Goal: Task Accomplishment & Management: Manage account settings

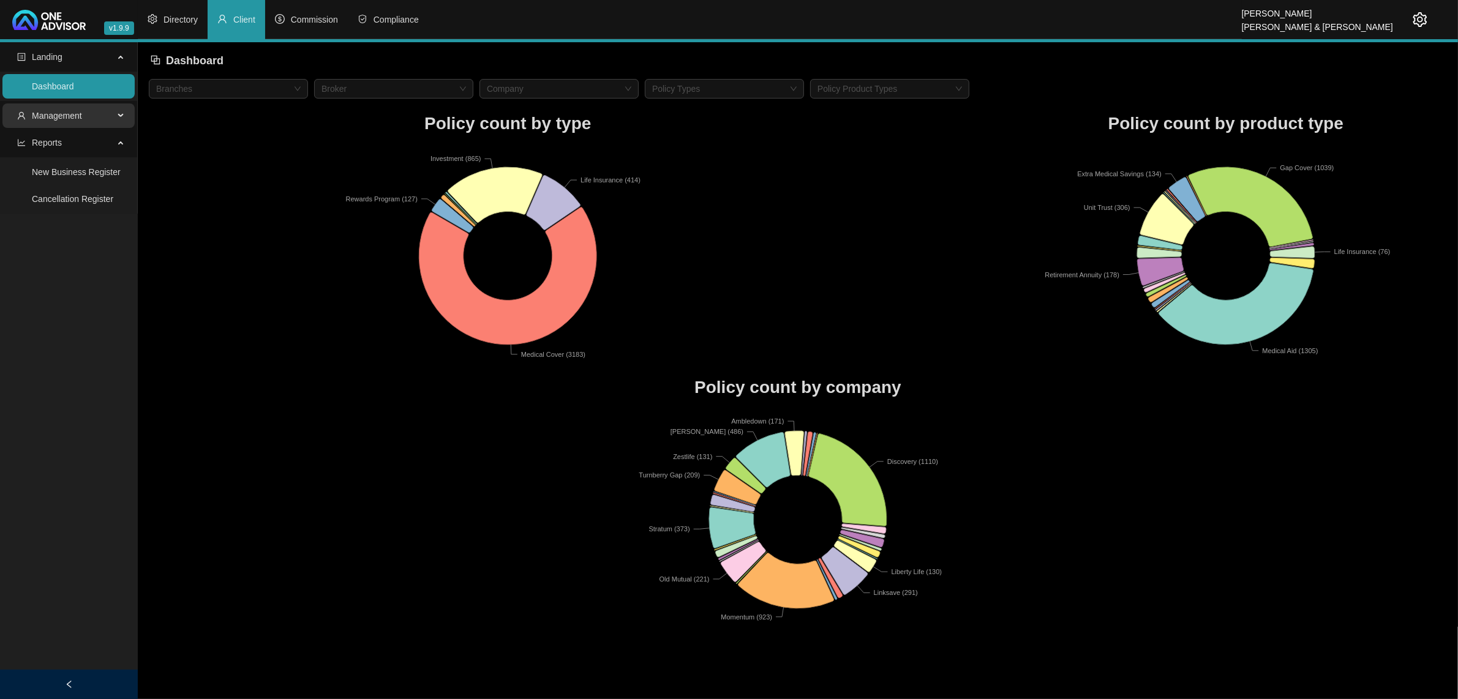
click at [50, 121] on span "Management" at bounding box center [65, 115] width 97 height 24
click at [43, 150] on link "Clients" at bounding box center [45, 145] width 26 height 10
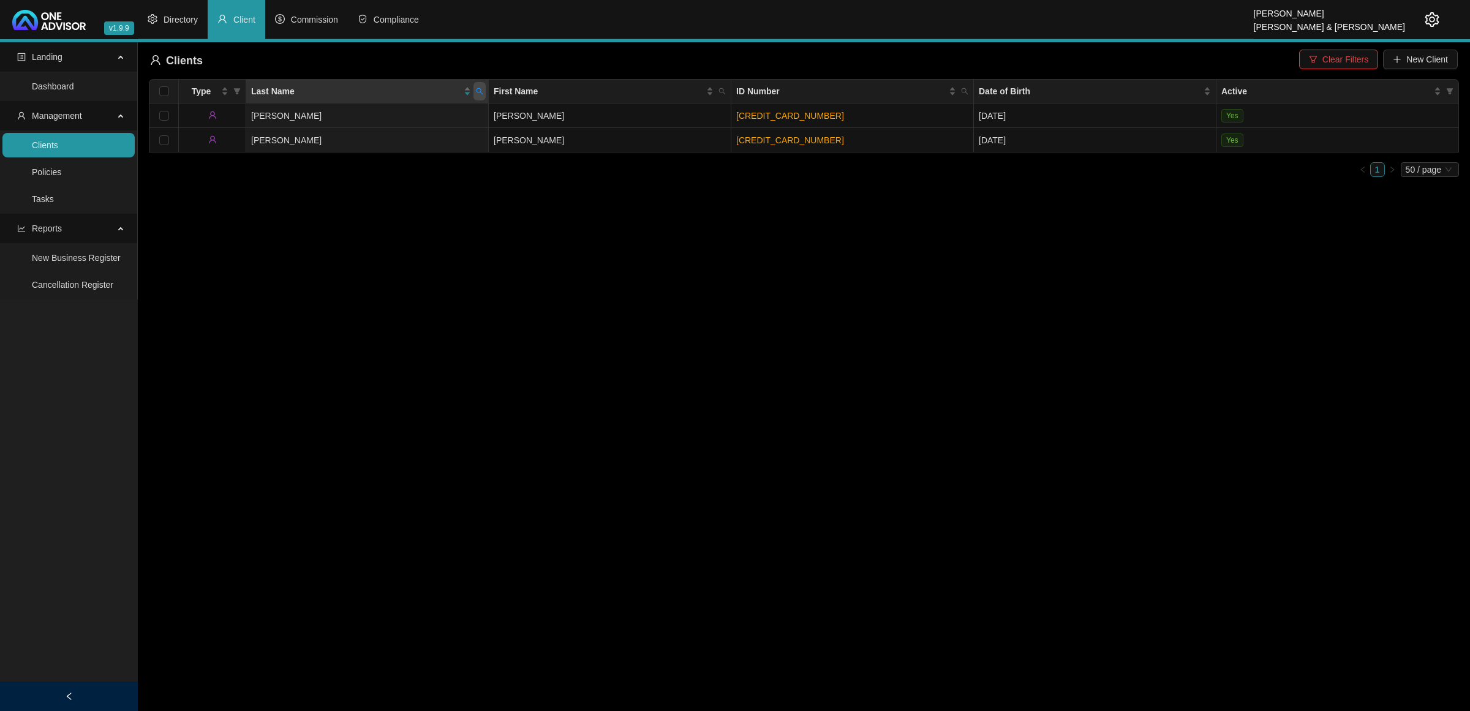
click at [475, 95] on span at bounding box center [479, 91] width 12 height 18
click at [461, 140] on span "Reset" at bounding box center [453, 139] width 23 height 13
click at [427, 120] on input "text" at bounding box center [423, 118] width 115 height 20
type input "[PERSON_NAME]"
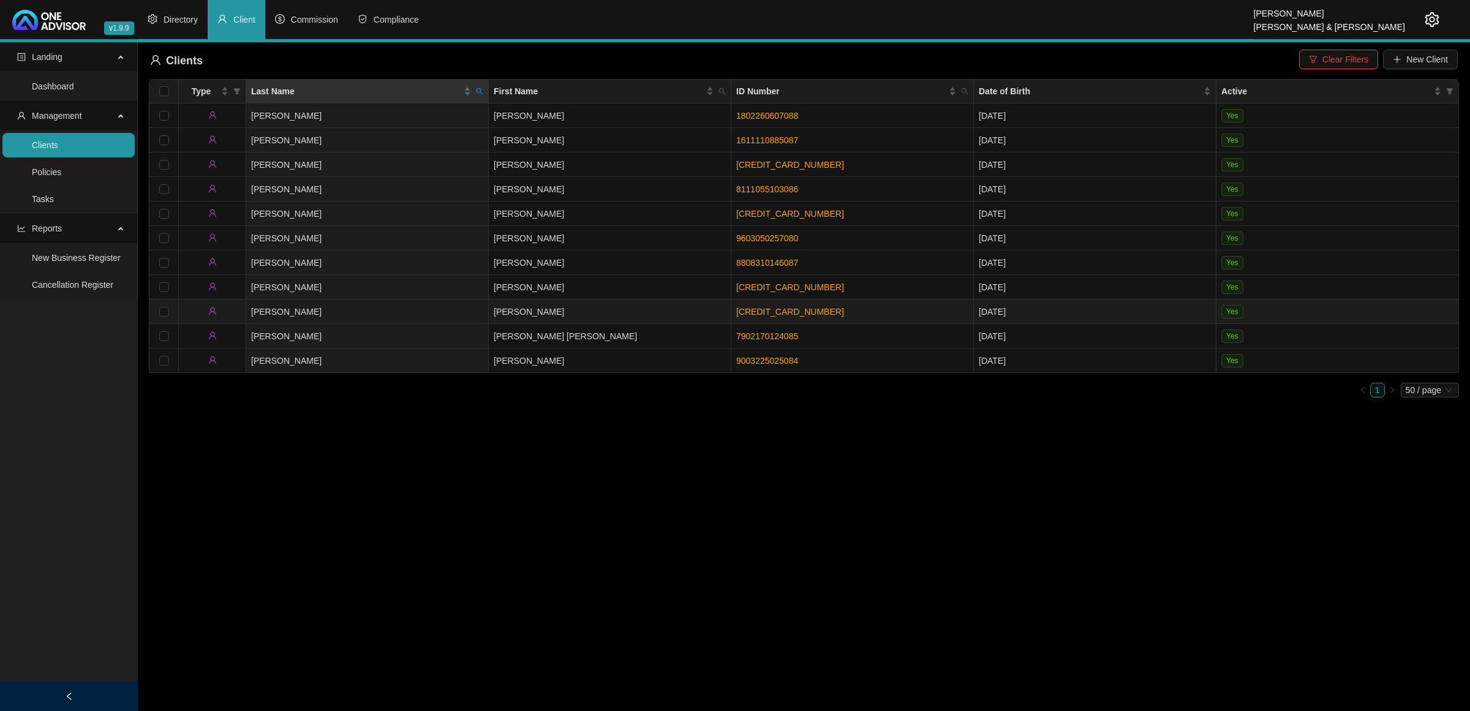
click at [396, 307] on td "[PERSON_NAME]" at bounding box center [367, 311] width 243 height 24
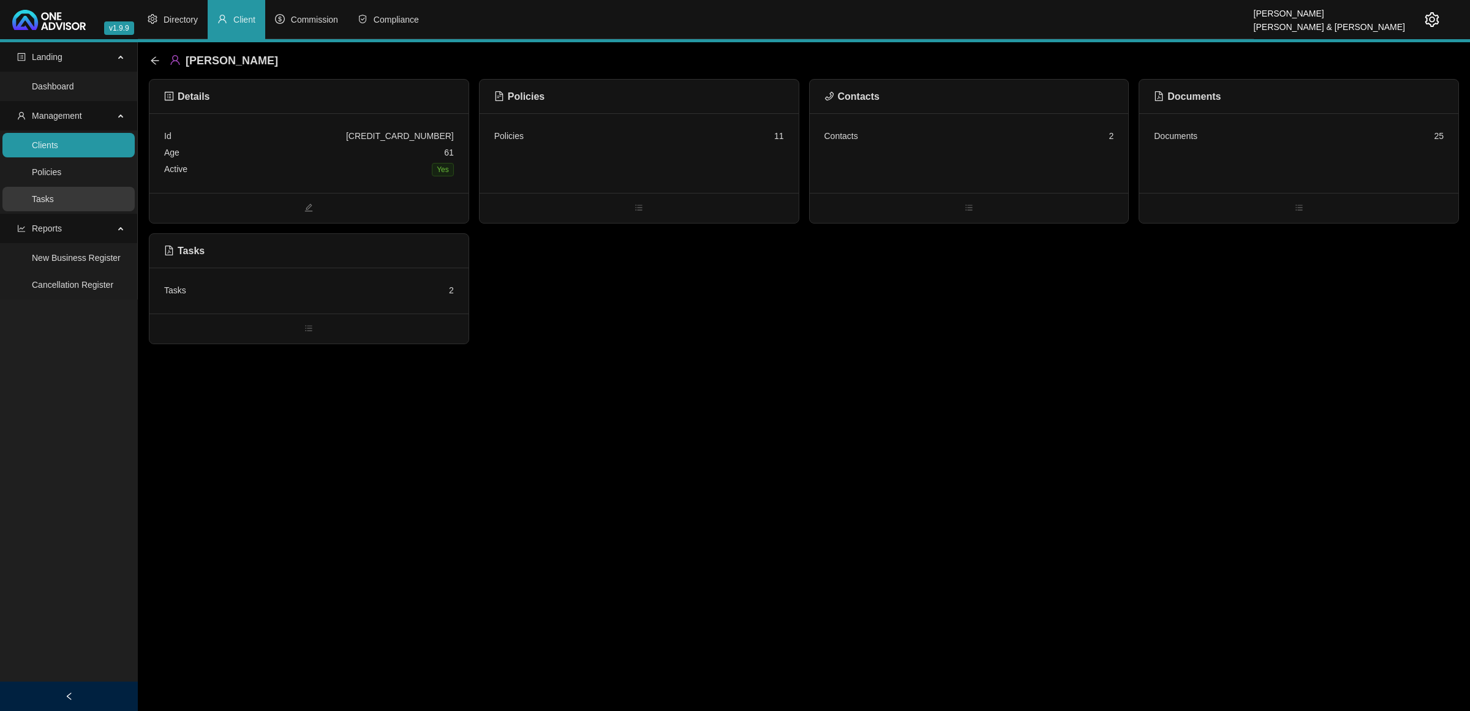
click at [54, 196] on link "Tasks" at bounding box center [43, 199] width 22 height 10
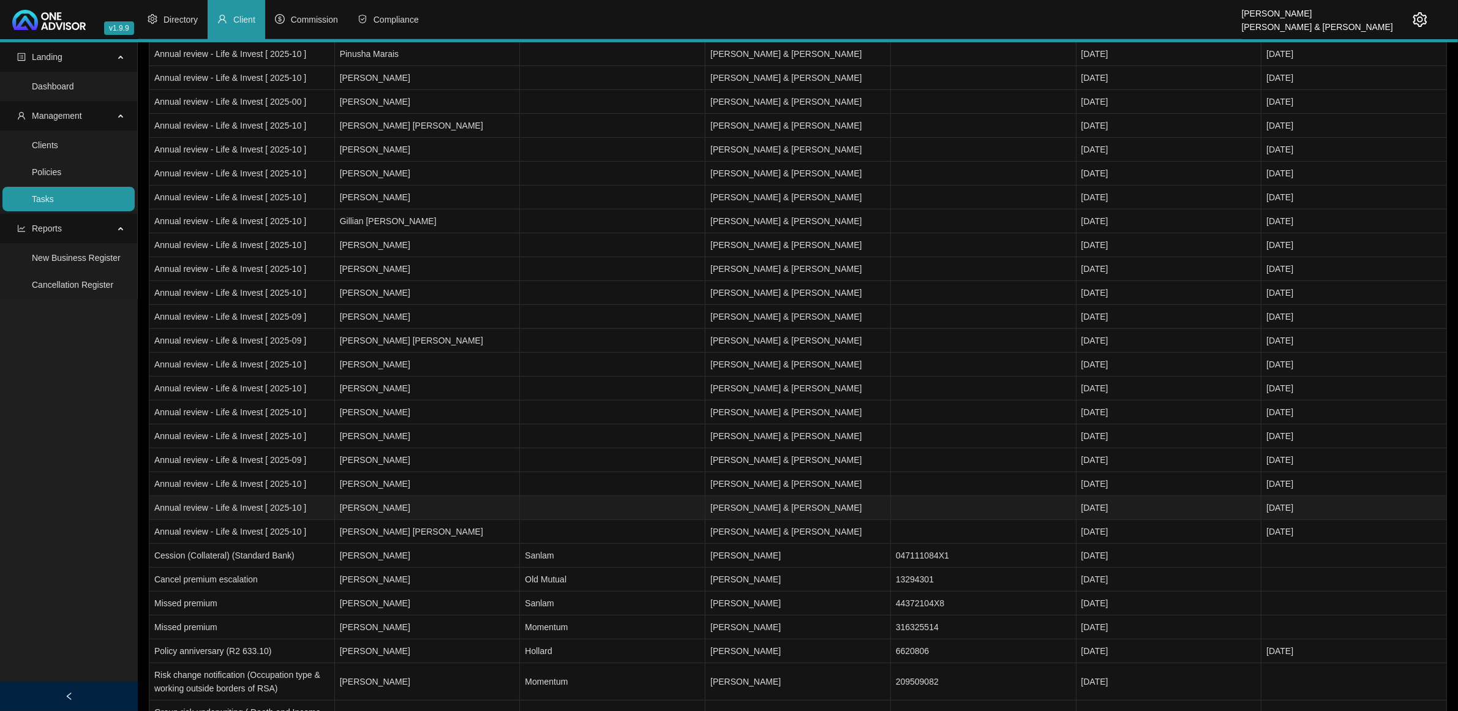
scroll to position [570, 0]
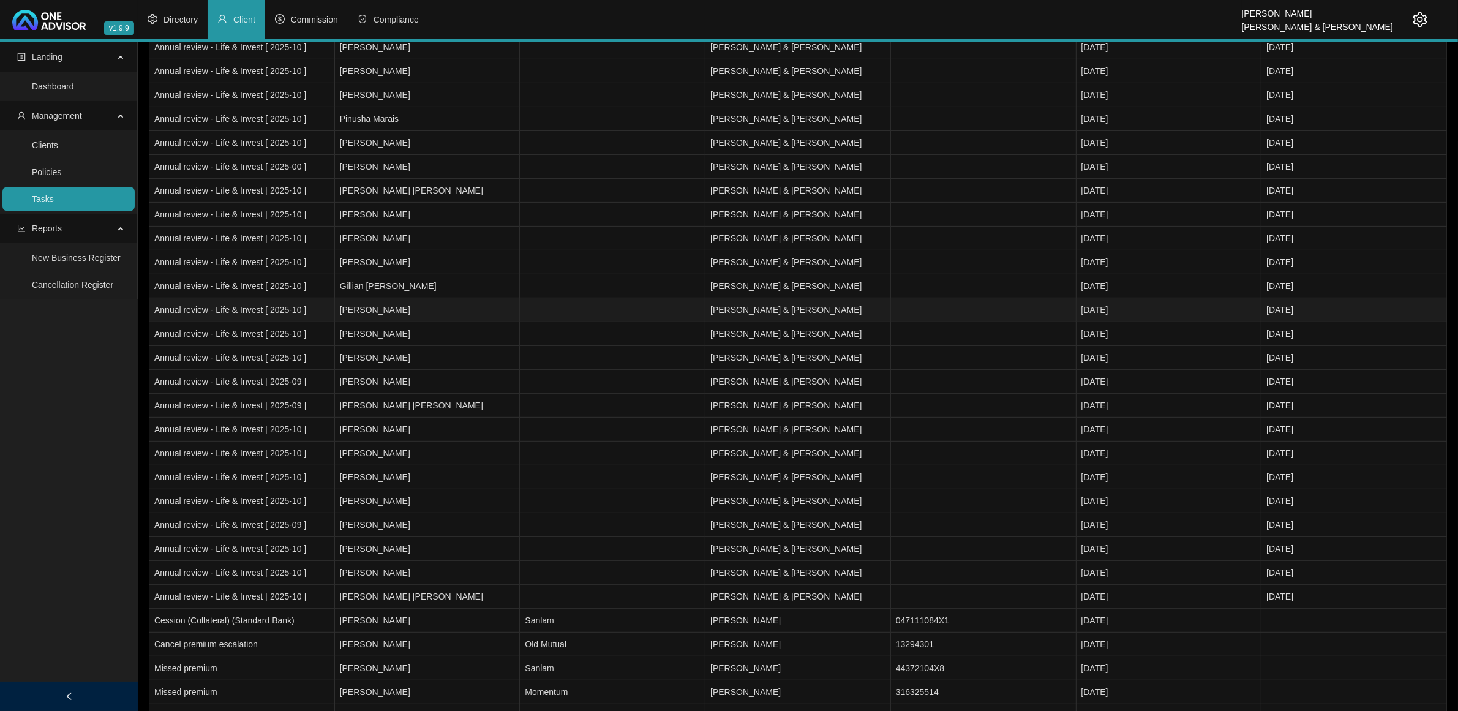
click at [429, 319] on td "[PERSON_NAME]" at bounding box center [428, 310] width 186 height 24
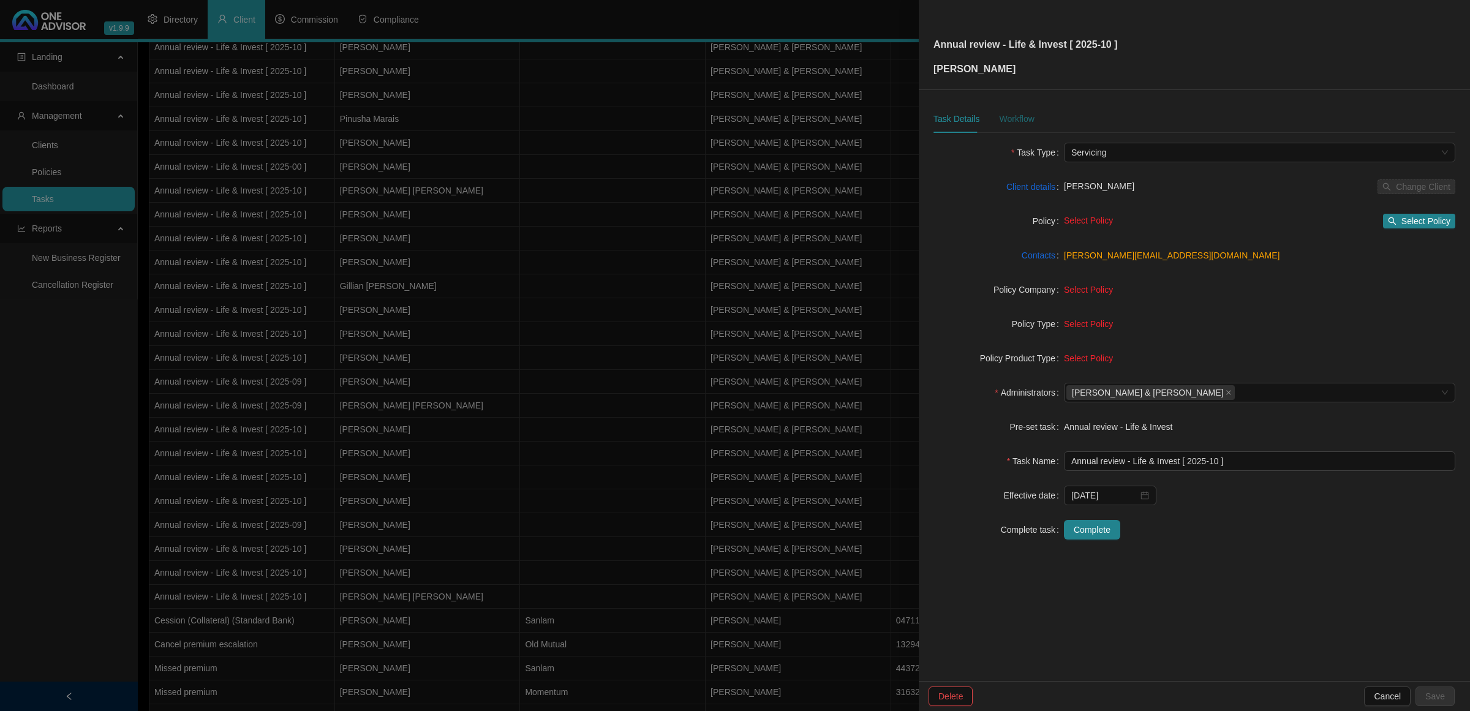
click at [1011, 121] on div "Workflow" at bounding box center [1016, 118] width 35 height 13
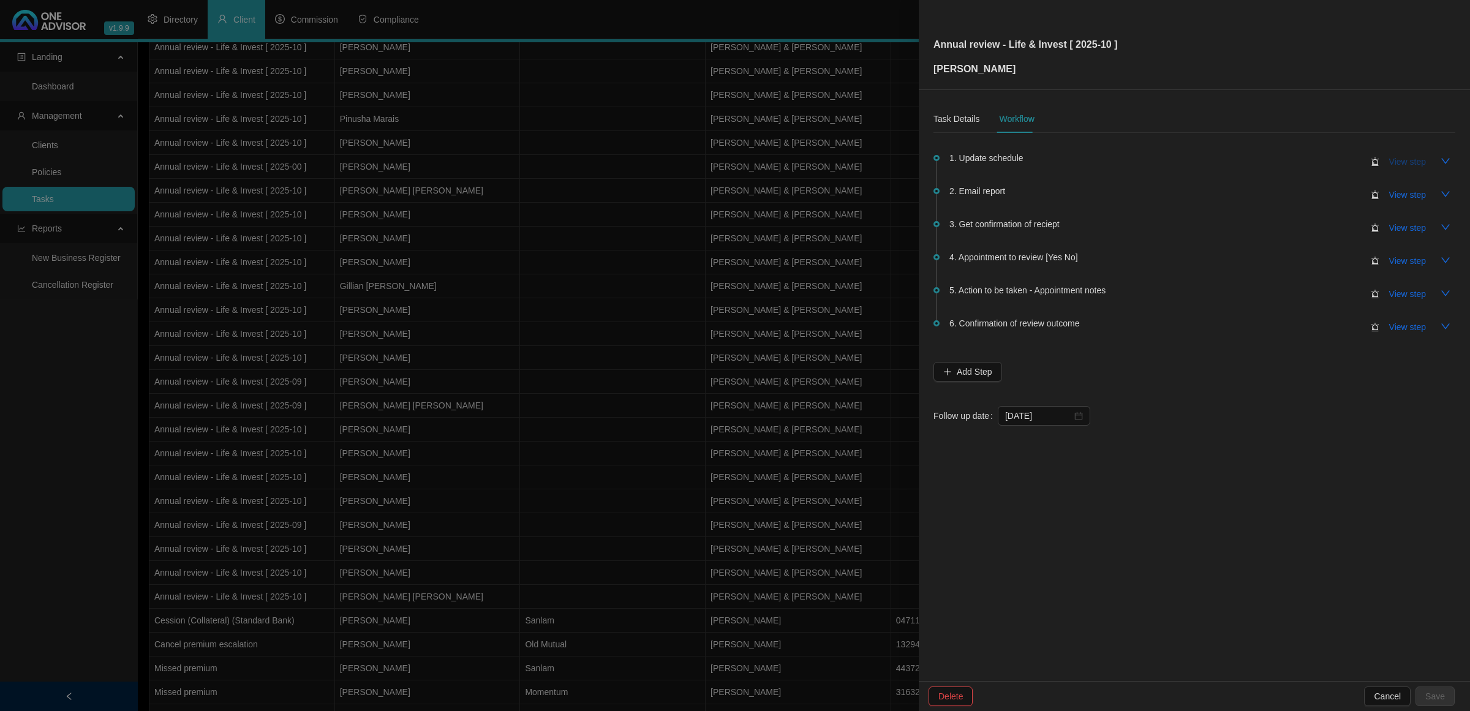
click at [1418, 162] on span "View step" at bounding box center [1407, 161] width 37 height 13
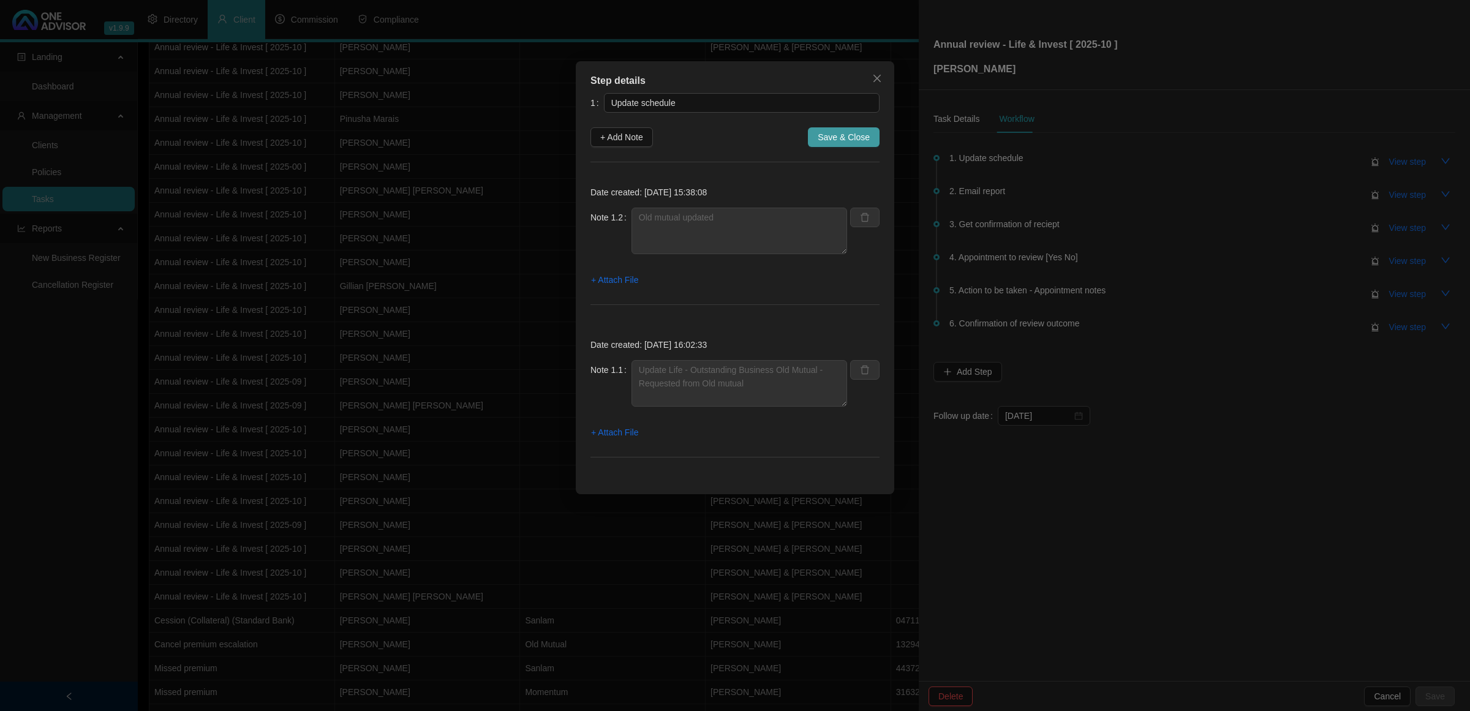
click at [843, 132] on span "Save & Close" at bounding box center [844, 136] width 52 height 13
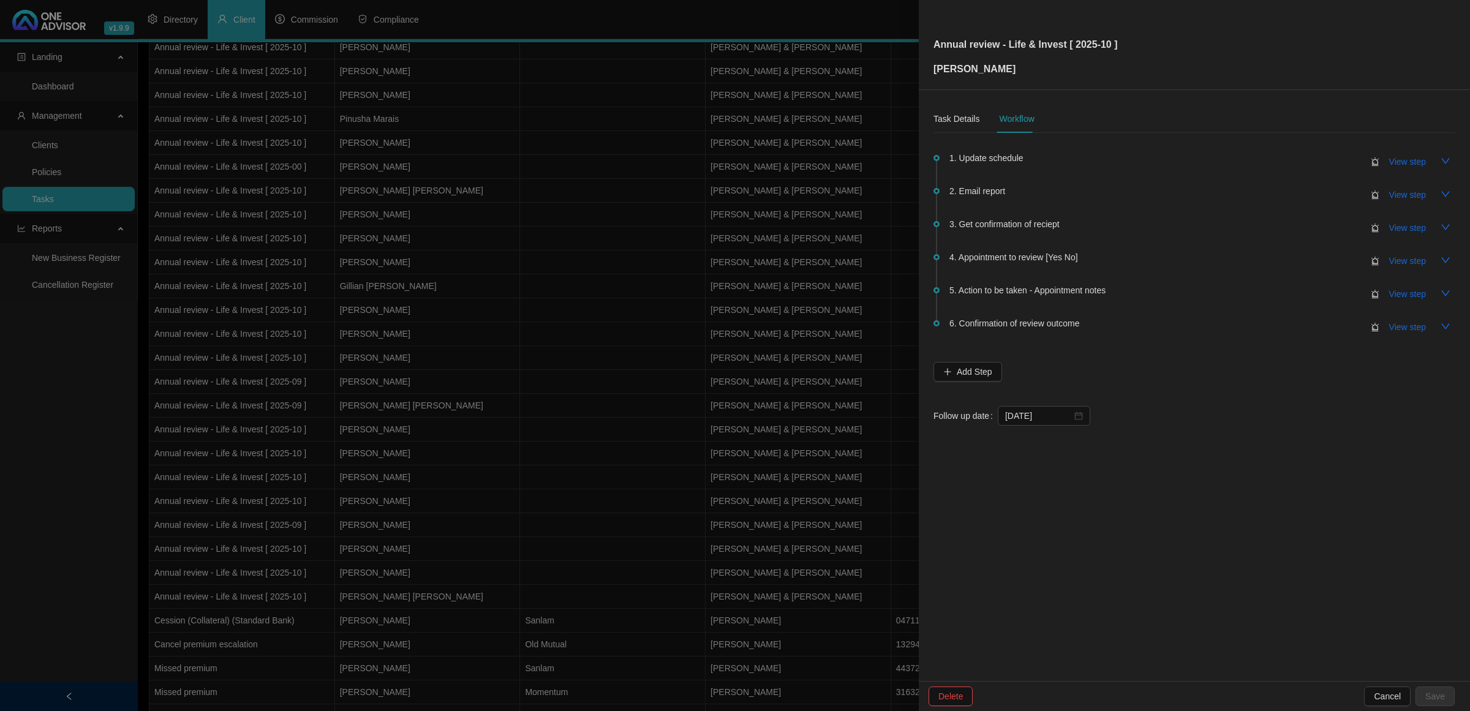
click at [796, 399] on div at bounding box center [735, 355] width 1470 height 711
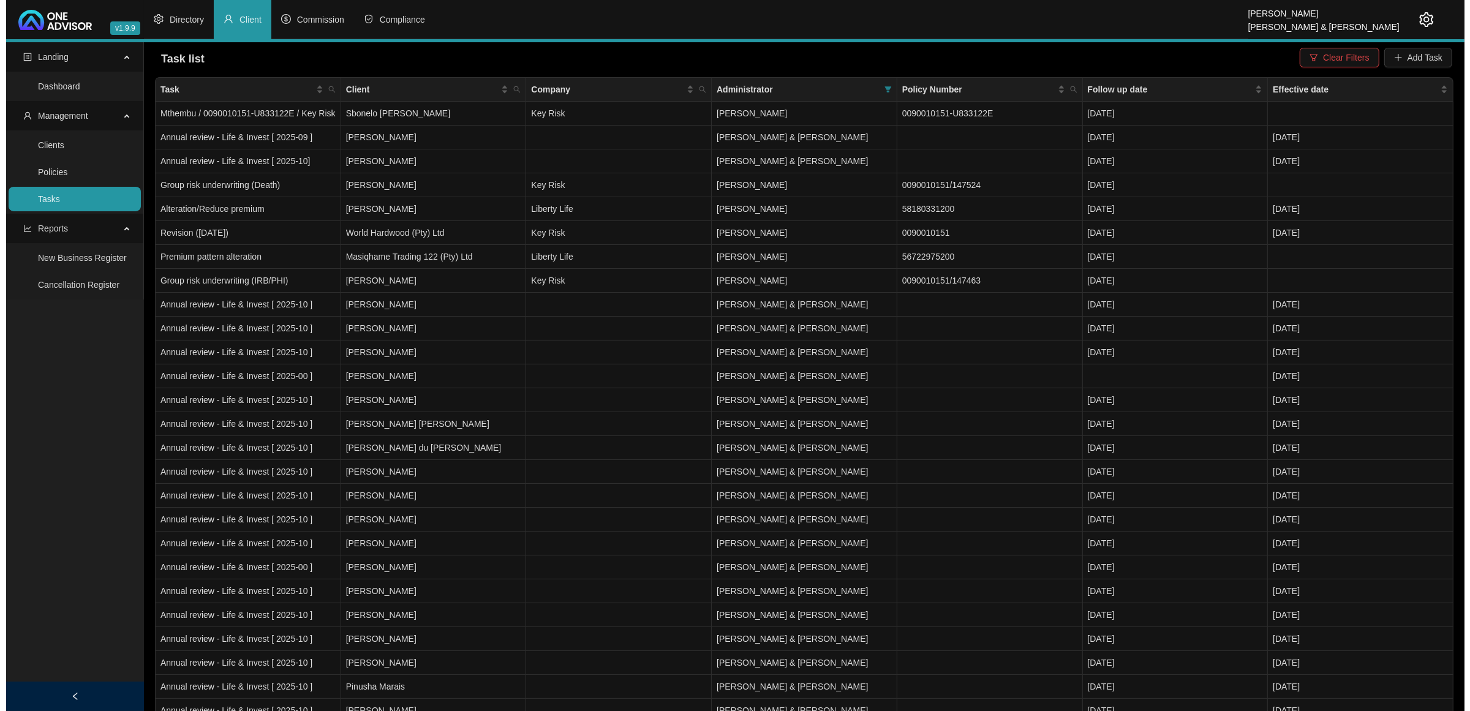
scroll to position [0, 0]
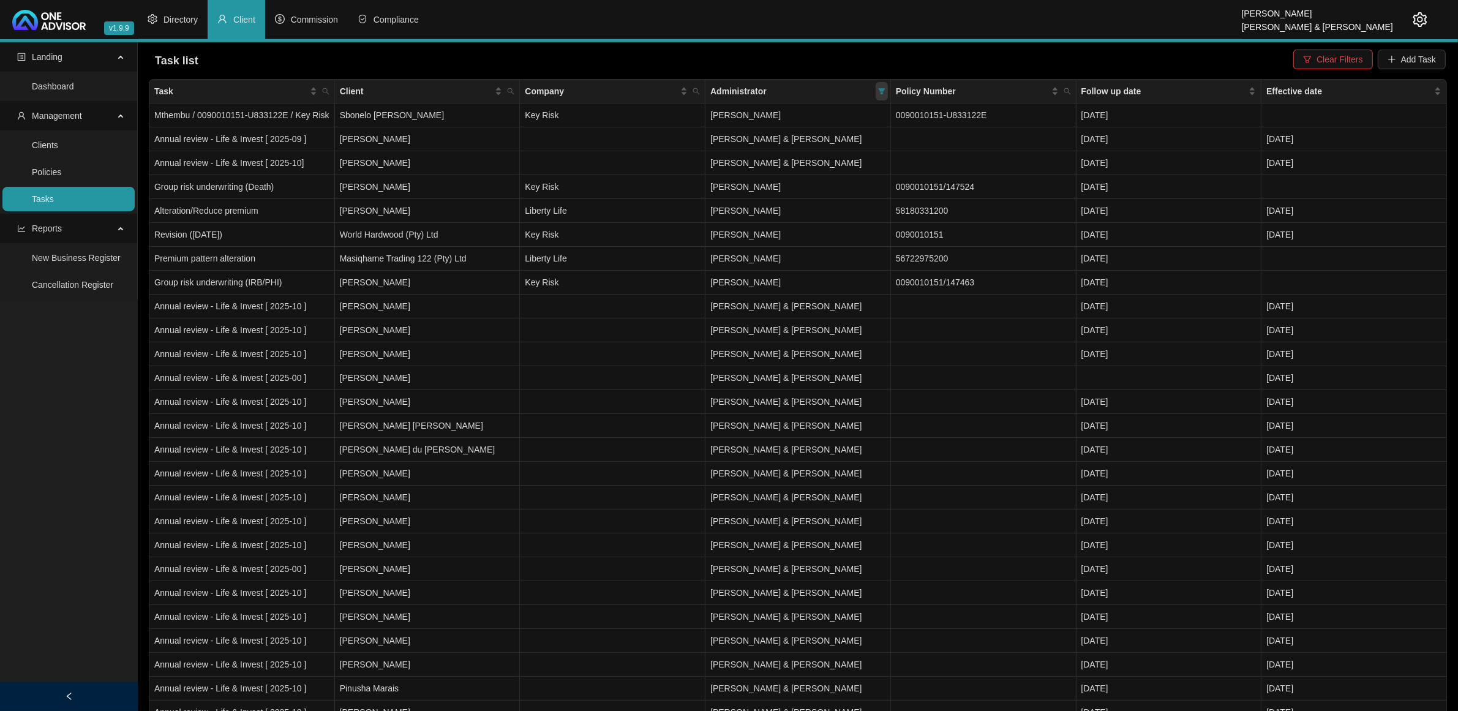
click at [885, 94] on span at bounding box center [882, 91] width 12 height 18
click at [776, 233] on span "[PERSON_NAME] & [PERSON_NAME]" at bounding box center [800, 233] width 156 height 10
checkbox input "false"
click at [865, 280] on button "OK" at bounding box center [872, 281] width 22 height 15
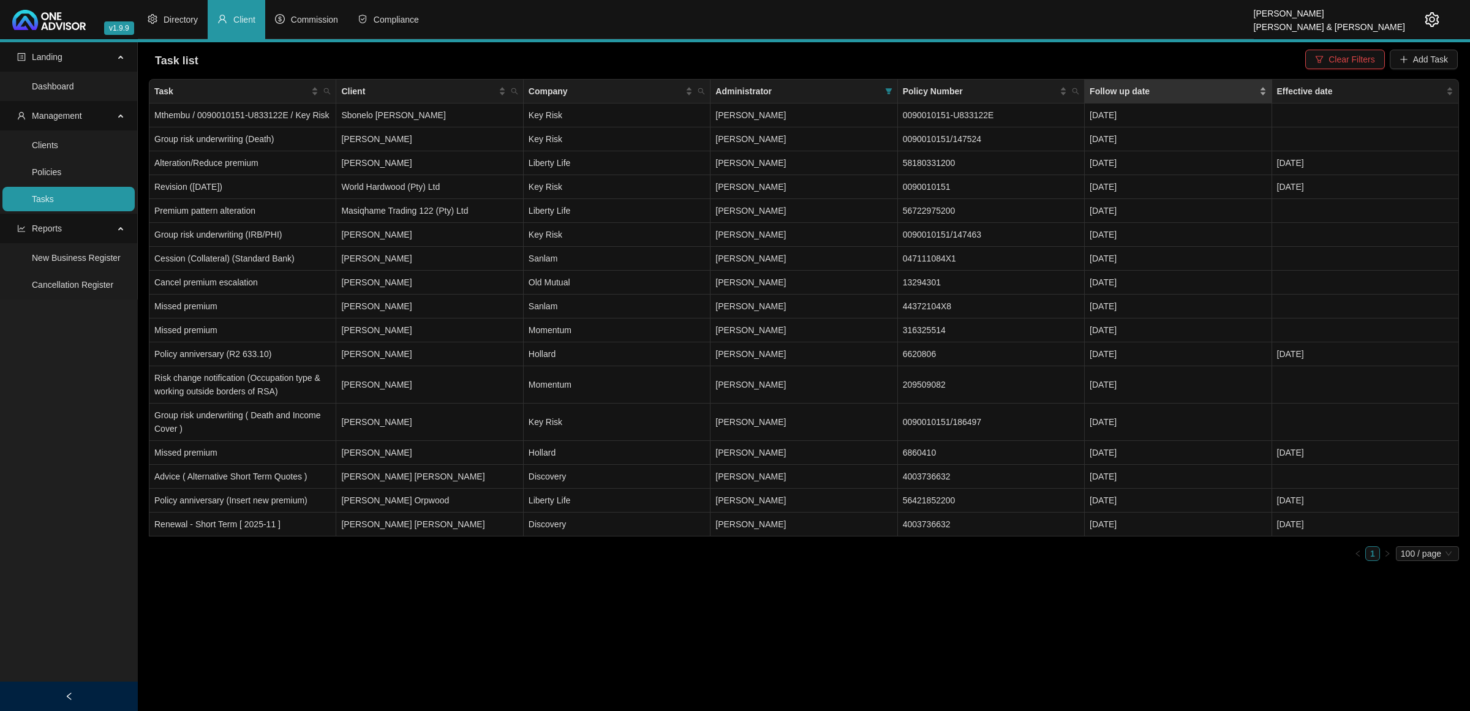
click at [1251, 92] on span "Follow up date" at bounding box center [1172, 91] width 167 height 13
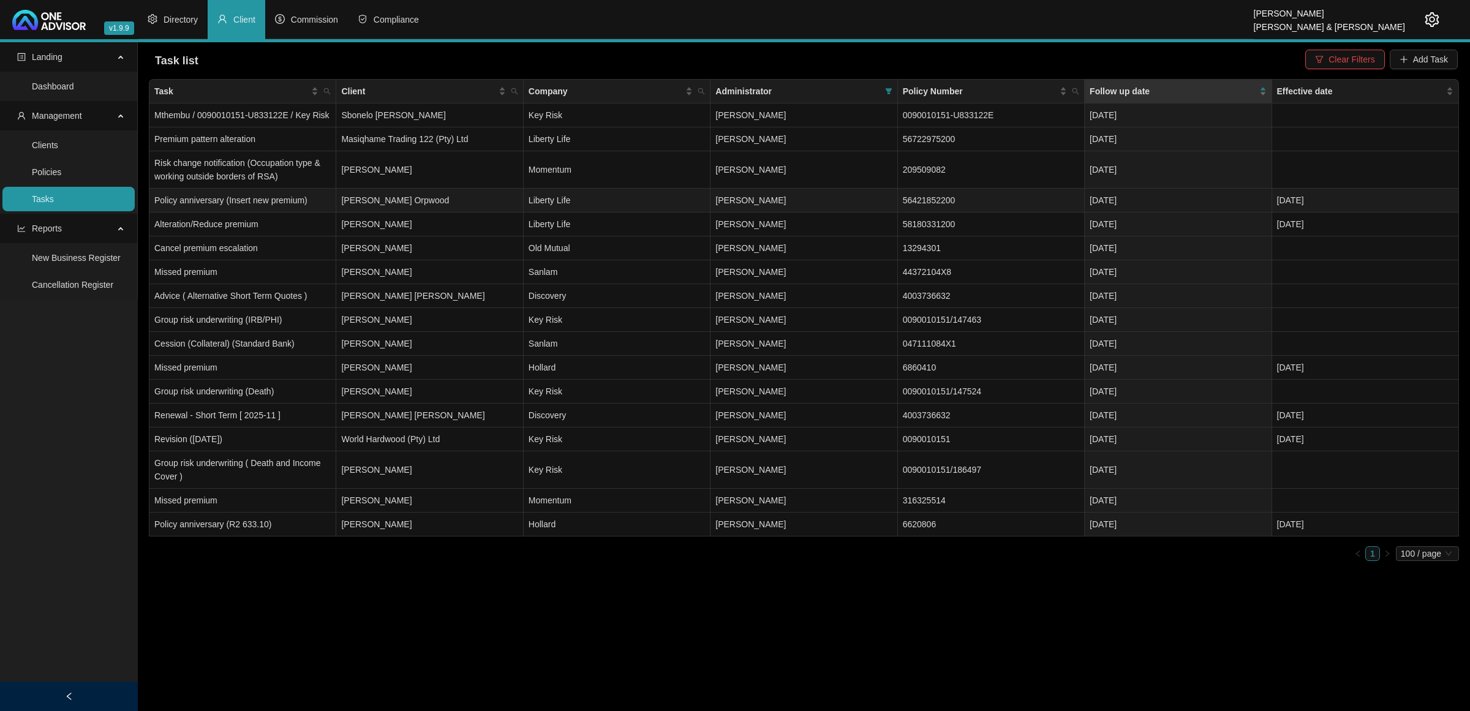
click at [1150, 192] on td "[DATE]" at bounding box center [1178, 201] width 187 height 24
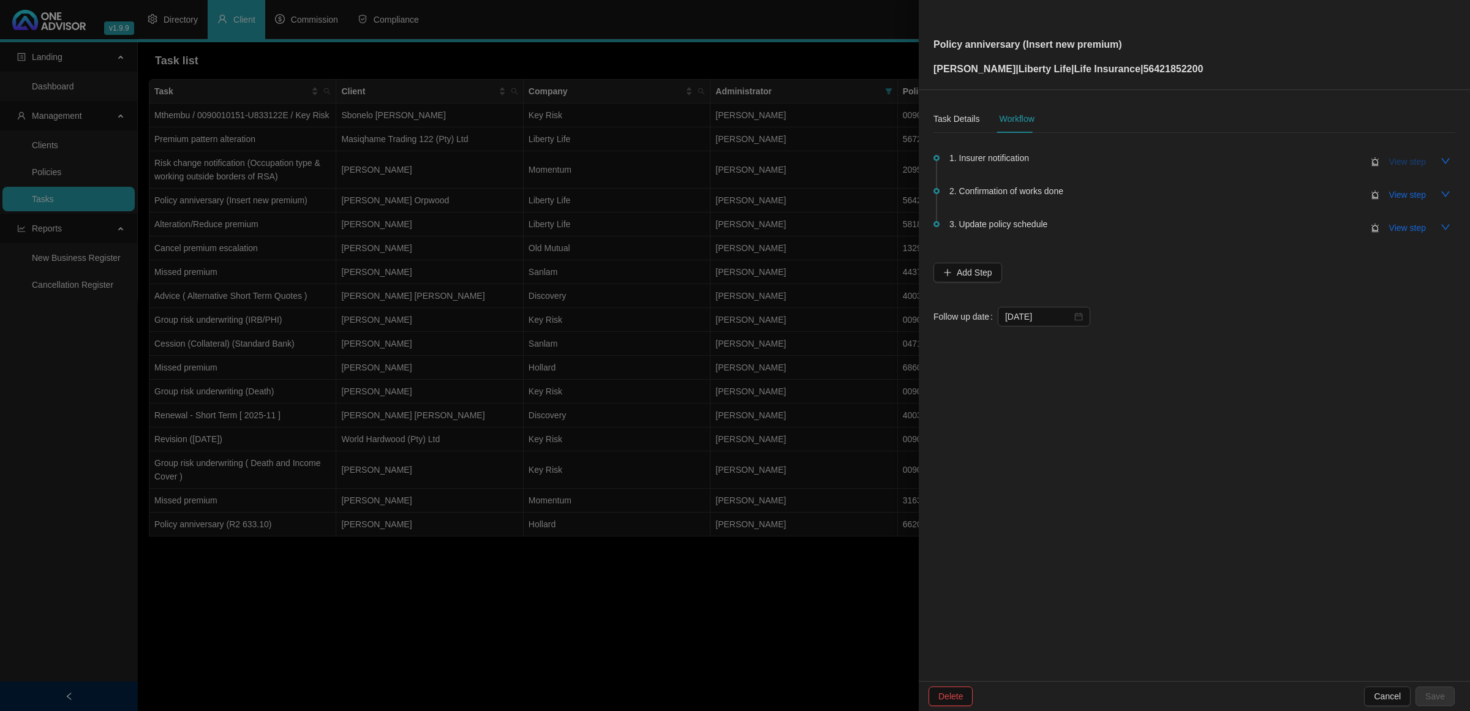
click at [1413, 167] on span "View step" at bounding box center [1407, 161] width 37 height 13
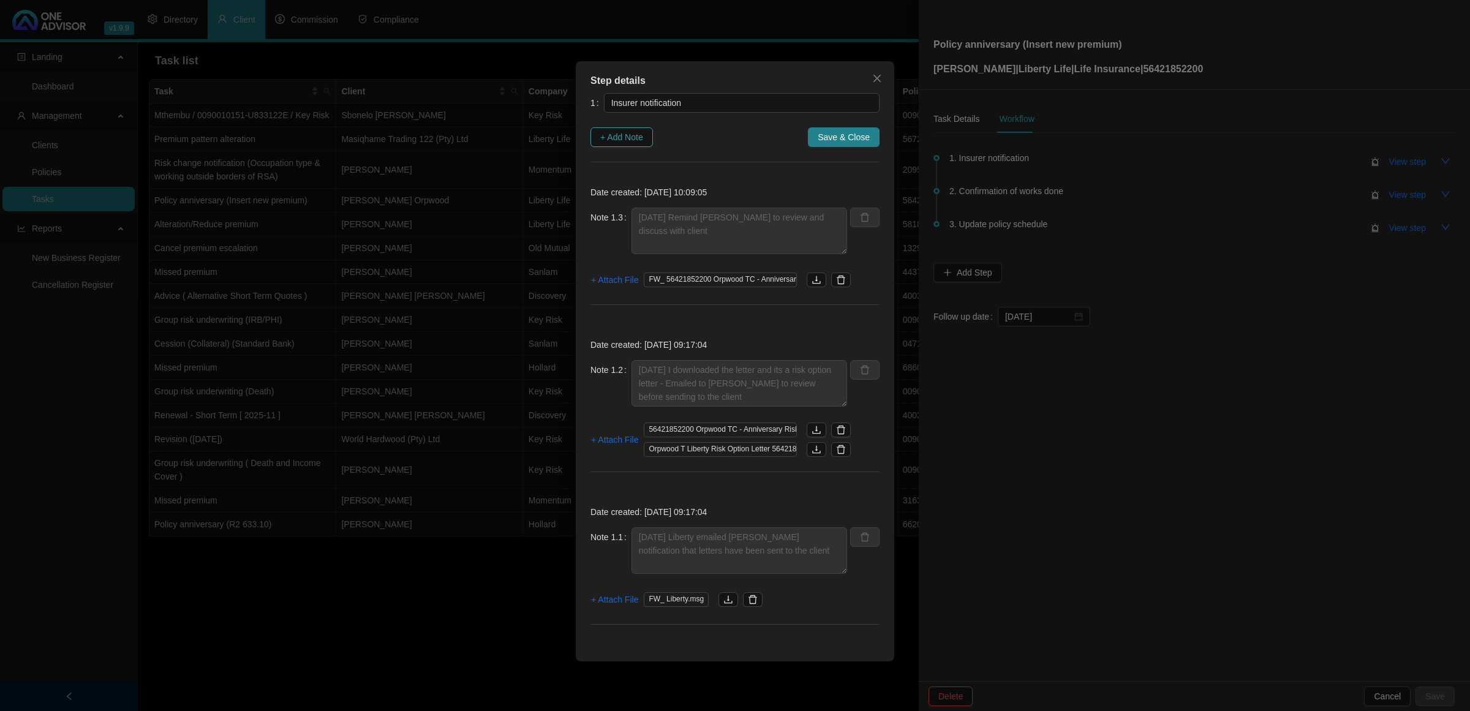
click at [619, 135] on span "+ Add Note" at bounding box center [621, 136] width 43 height 13
type textarea "[DATE] Remind [PERSON_NAME] to review and discuss with client"
type textarea "[DATE] I downloaded the letter and its a risk option letter - Emailed to [PERSO…"
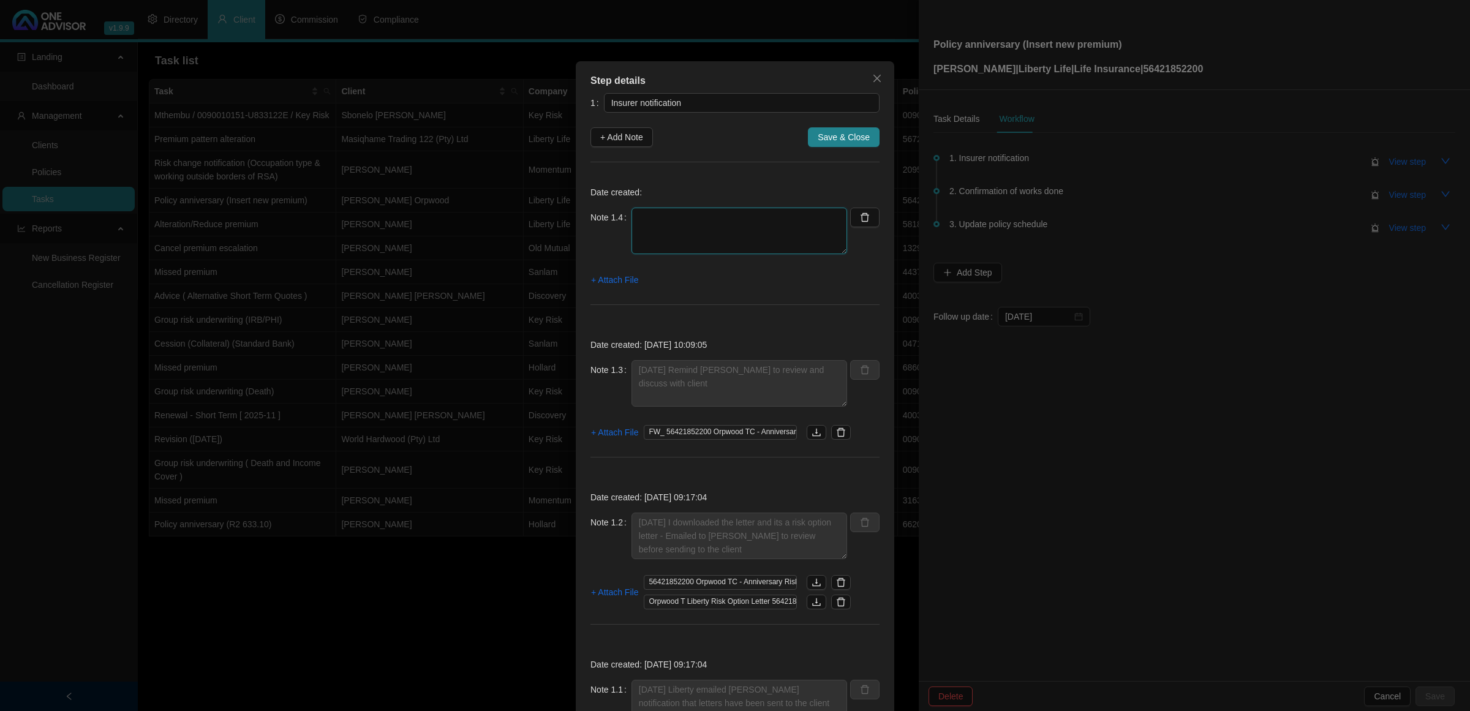
click at [680, 228] on textarea at bounding box center [739, 231] width 216 height 47
type textarea "1"
type textarea "[DATE] - Liberty called to check in on client review / and sent a follow up ema…"
click at [628, 267] on div "Note 1.4 [DATE] - Liberty called to check in on client review / and sent a foll…" at bounding box center [718, 238] width 257 height 61
click at [628, 279] on span "+ Attach File" at bounding box center [614, 279] width 47 height 13
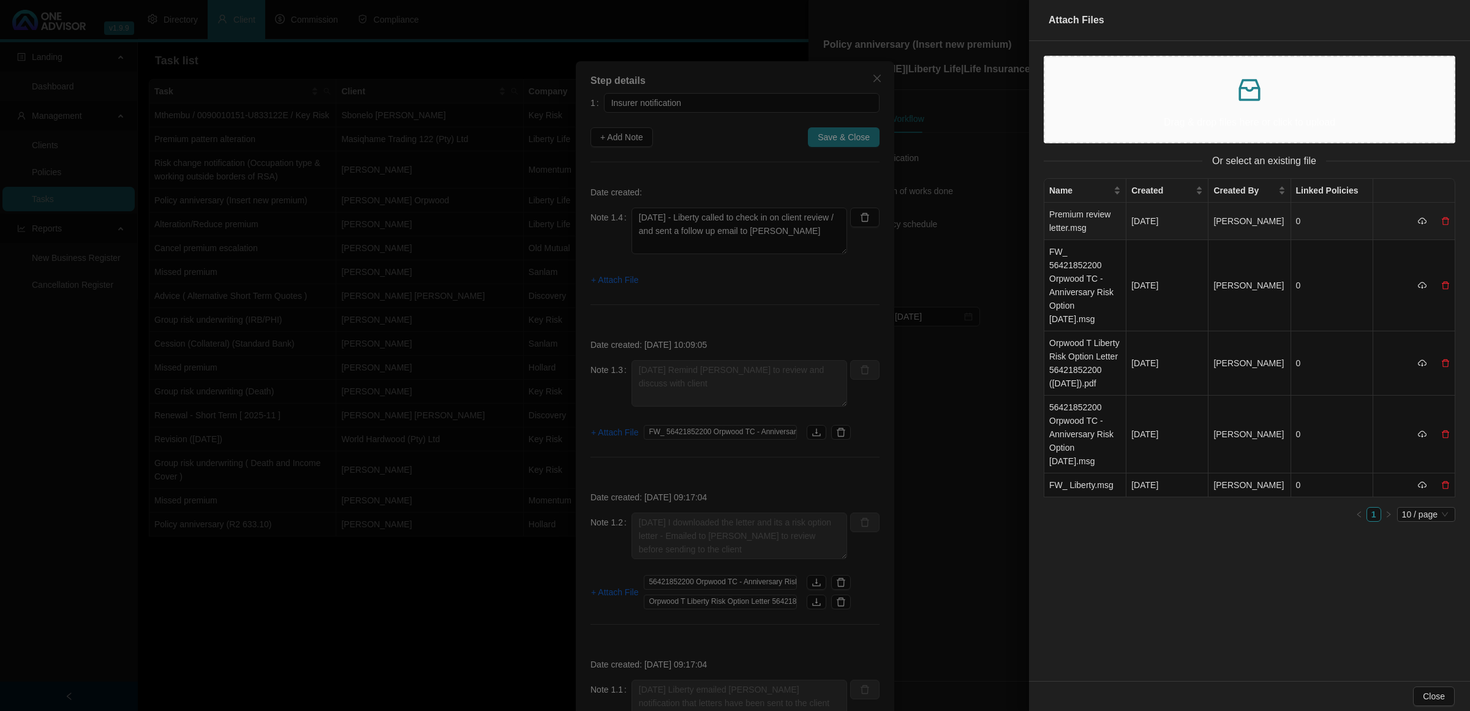
click at [1091, 224] on td "Premium review letter.msg" at bounding box center [1085, 221] width 82 height 37
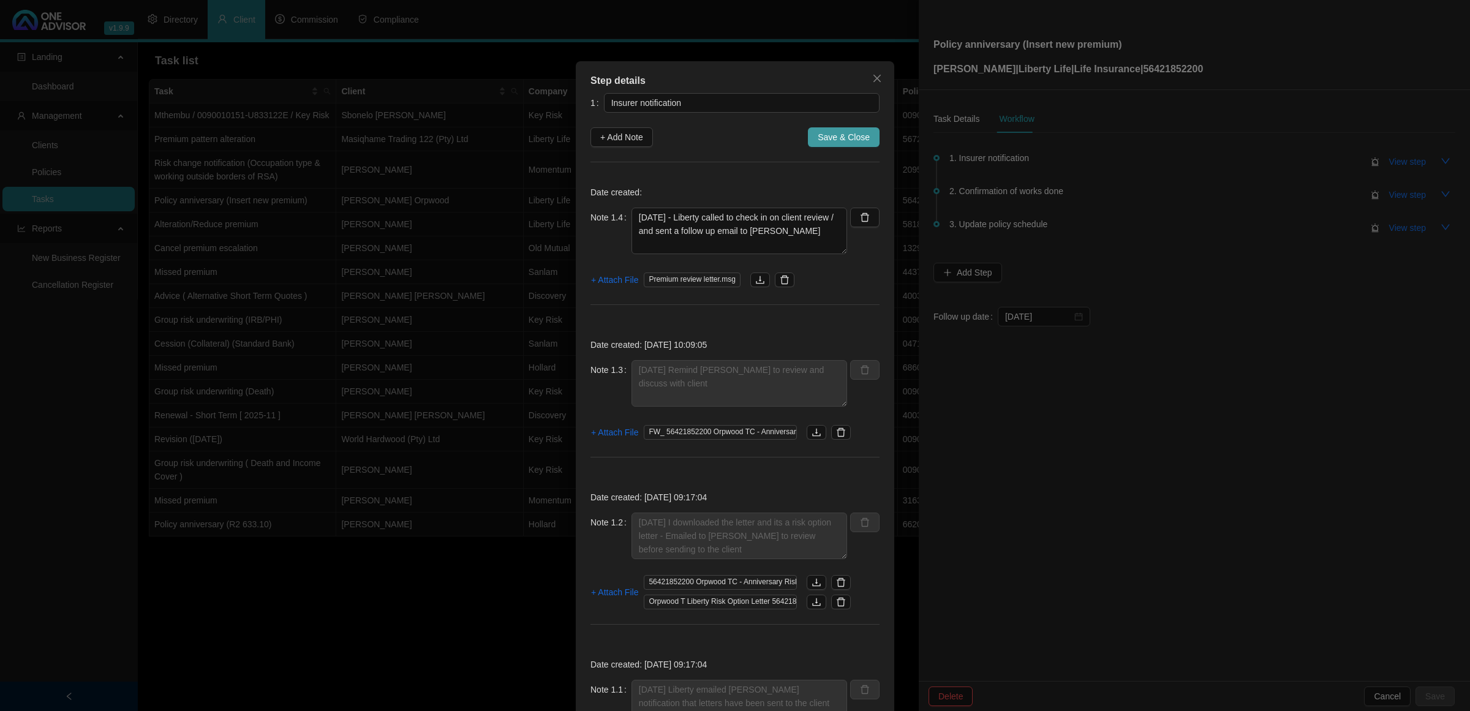
click at [819, 137] on span "Save & Close" at bounding box center [844, 136] width 52 height 13
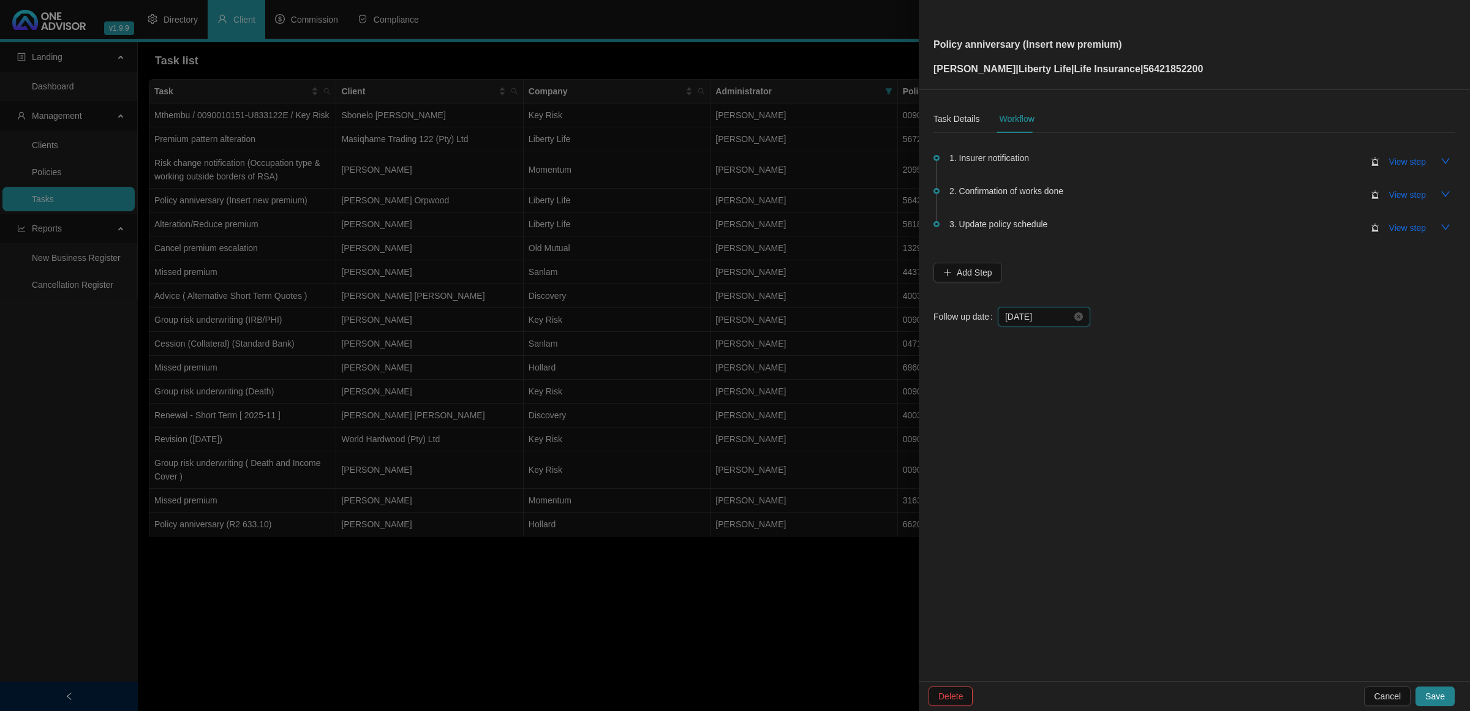
click at [1052, 315] on input "[DATE]" at bounding box center [1038, 316] width 67 height 13
type input "[DATE]"
click at [1046, 434] on div "13" at bounding box center [1041, 436] width 15 height 15
click at [1428, 699] on span "Save" at bounding box center [1435, 696] width 20 height 13
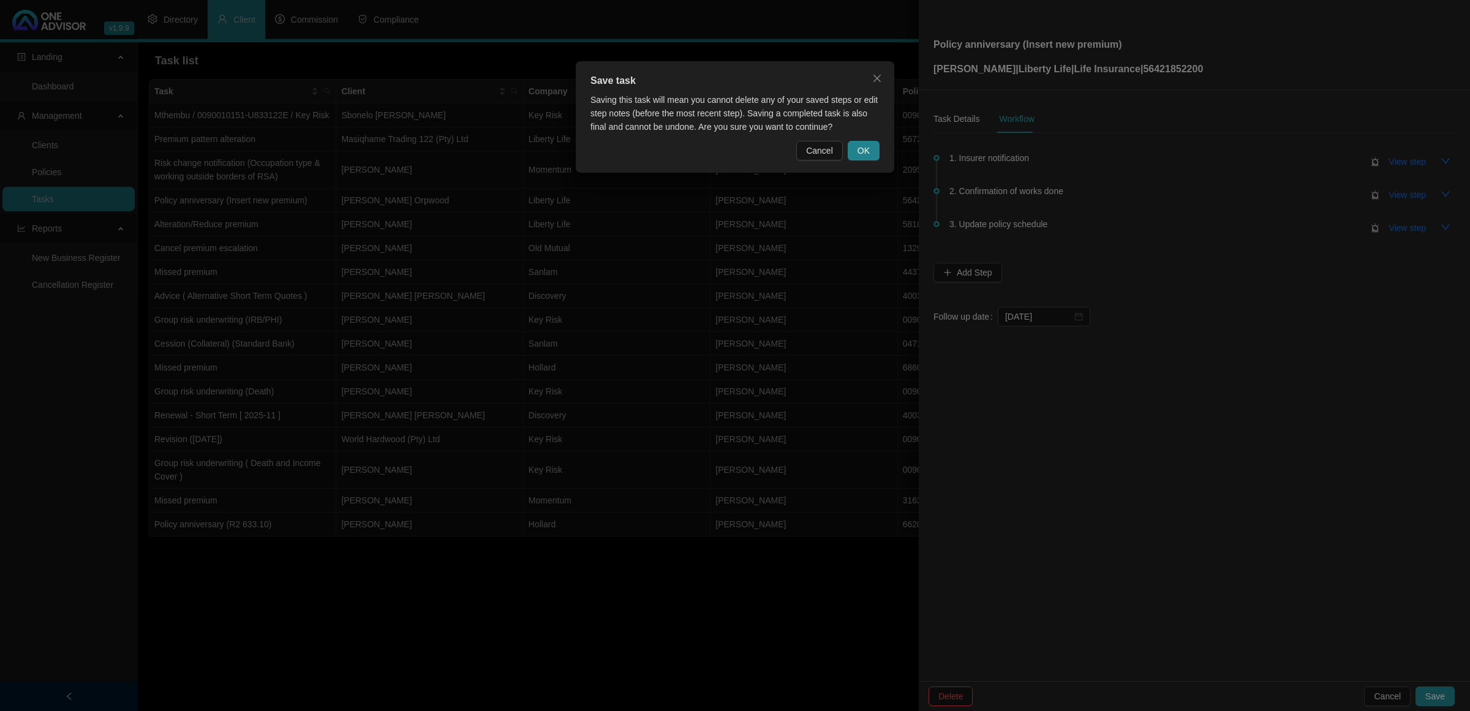
click at [852, 161] on div "Save task Saving this task will mean you cannot delete any of your saved steps …" at bounding box center [735, 116] width 318 height 111
click at [859, 154] on span "OK" at bounding box center [863, 150] width 12 height 13
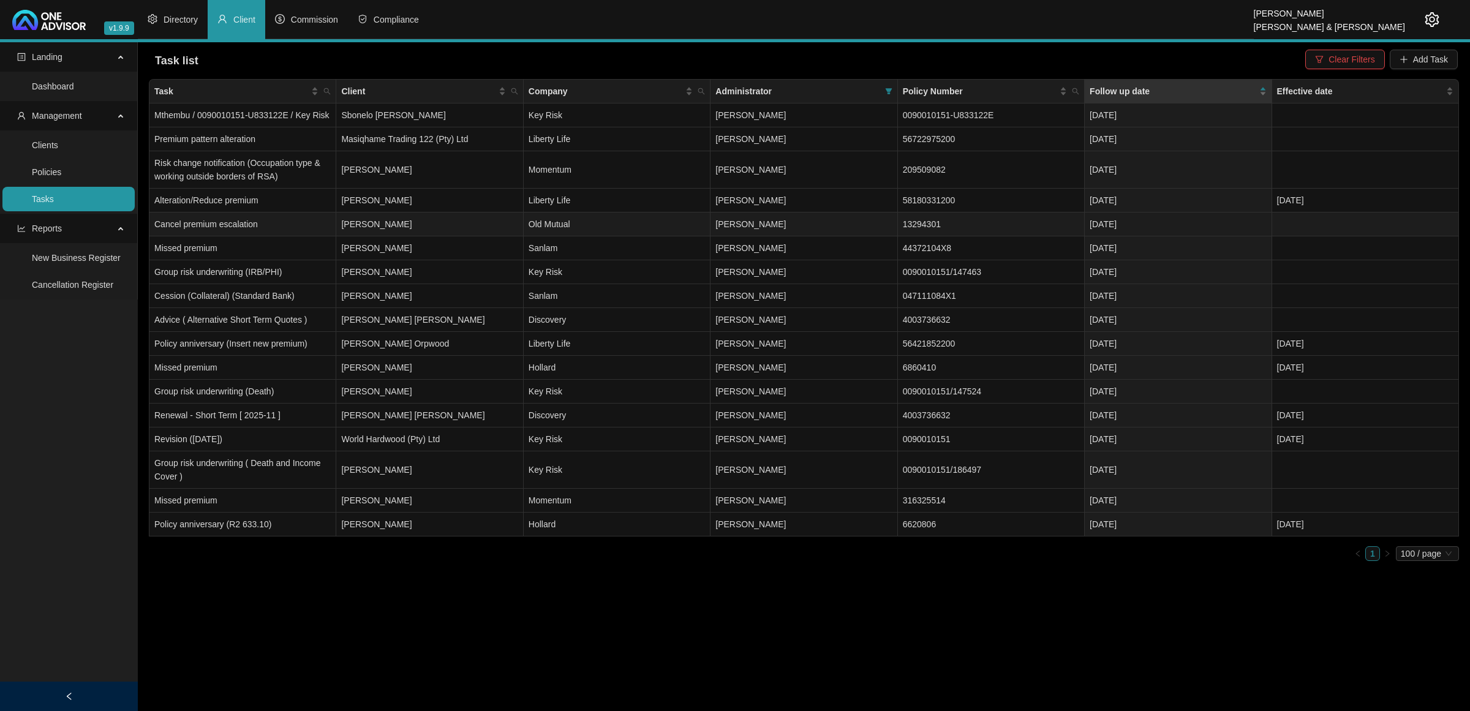
click at [391, 222] on td "[PERSON_NAME]" at bounding box center [429, 224] width 187 height 24
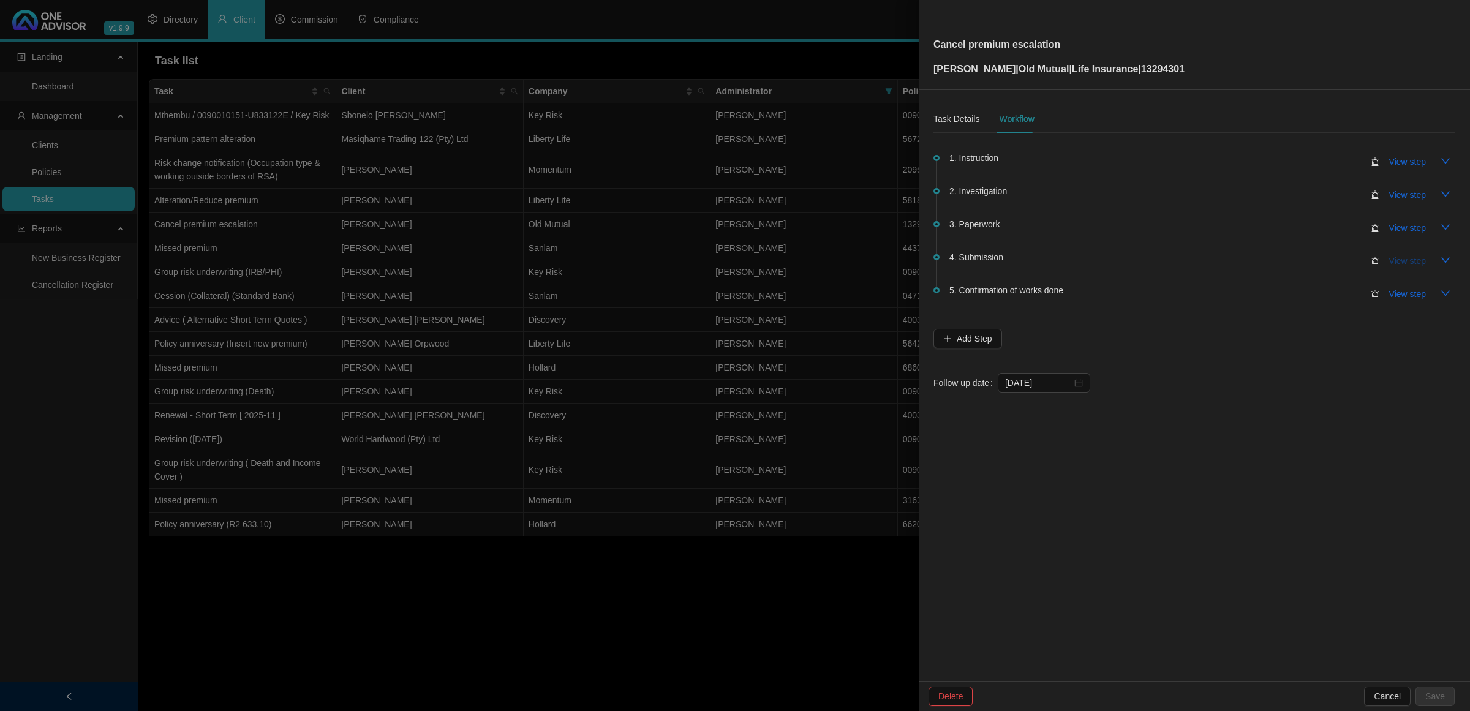
click at [1408, 255] on span "View step" at bounding box center [1407, 260] width 37 height 13
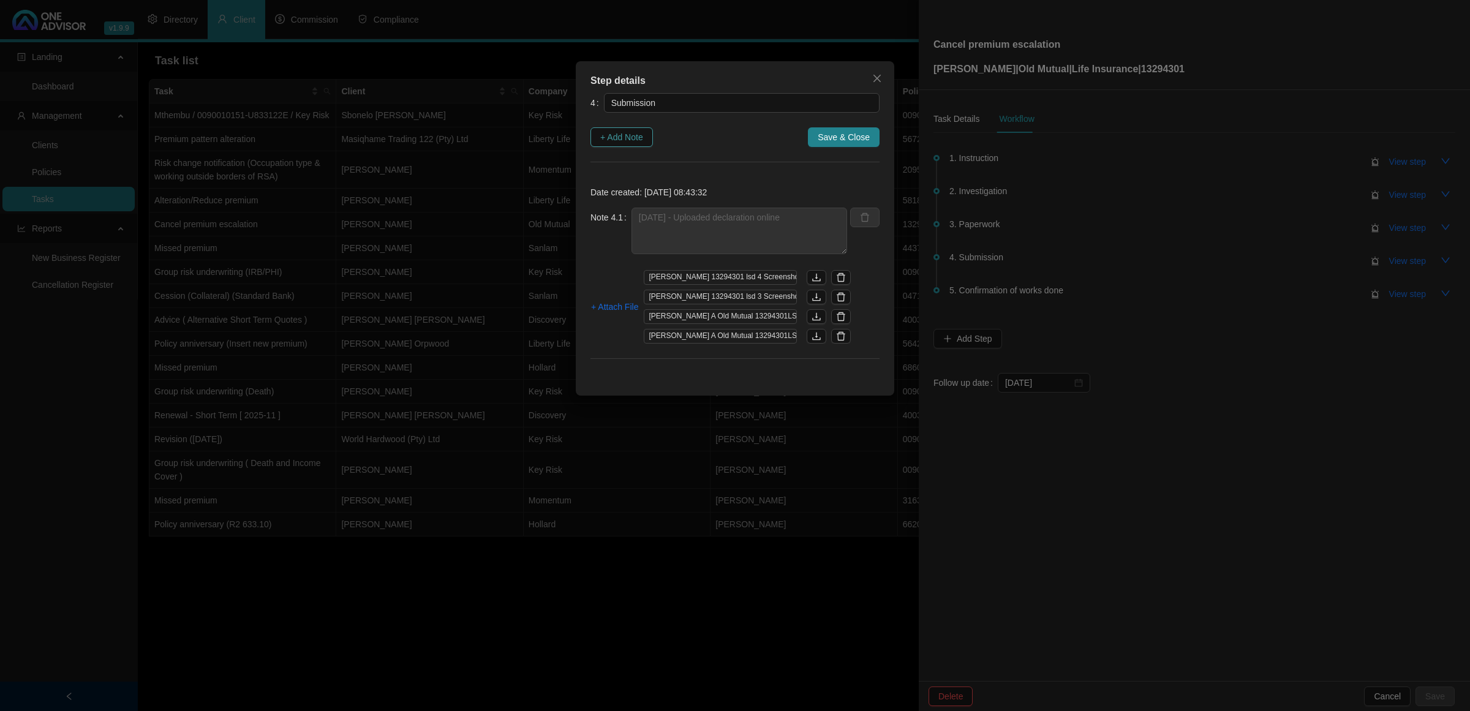
click at [611, 139] on span "+ Add Note" at bounding box center [621, 136] width 43 height 13
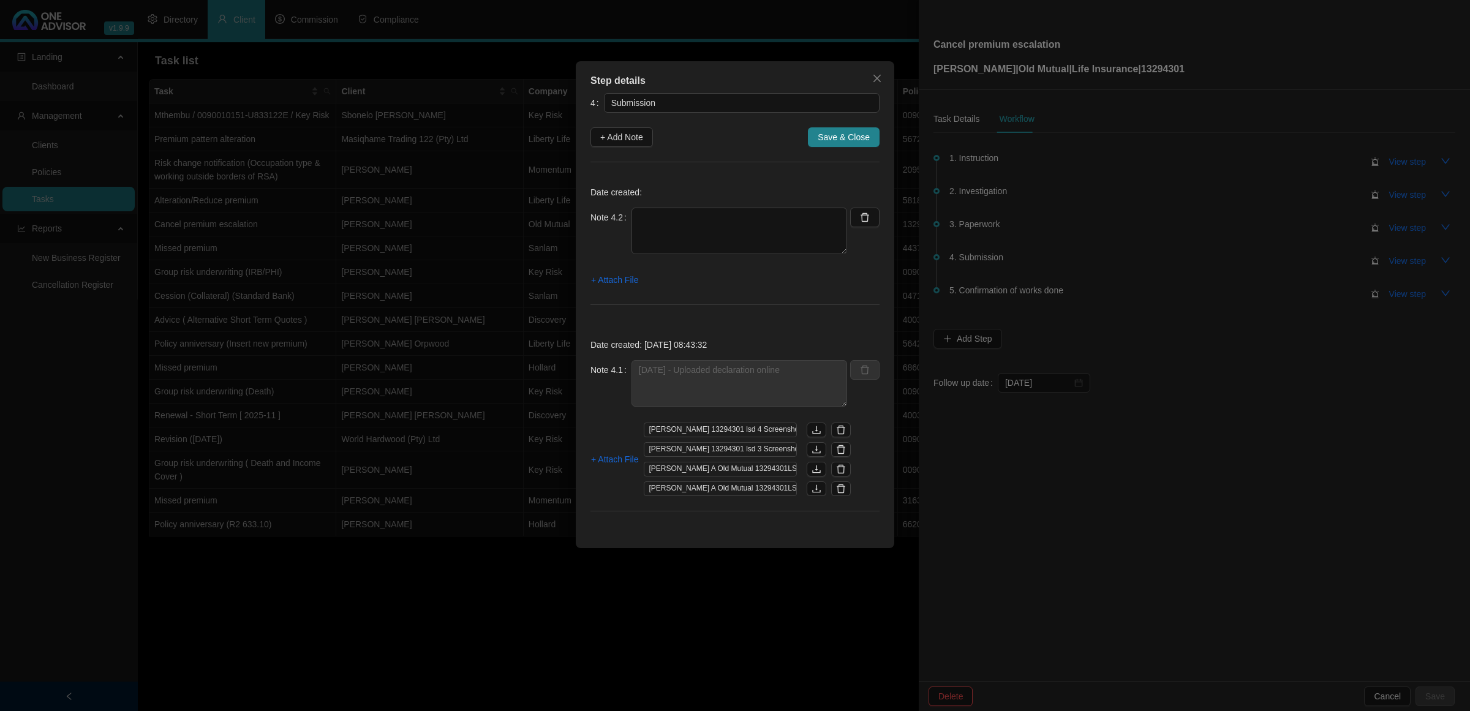
click at [708, 258] on div "Note 4.2" at bounding box center [718, 238] width 257 height 61
click at [775, 236] on textarea at bounding box center [739, 231] width 216 height 47
type textarea "[DATE] Went online and changes have been issued"
click at [617, 285] on span "+ Attach File" at bounding box center [614, 279] width 47 height 13
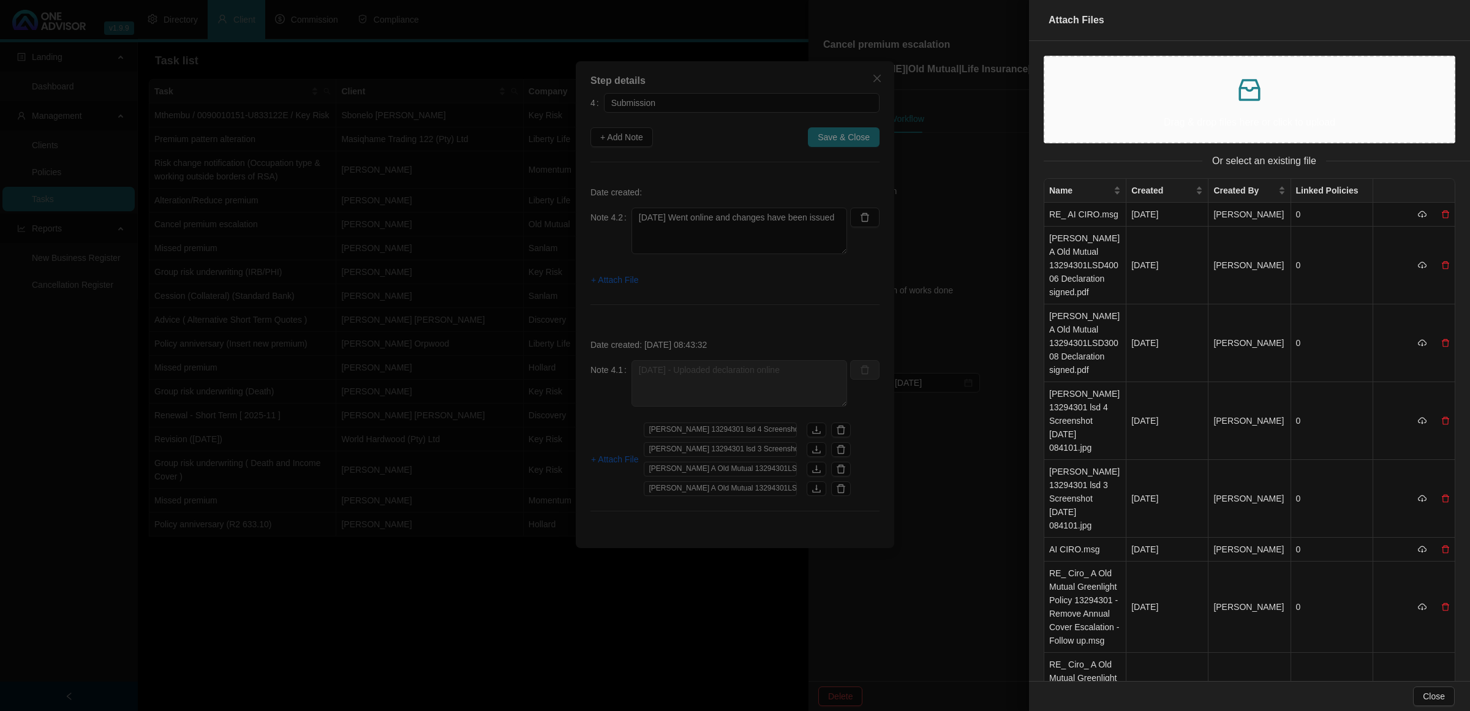
click at [1284, 98] on p at bounding box center [1249, 89] width 389 height 29
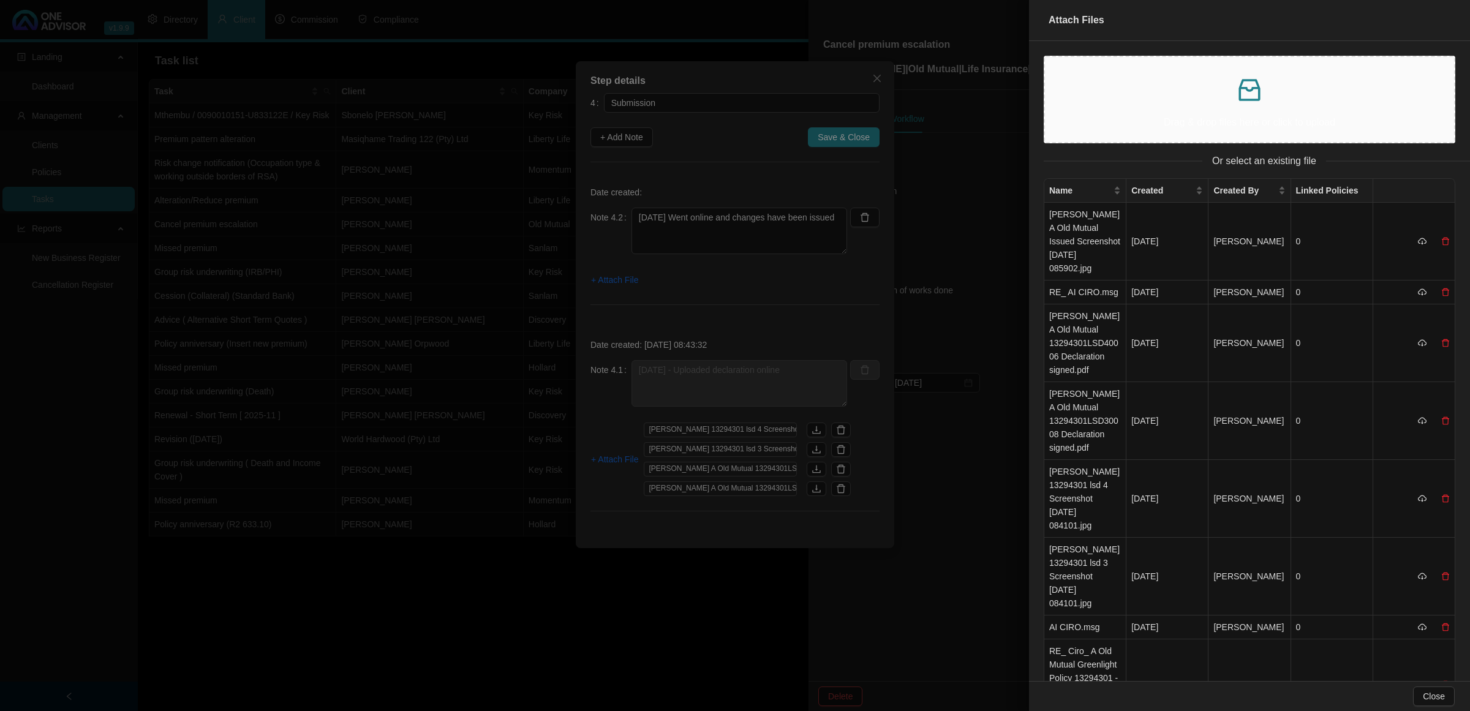
click at [702, 231] on div at bounding box center [735, 355] width 1470 height 711
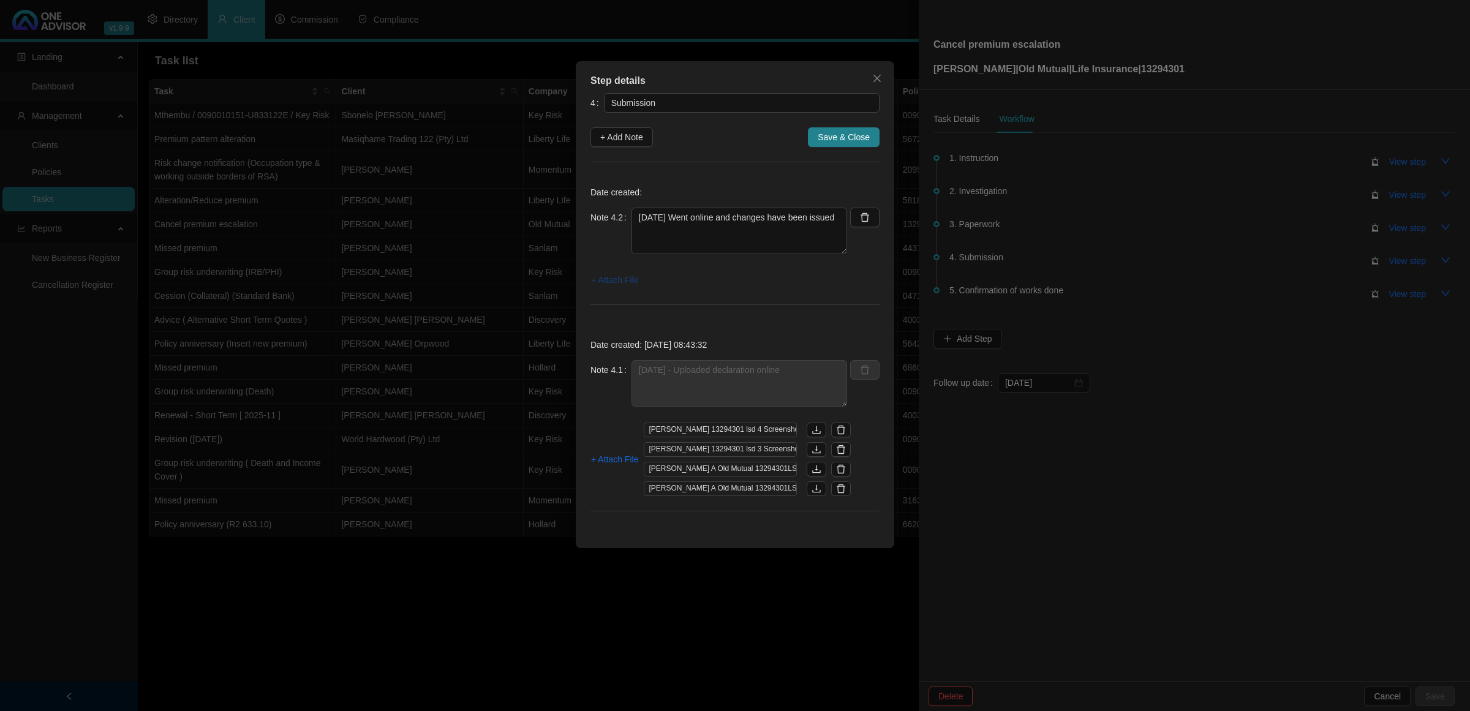
click at [609, 279] on span "+ Attach File" at bounding box center [614, 279] width 47 height 13
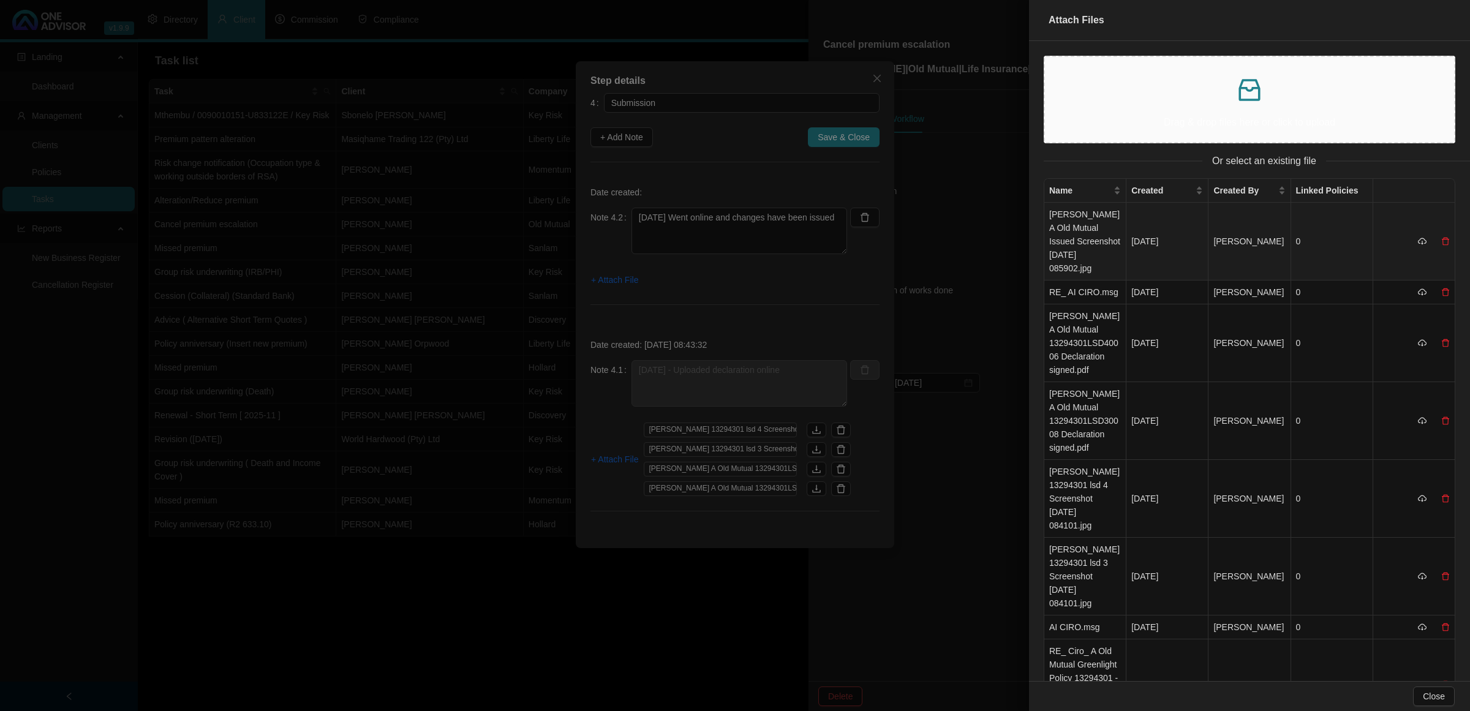
click at [1078, 222] on td "[PERSON_NAME] A Old Mutual Issued Screenshot [DATE] 085902.jpg" at bounding box center [1085, 242] width 82 height 78
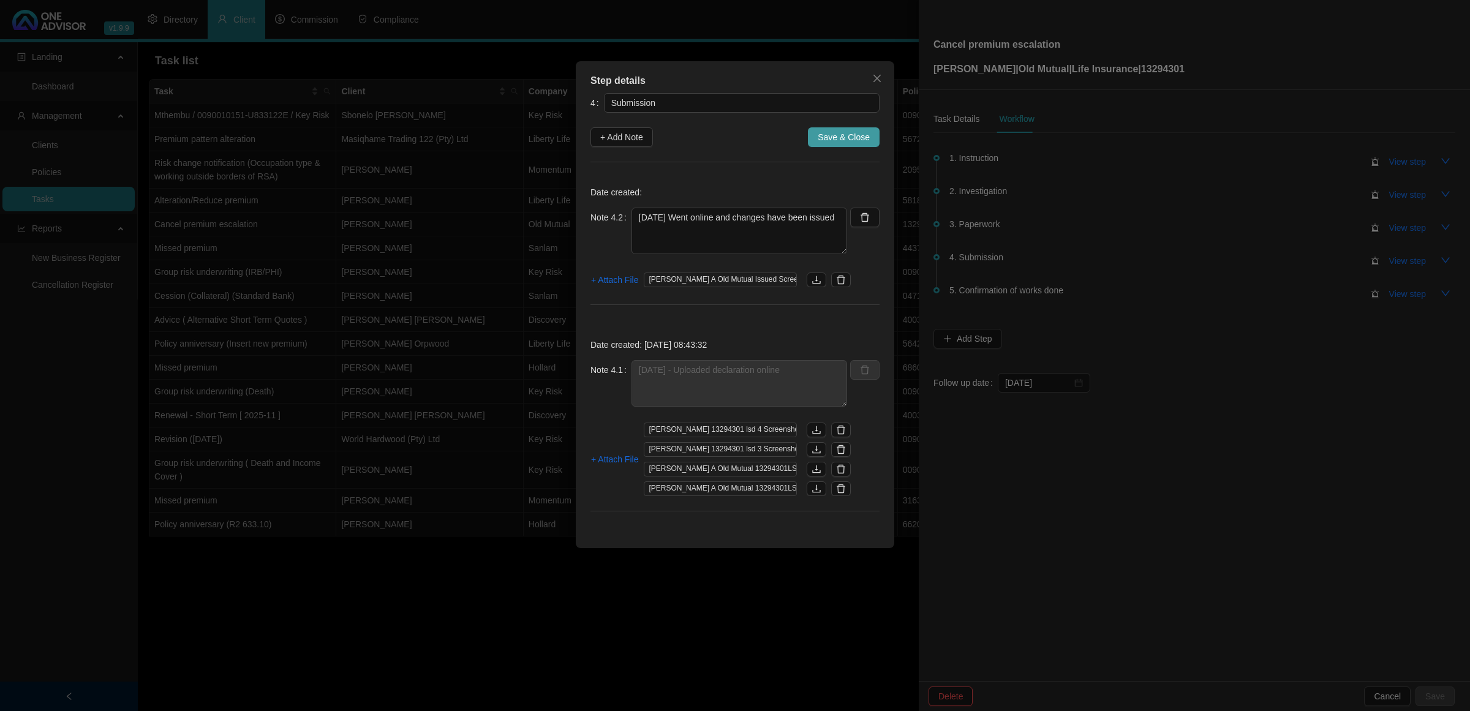
click at [840, 132] on span "Save & Close" at bounding box center [844, 136] width 52 height 13
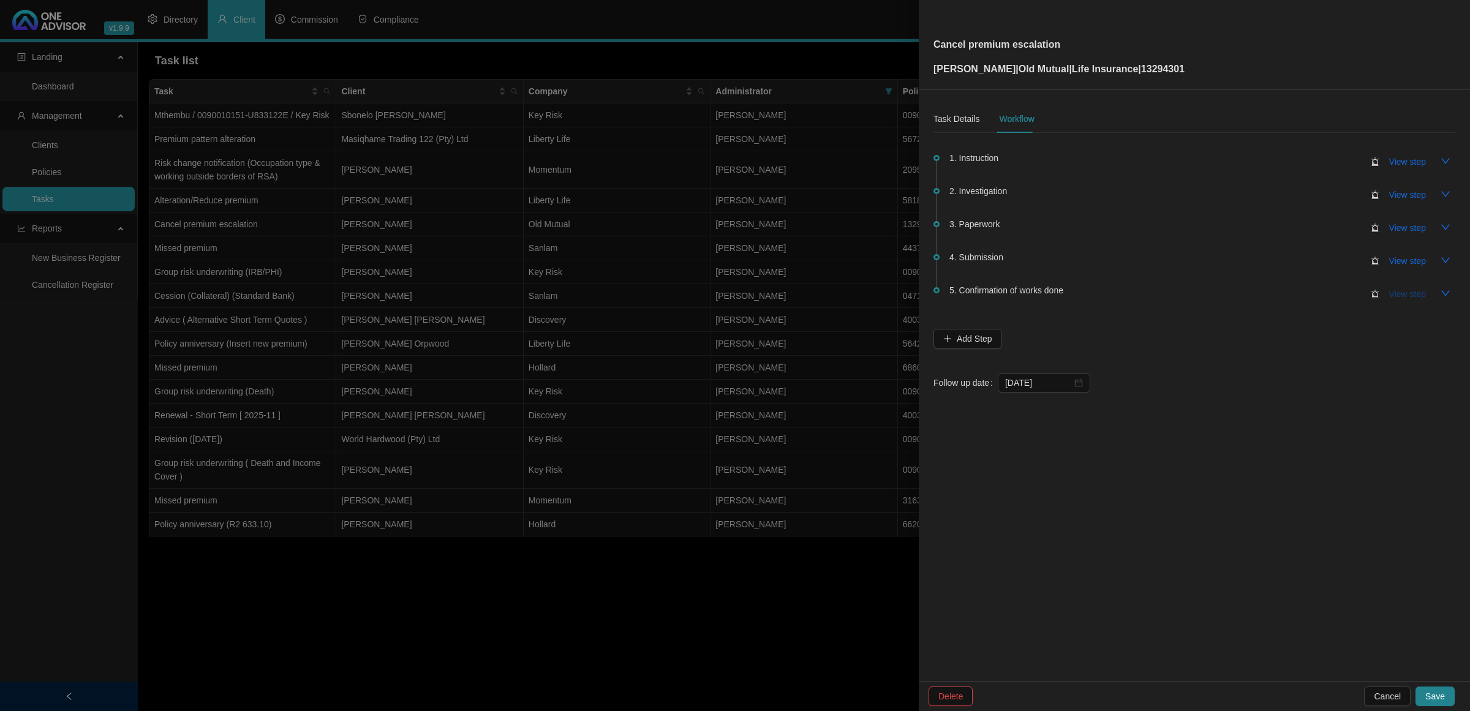
click at [1401, 297] on span "View step" at bounding box center [1407, 293] width 37 height 13
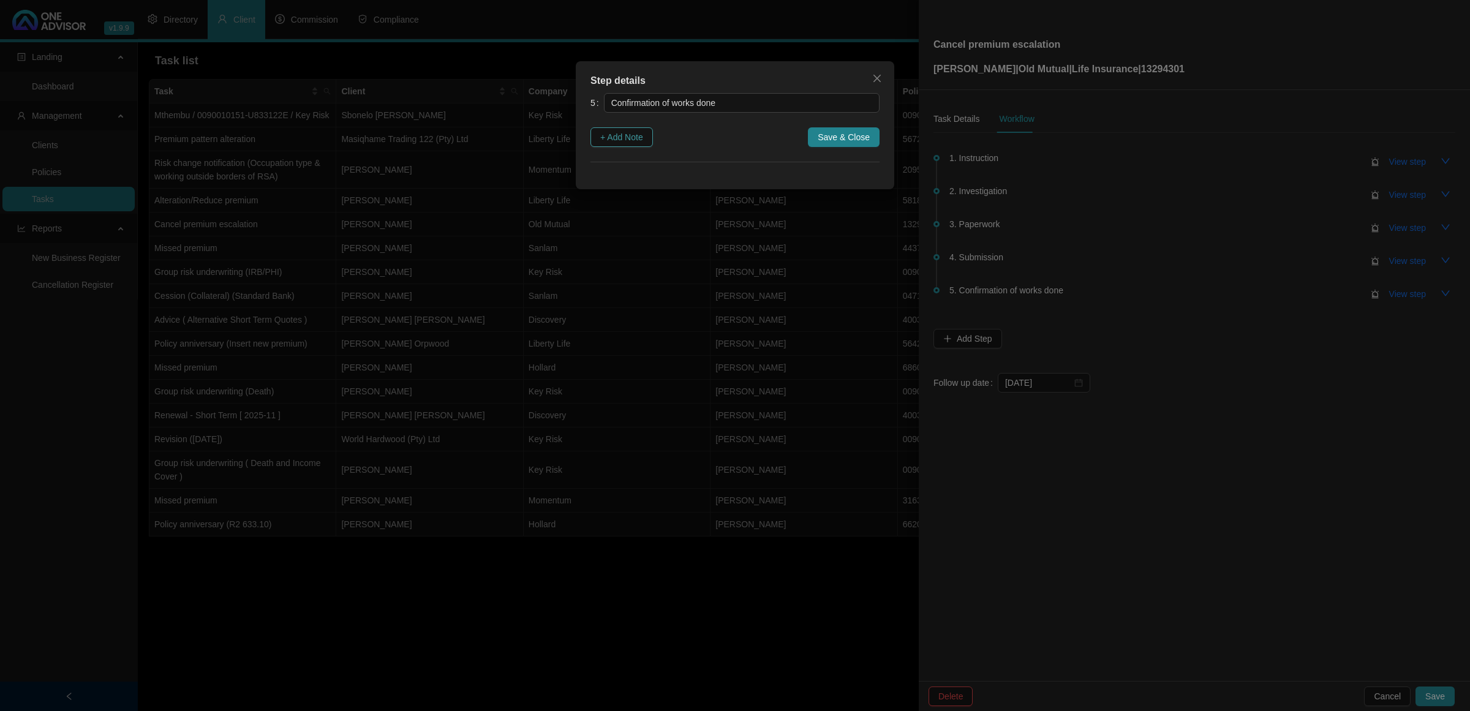
click at [641, 130] on span "+ Add Note" at bounding box center [621, 136] width 43 height 13
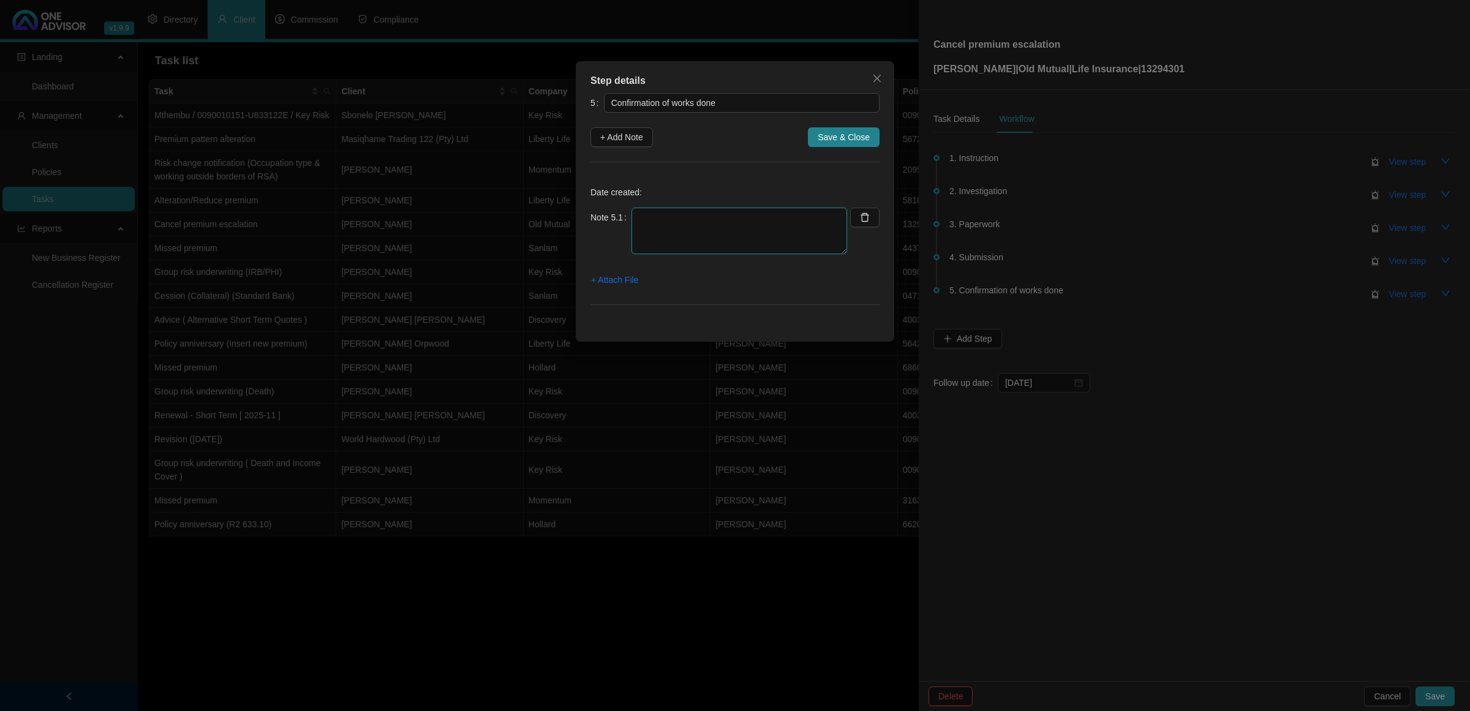
click at [674, 213] on textarea at bounding box center [739, 231] width 216 height 47
type textarea "[DATE] - Emailed and let the client know - changes have been issued - Formal co…"
click at [625, 277] on span "+ Attach File" at bounding box center [614, 279] width 47 height 13
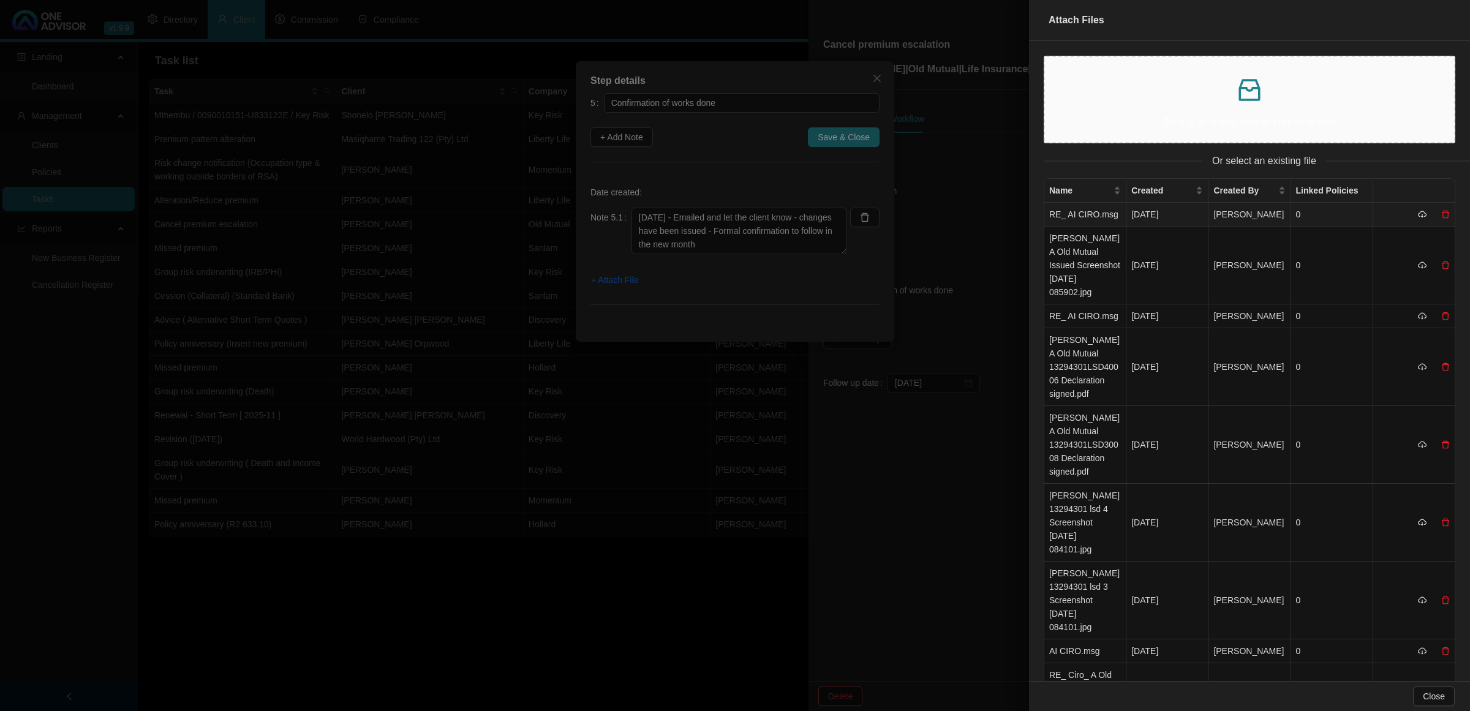
click at [1100, 221] on td "RE_ AI CIRO.msg" at bounding box center [1085, 215] width 82 height 24
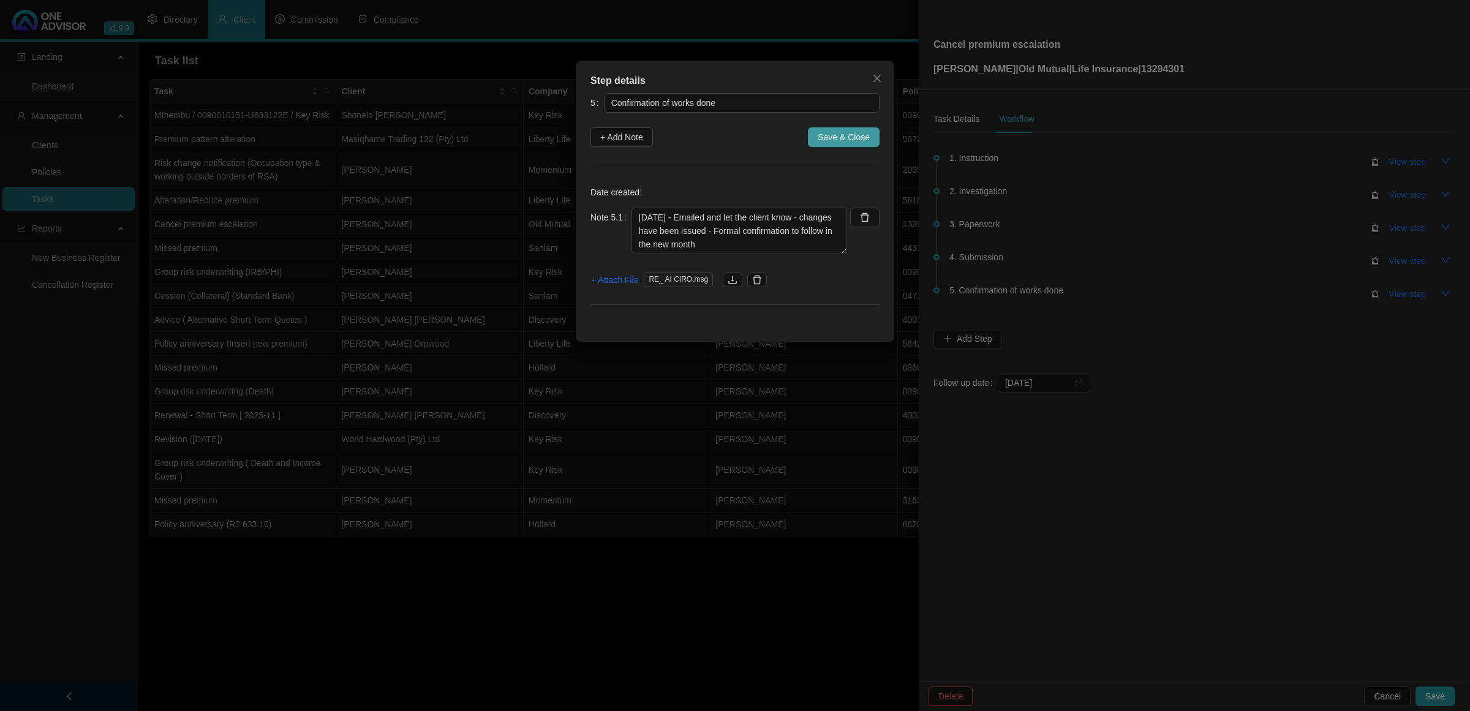
click at [838, 133] on span "Save & Close" at bounding box center [844, 136] width 52 height 13
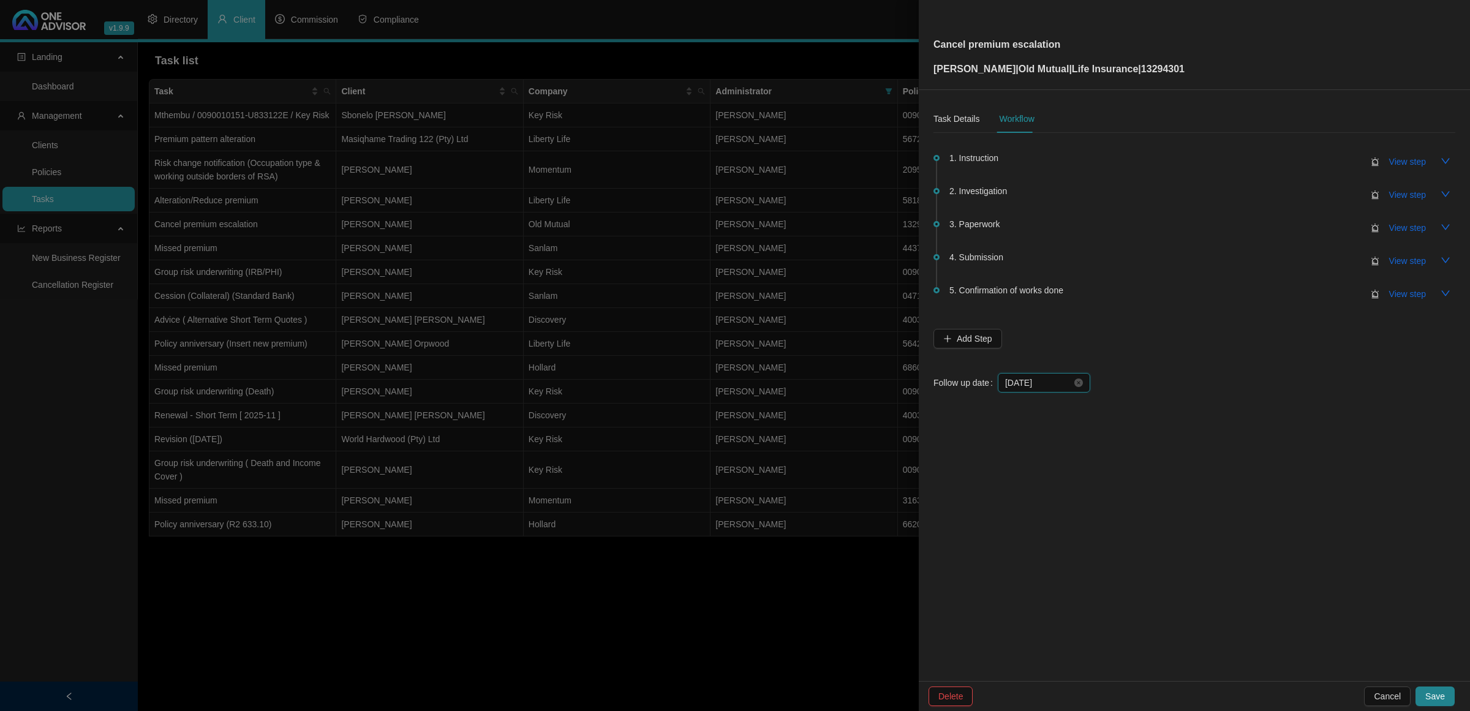
click at [1055, 376] on input "[DATE]" at bounding box center [1038, 382] width 67 height 13
type input "[DATE]"
click at [1064, 567] on div "4" at bounding box center [1063, 567] width 15 height 15
click at [1425, 687] on button "Save" at bounding box center [1434, 696] width 39 height 20
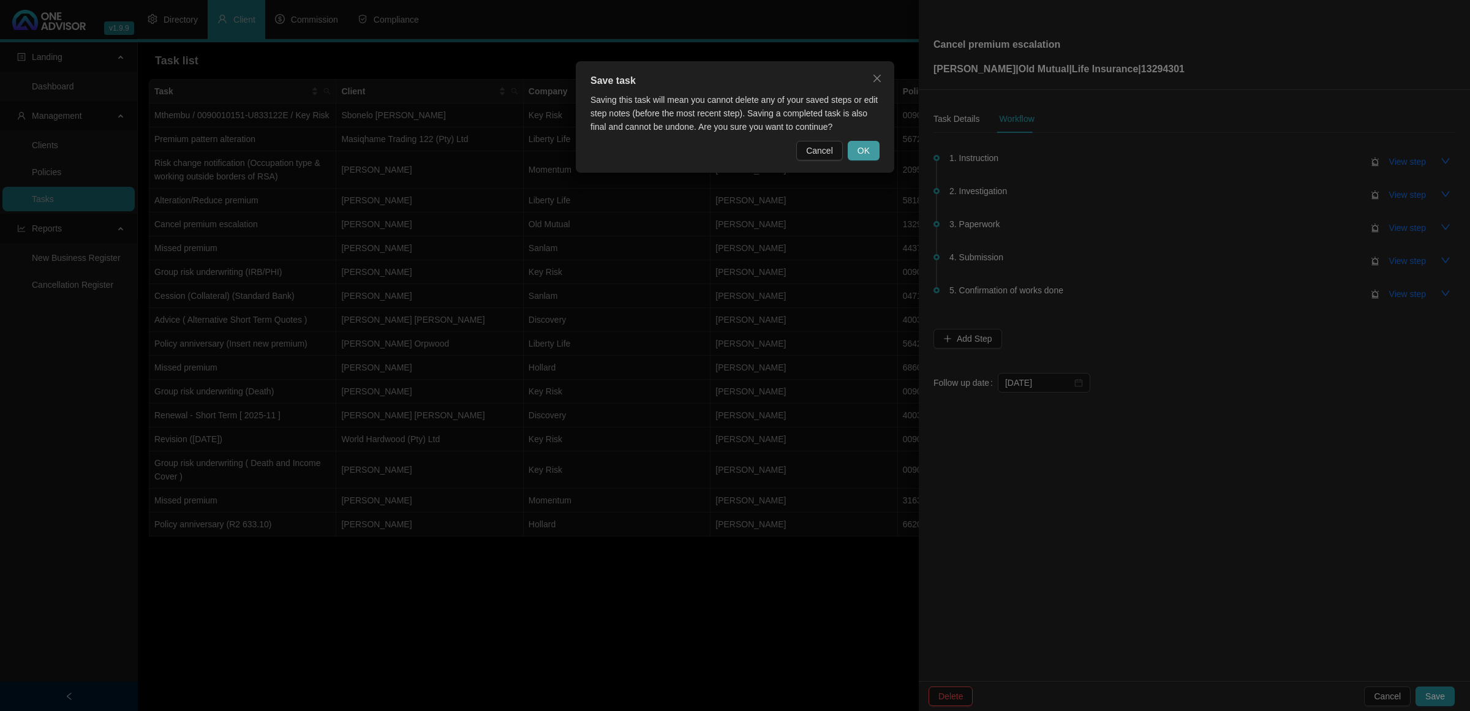
click at [862, 151] on span "OK" at bounding box center [863, 150] width 12 height 13
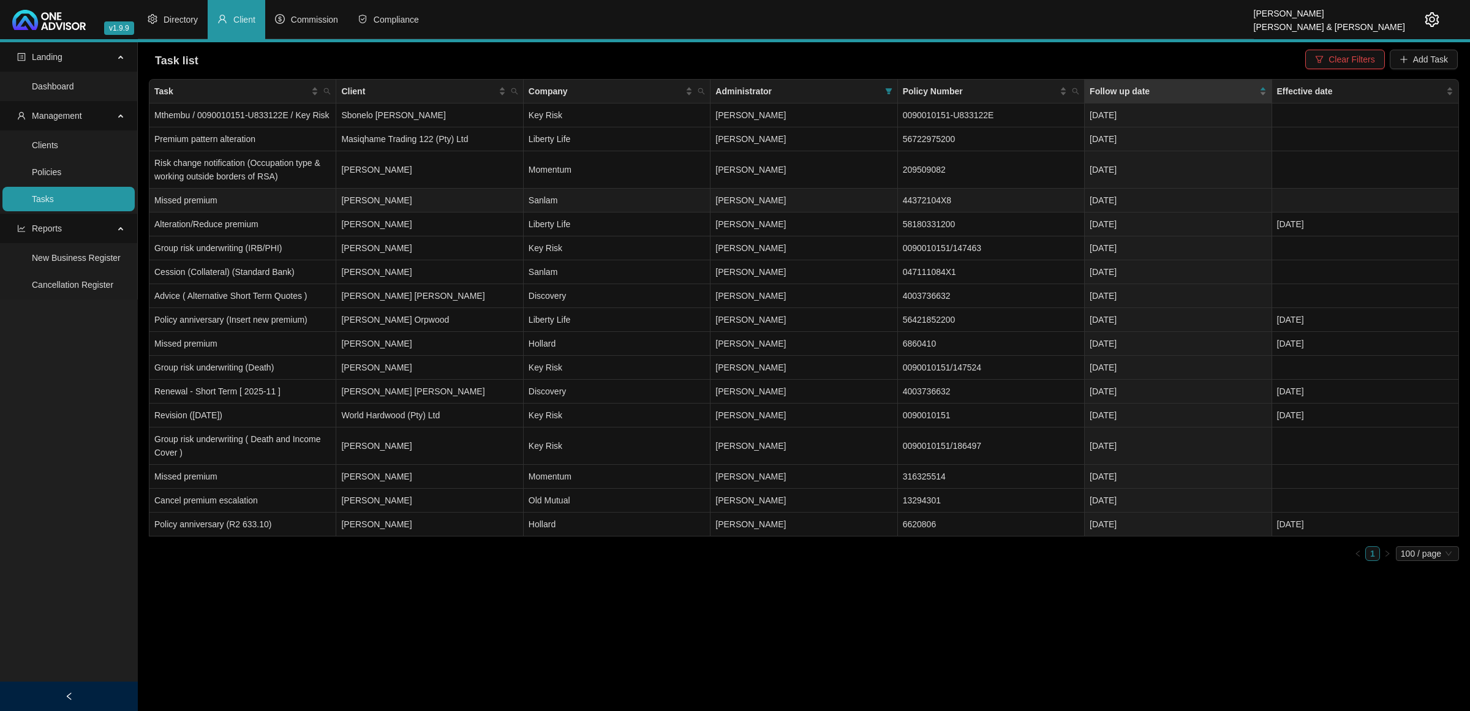
click at [1002, 203] on td "44372104X8" at bounding box center [991, 201] width 187 height 24
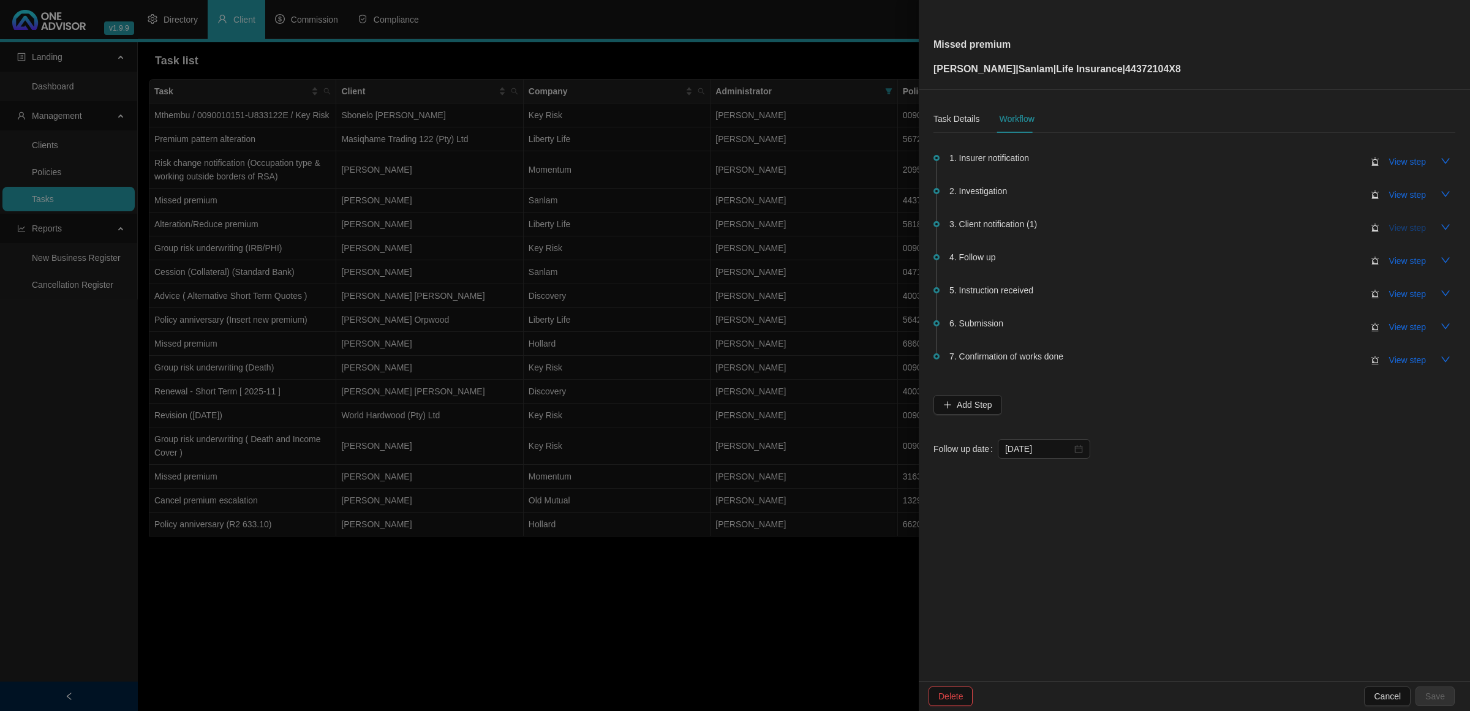
click at [1401, 221] on span "View step" at bounding box center [1407, 227] width 37 height 13
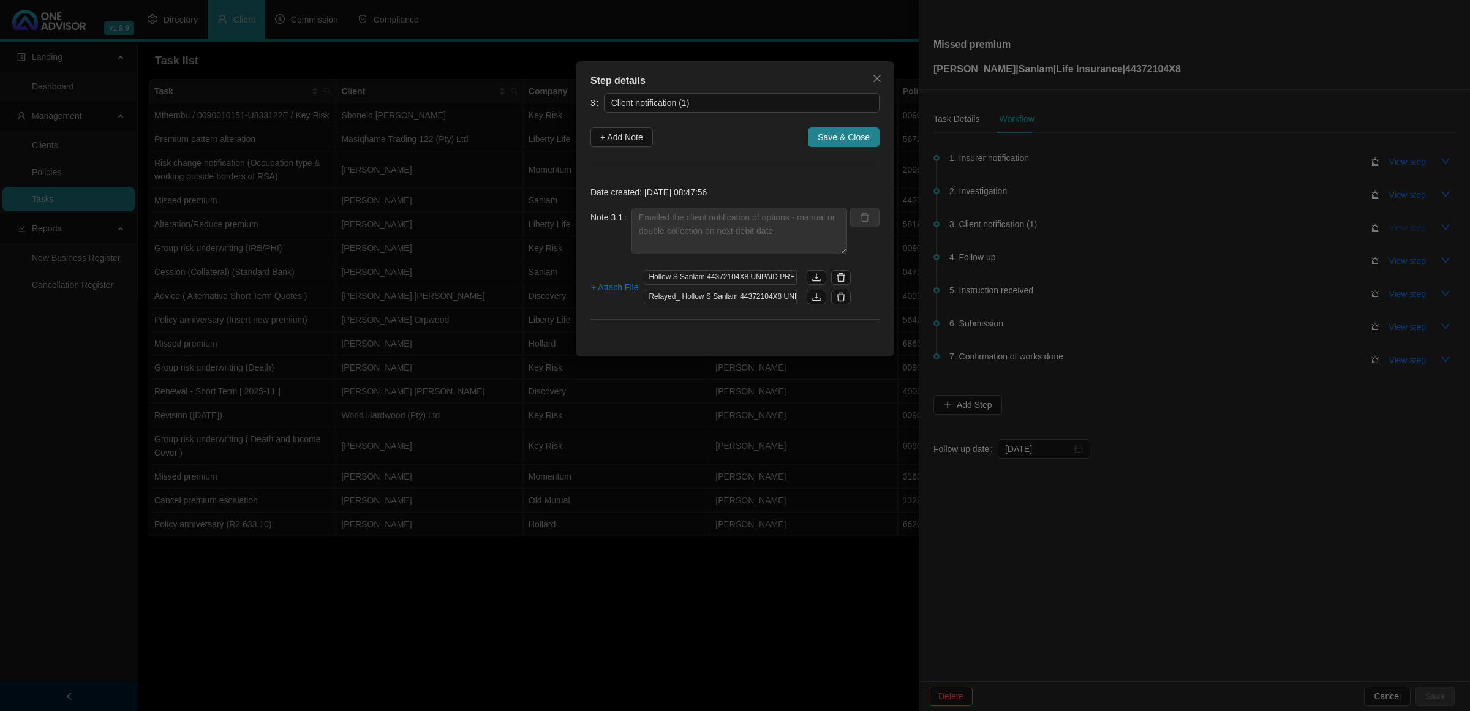
click at [1401, 220] on div "Step details 3 Client notification (1) + Add Note Save & Close Date created: [D…" at bounding box center [735, 355] width 1470 height 711
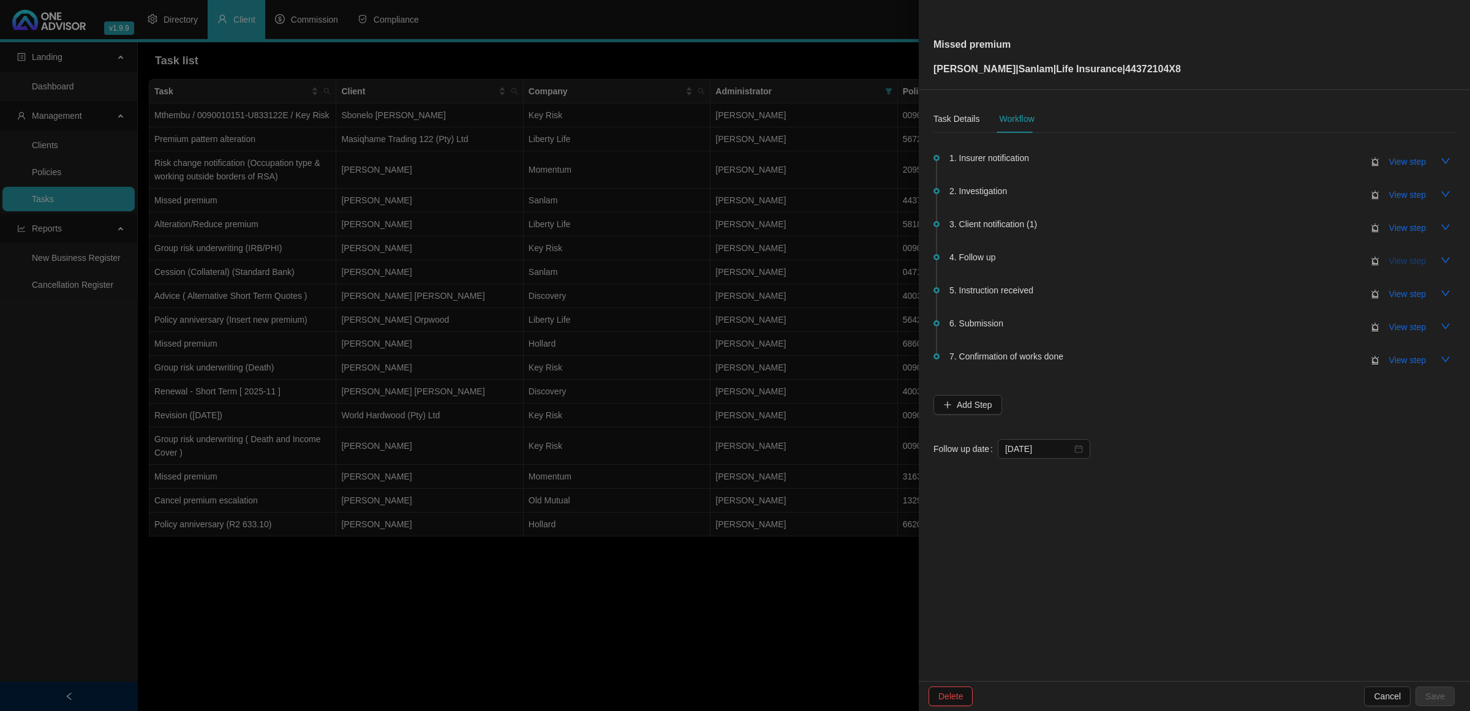
click at [1407, 260] on span "View step" at bounding box center [1407, 260] width 37 height 13
type input "Follow up"
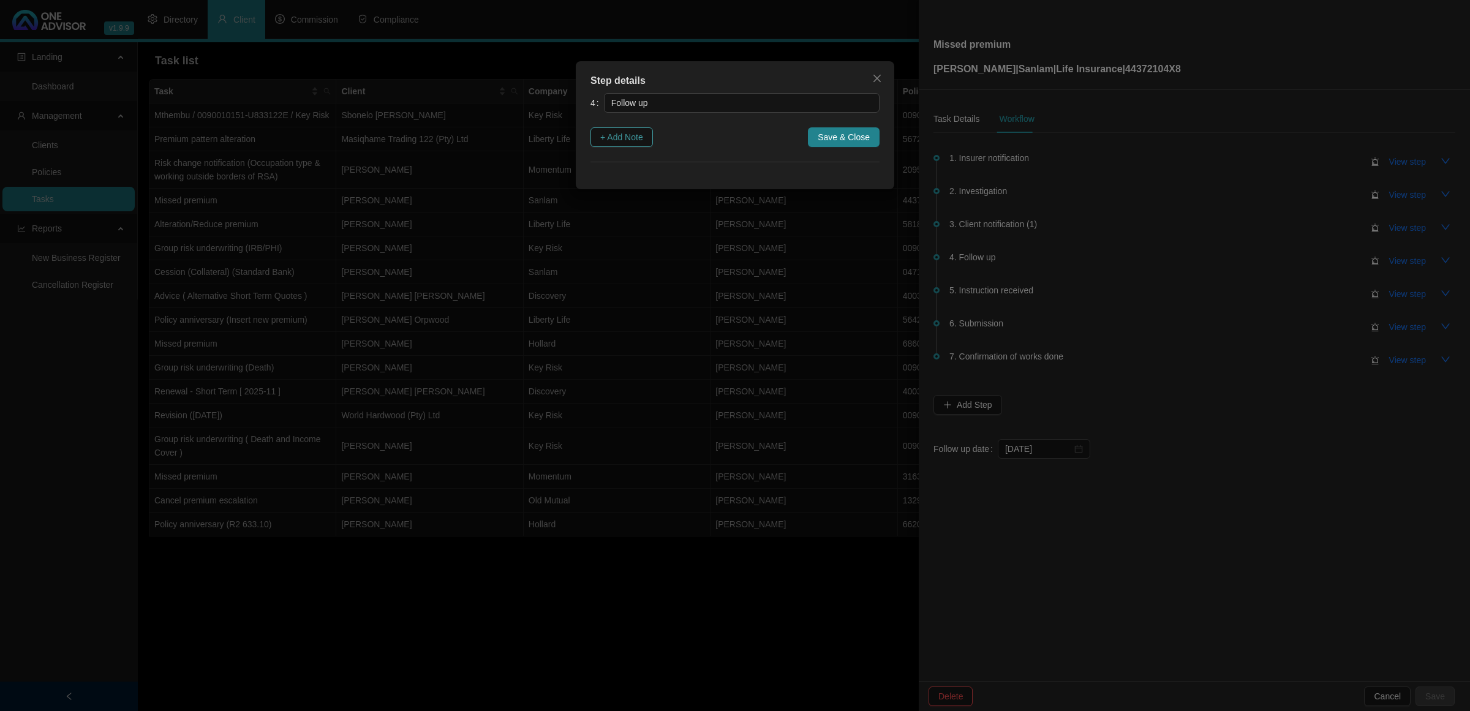
click at [623, 132] on span "+ Add Note" at bounding box center [621, 136] width 43 height 13
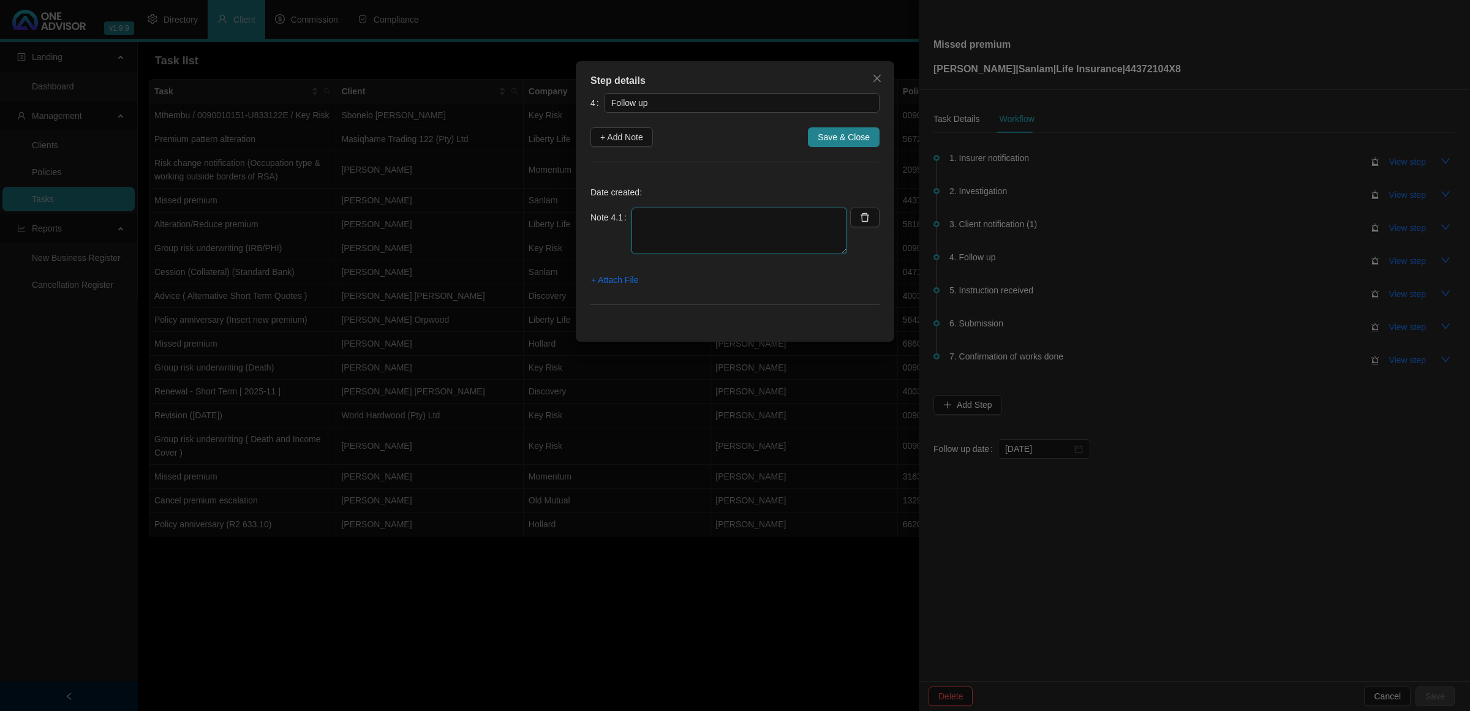
click at [661, 225] on textarea at bounding box center [739, 231] width 216 height 47
click at [620, 280] on span "+ Attach File" at bounding box center [614, 279] width 47 height 13
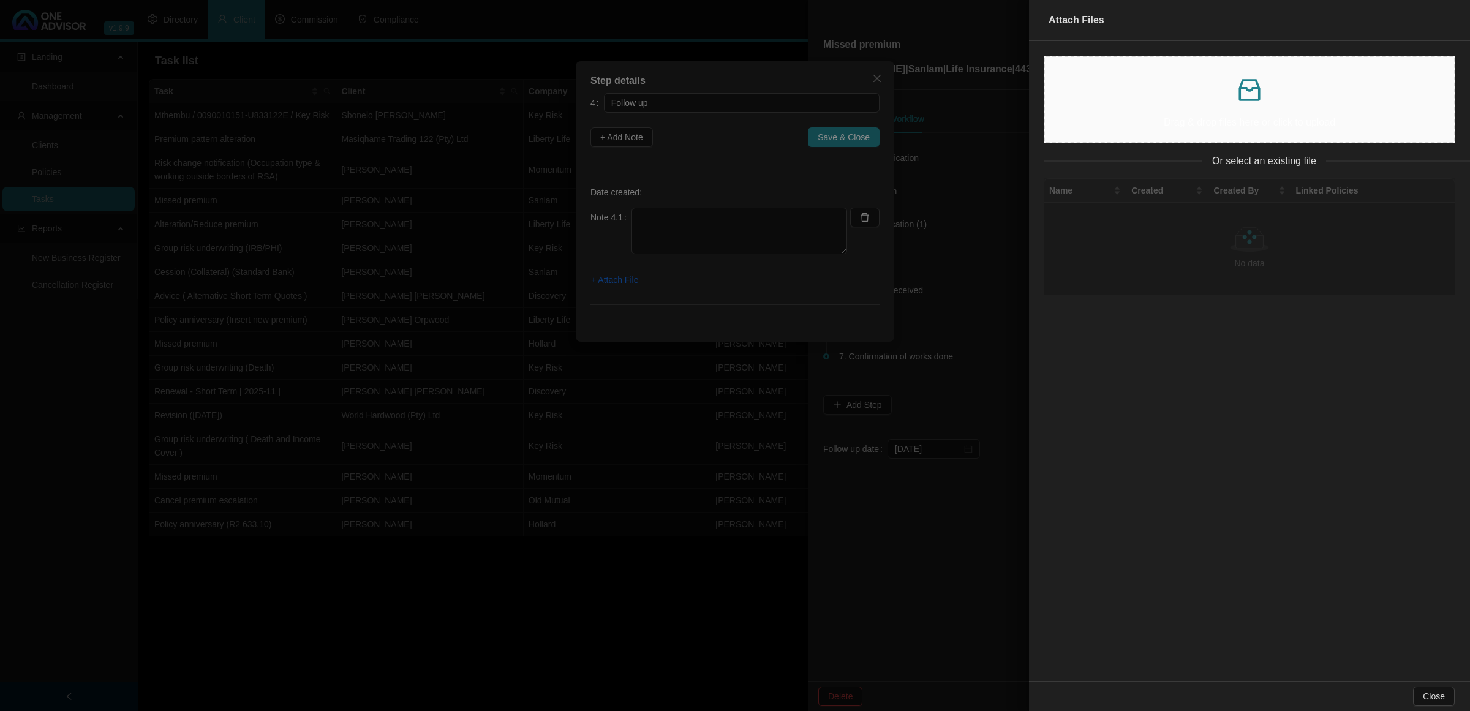
click at [1181, 103] on p at bounding box center [1249, 89] width 389 height 29
click at [683, 210] on div at bounding box center [735, 355] width 1470 height 711
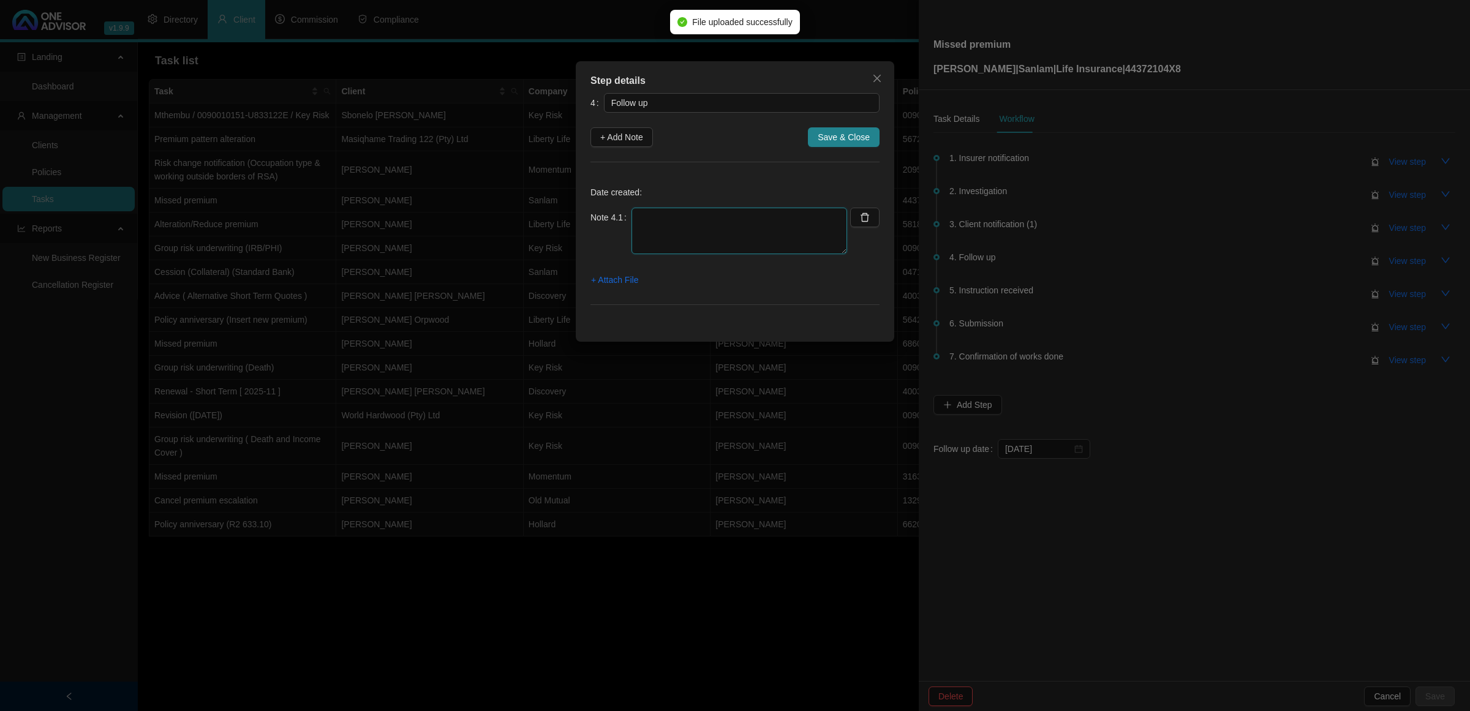
click at [681, 231] on textarea at bounding box center [739, 231] width 216 height 47
type textarea "Whatsapp Follow up"
click at [634, 288] on button "+ Attach File" at bounding box center [614, 280] width 48 height 20
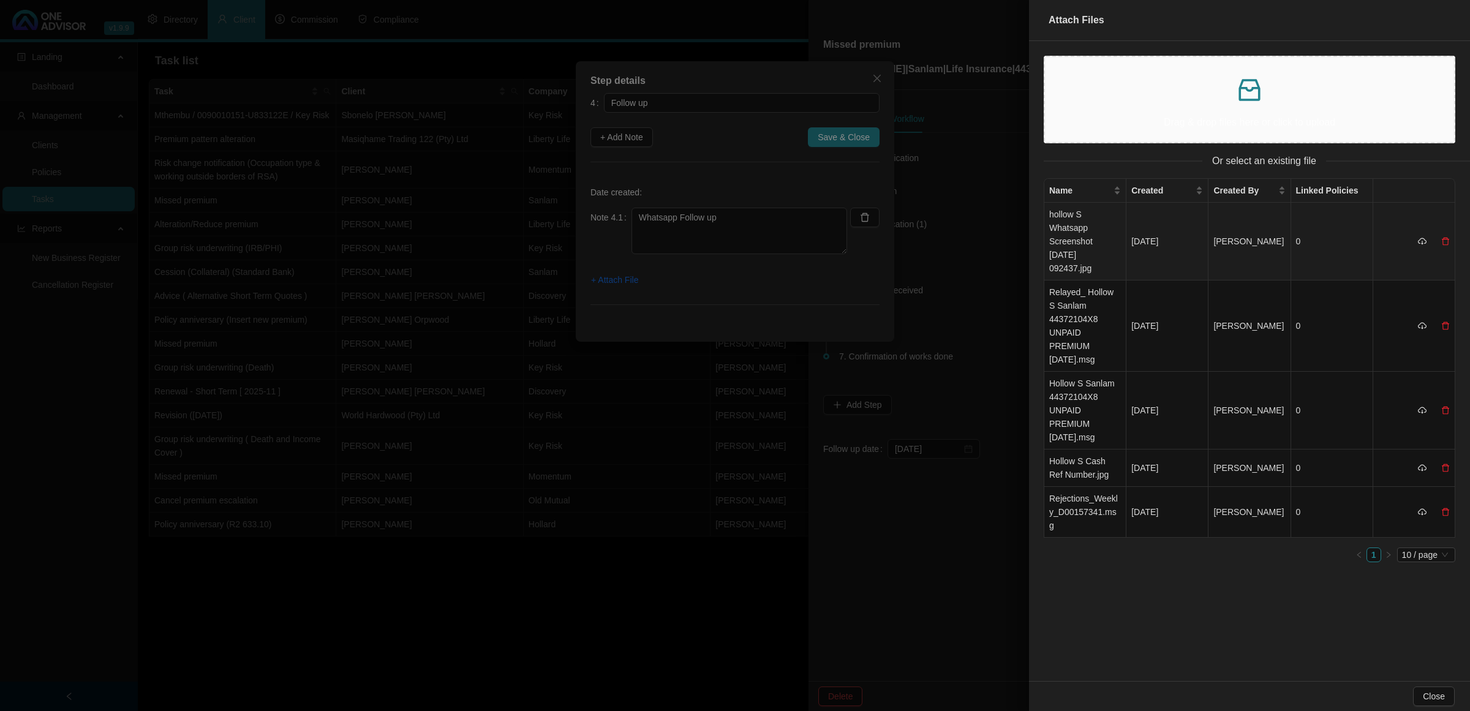
click at [1099, 215] on td "hollow S Whatsapp Screenshot [DATE] 092437.jpg" at bounding box center [1085, 242] width 82 height 78
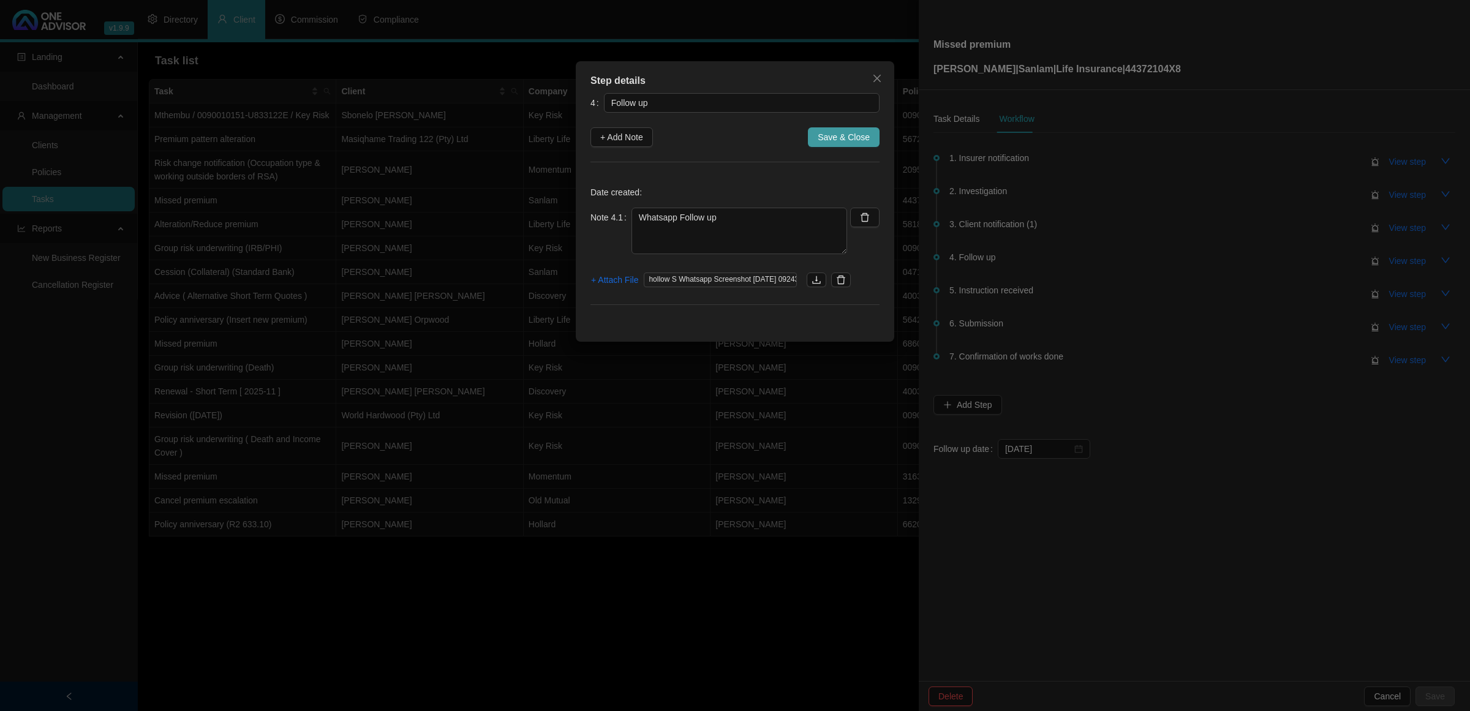
click at [824, 138] on span "Save & Close" at bounding box center [844, 136] width 52 height 13
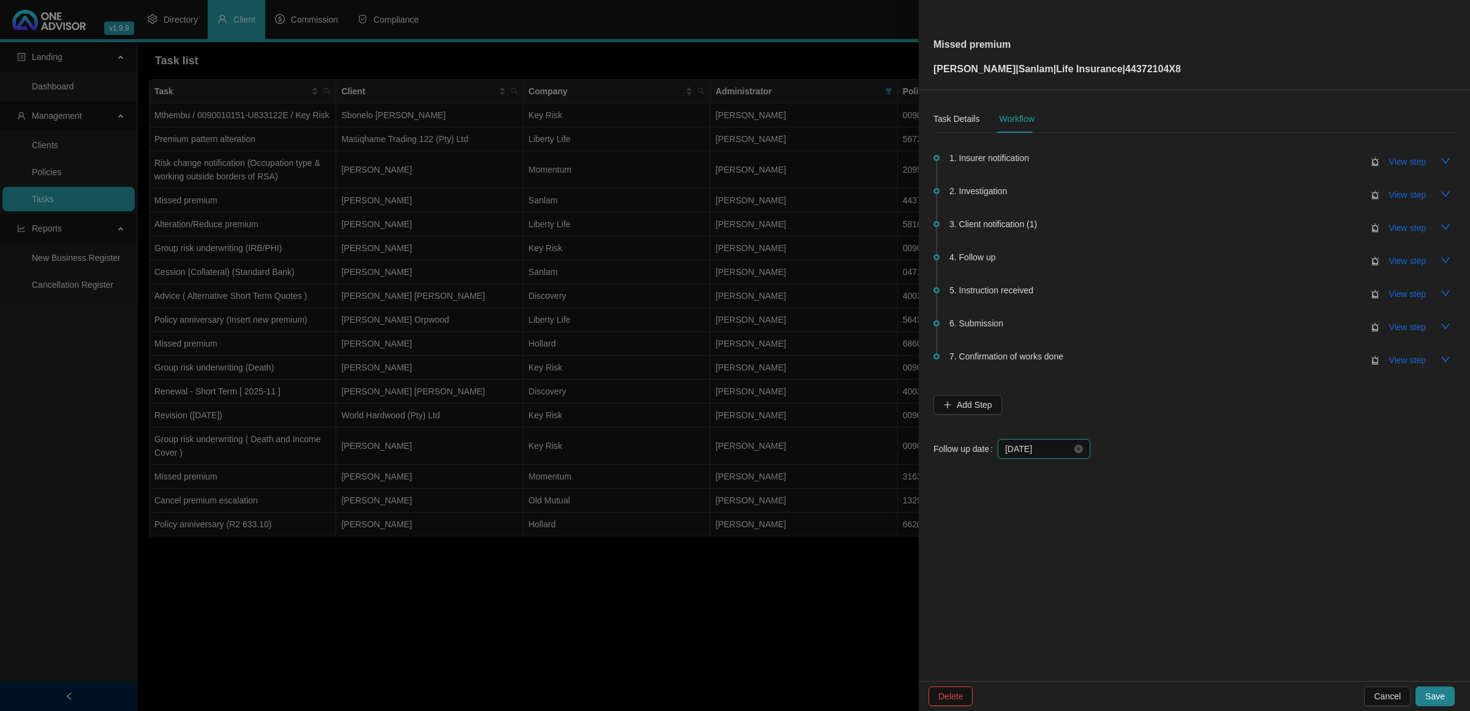
click at [1049, 453] on input "[DATE]" at bounding box center [1038, 448] width 67 height 13
type input "[DATE]"
click at [1122, 571] on div "17" at bounding box center [1129, 567] width 15 height 15
click at [1434, 696] on span "Save" at bounding box center [1435, 696] width 20 height 13
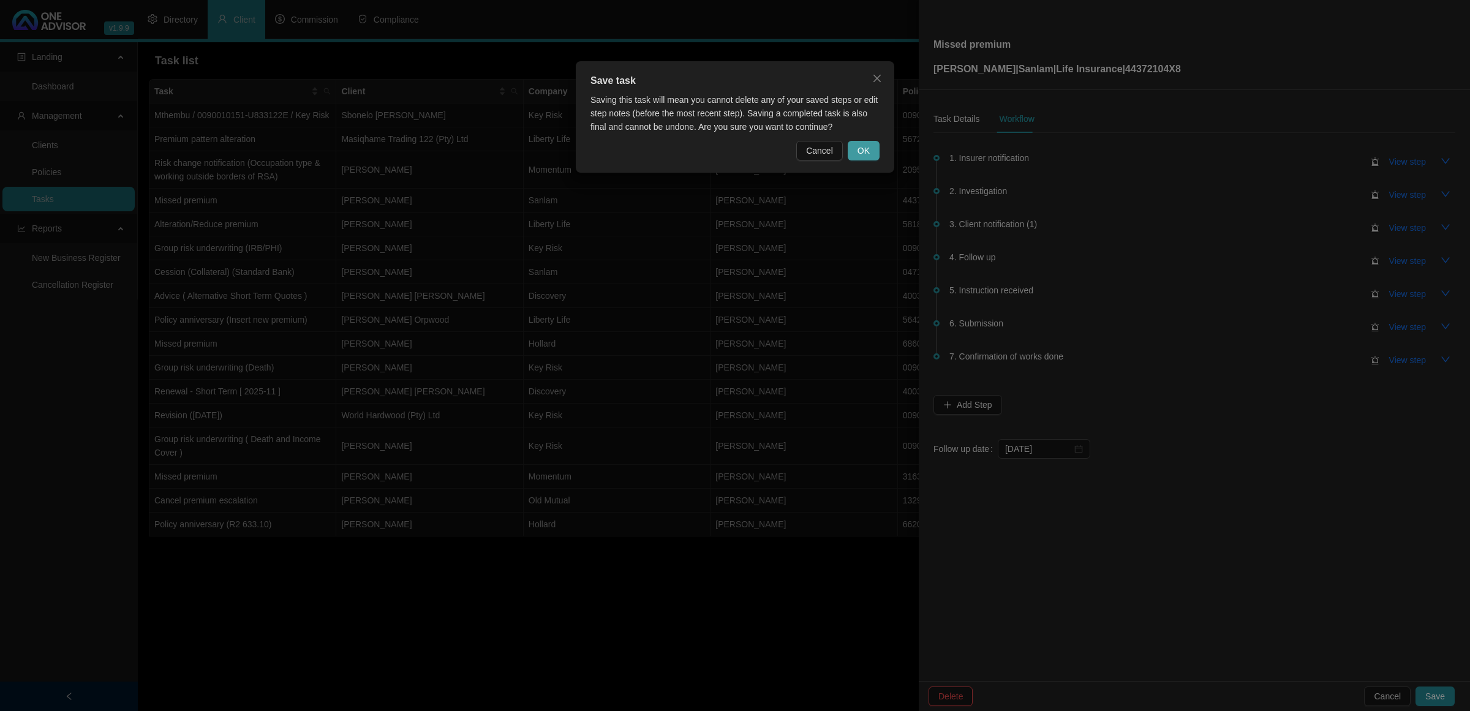
click at [867, 154] on span "OK" at bounding box center [863, 150] width 12 height 13
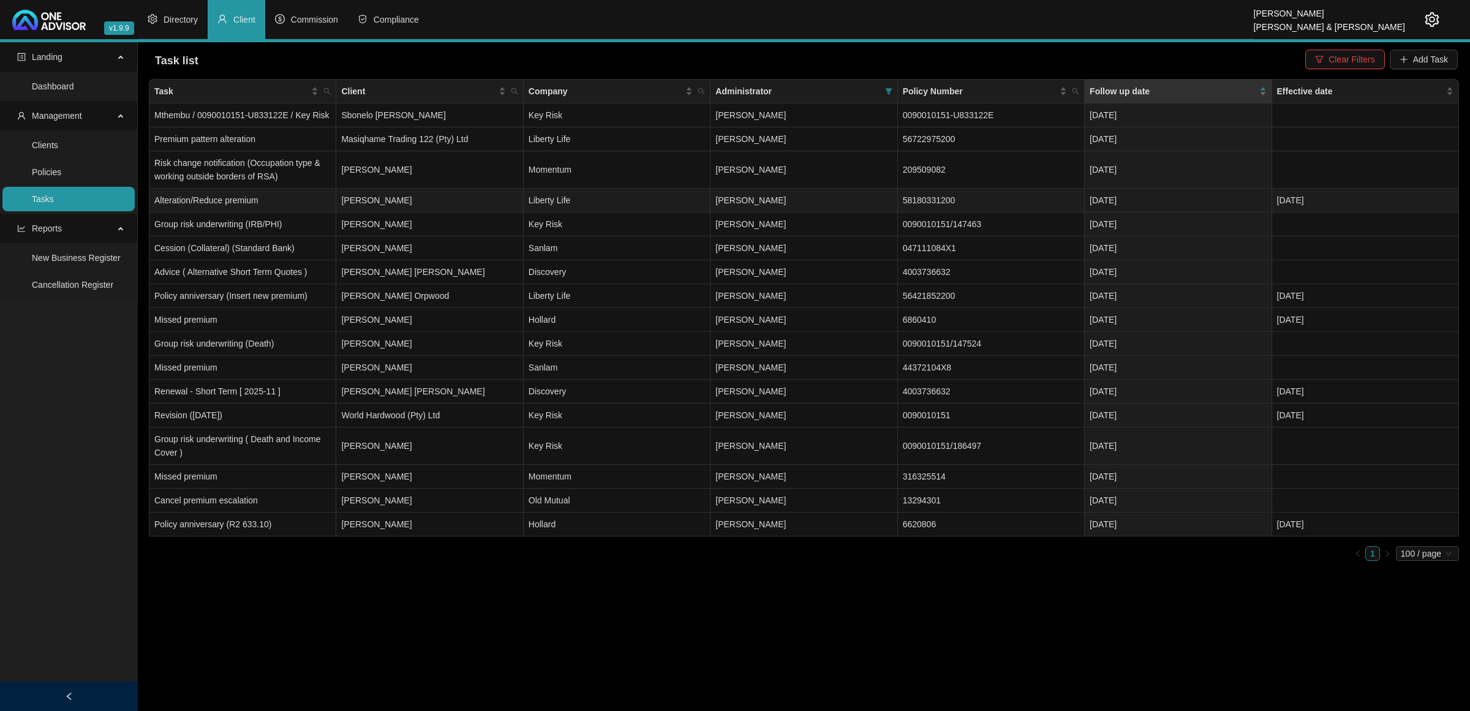
click at [390, 197] on td "[PERSON_NAME]" at bounding box center [429, 201] width 187 height 24
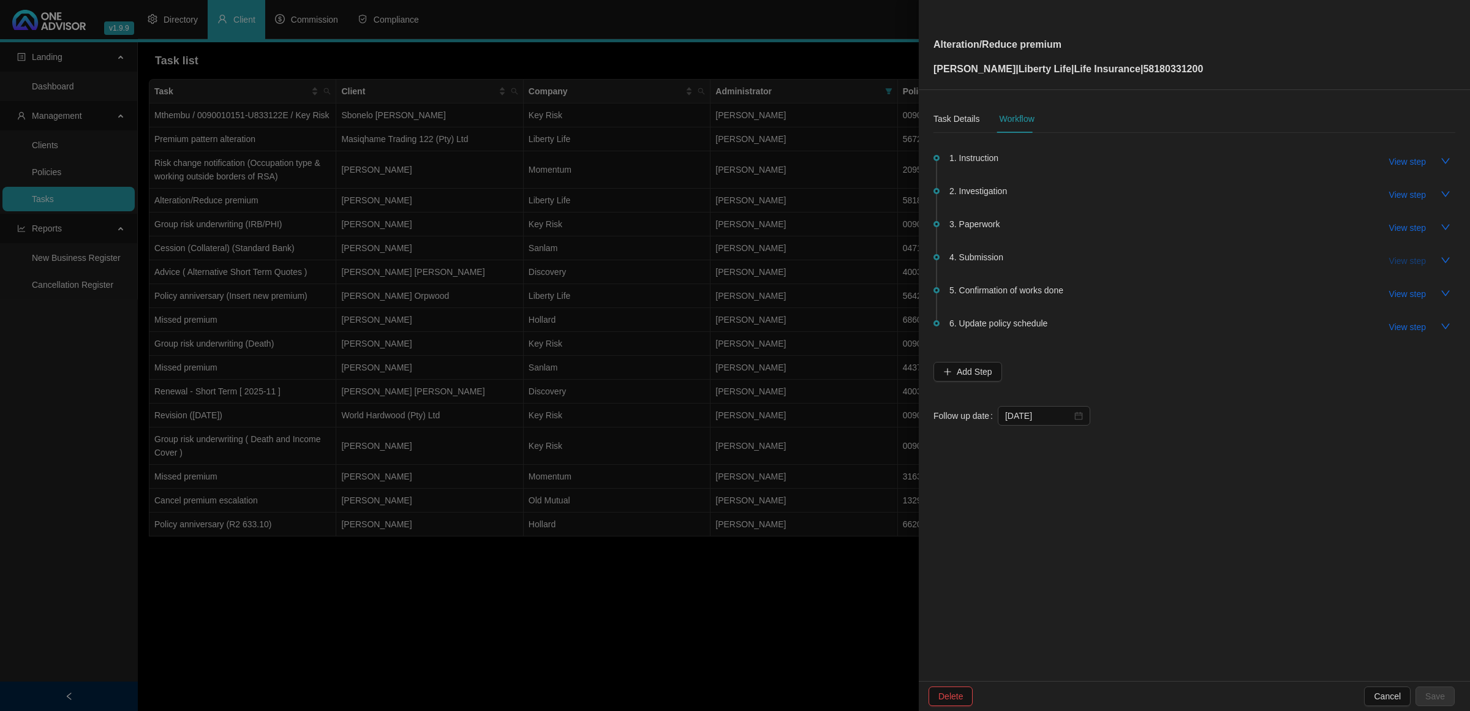
click at [1413, 261] on span "View step" at bounding box center [1407, 260] width 37 height 13
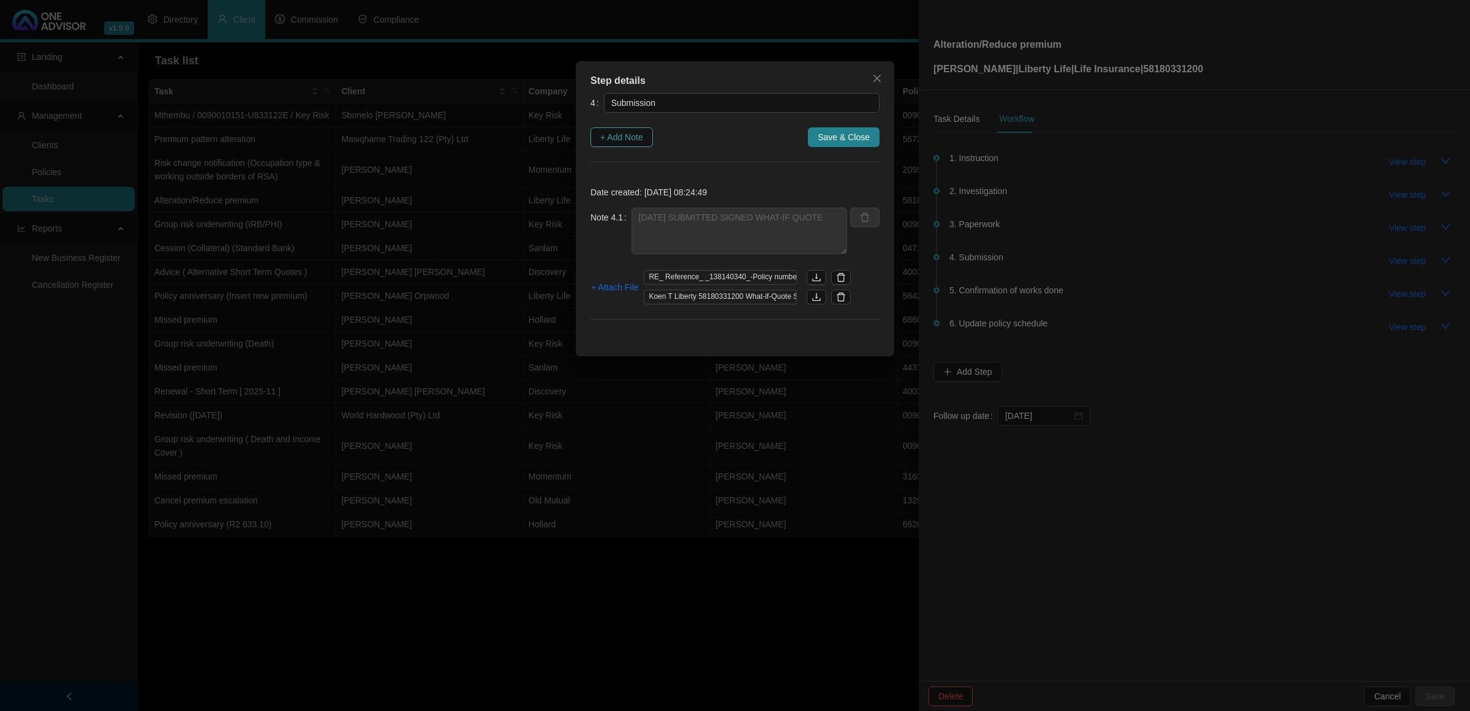
click at [617, 143] on span "+ Add Note" at bounding box center [621, 136] width 43 height 13
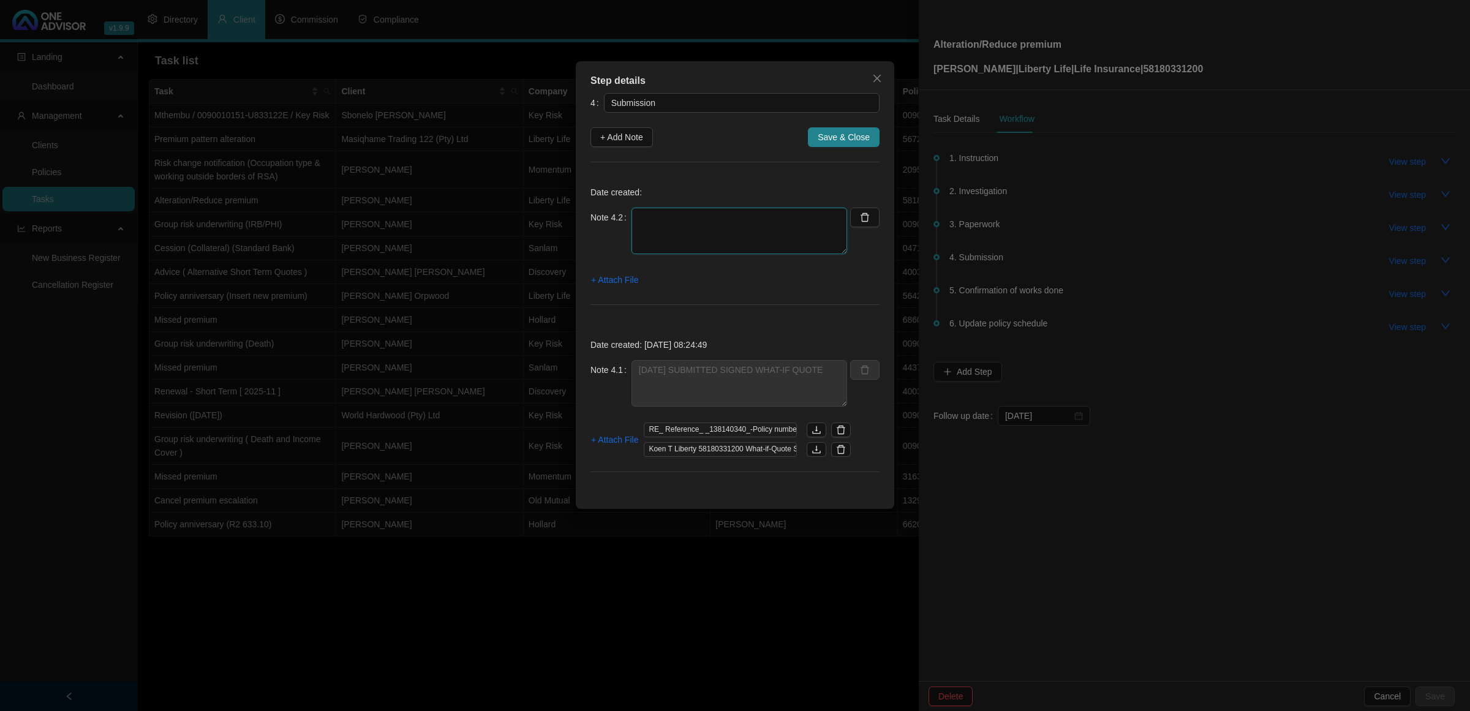
click at [724, 250] on textarea at bounding box center [739, 231] width 216 height 47
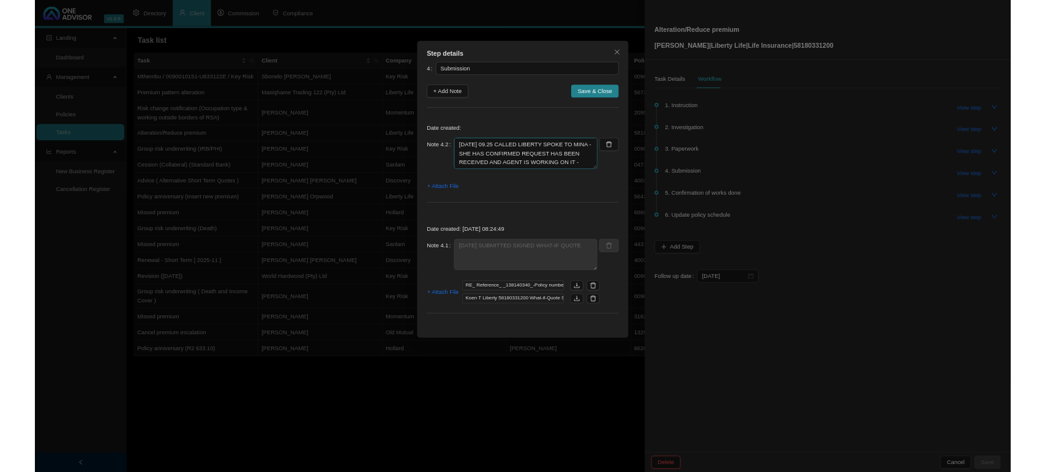
scroll to position [10, 0]
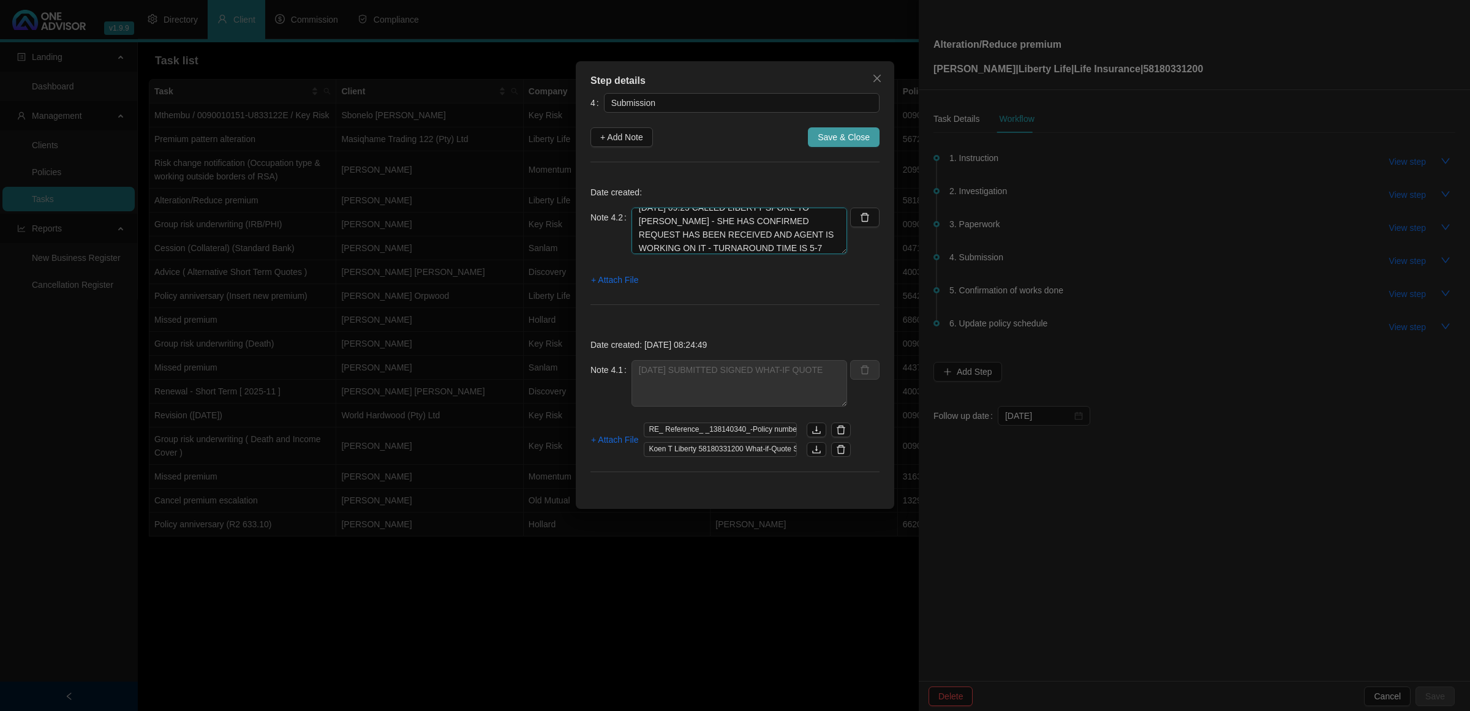
type textarea "[DATE] 09.25 CALLED LIBERTY SPOKE TO [PERSON_NAME] - SHE HAS CONFIRMED REQUEST …"
click at [843, 127] on button "Save & Close" at bounding box center [844, 137] width 72 height 20
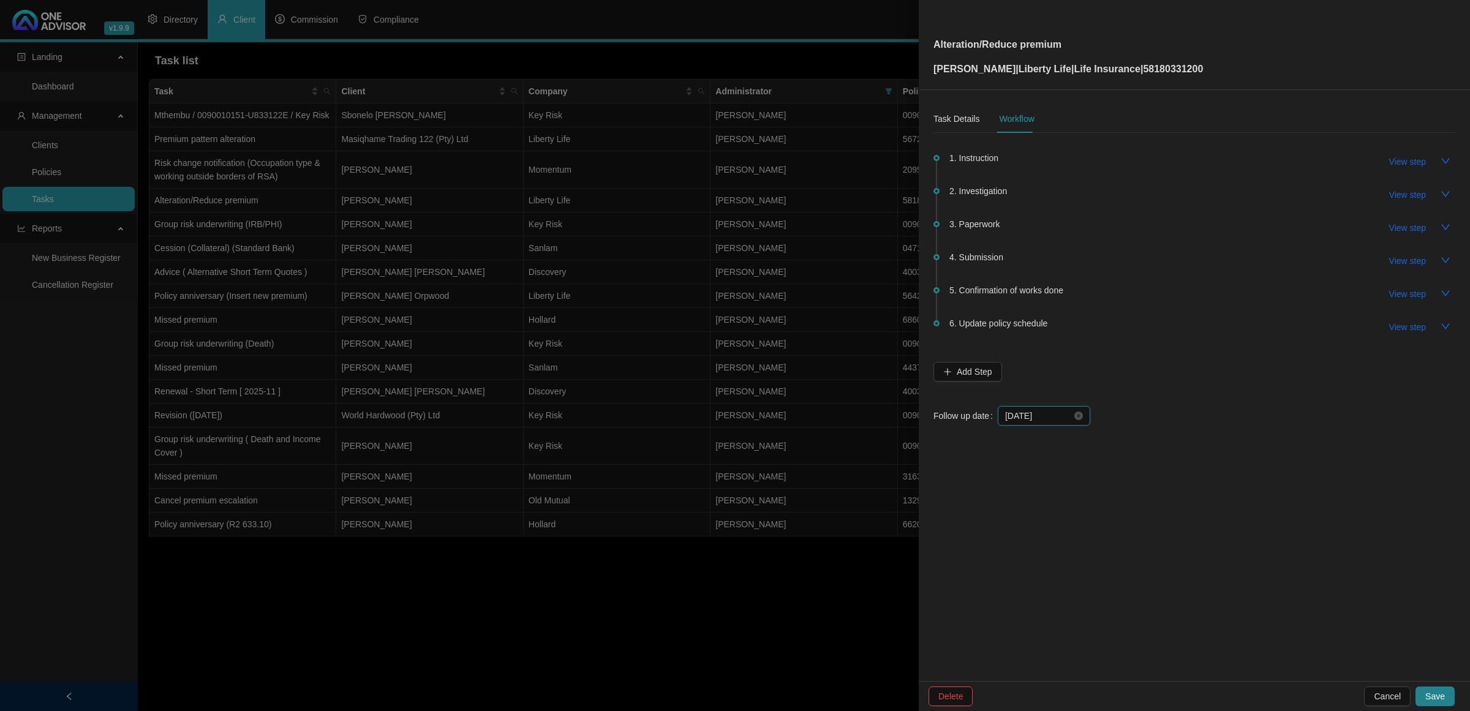
click at [1048, 415] on input "[DATE]" at bounding box center [1038, 415] width 67 height 13
type input "[DATE]"
click at [1079, 534] on div "15" at bounding box center [1085, 534] width 15 height 15
click at [1444, 690] on button "Save" at bounding box center [1434, 696] width 39 height 20
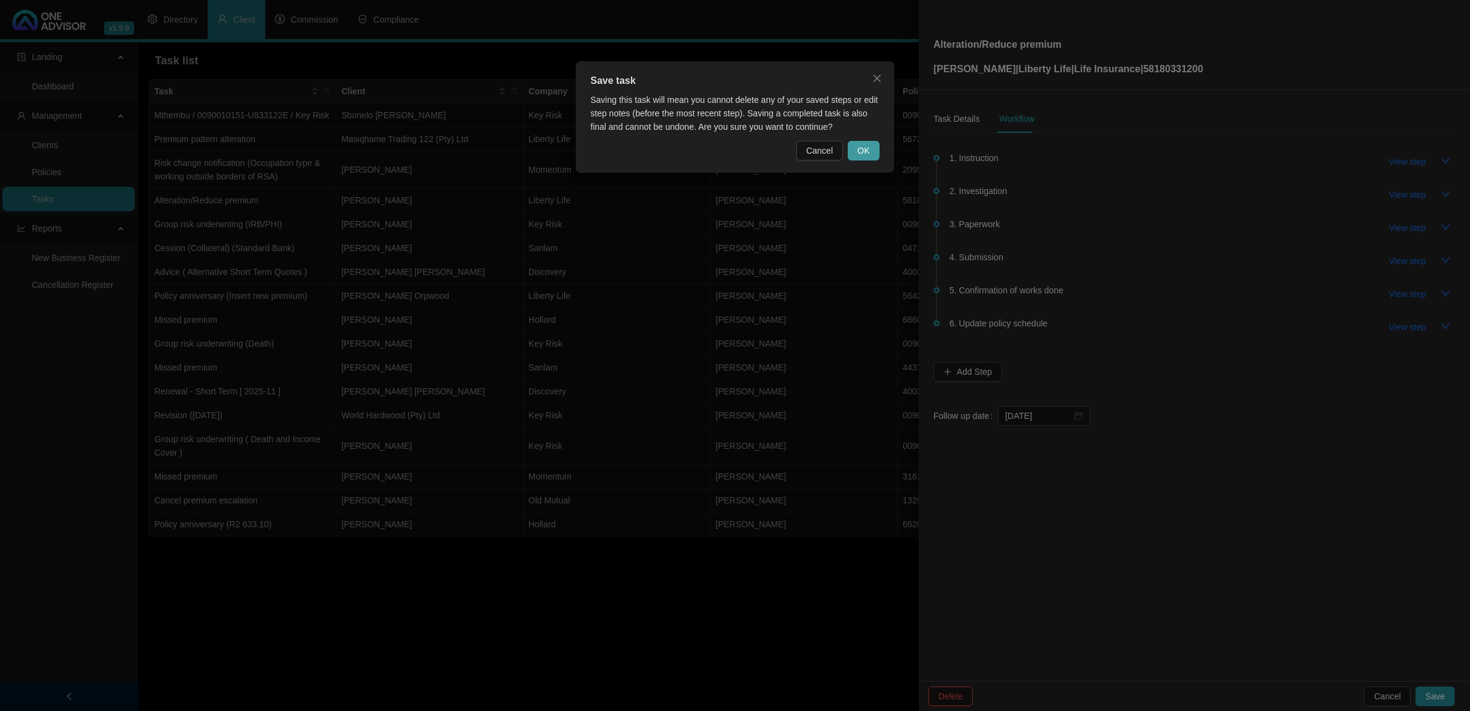
click at [867, 148] on span "OK" at bounding box center [863, 150] width 12 height 13
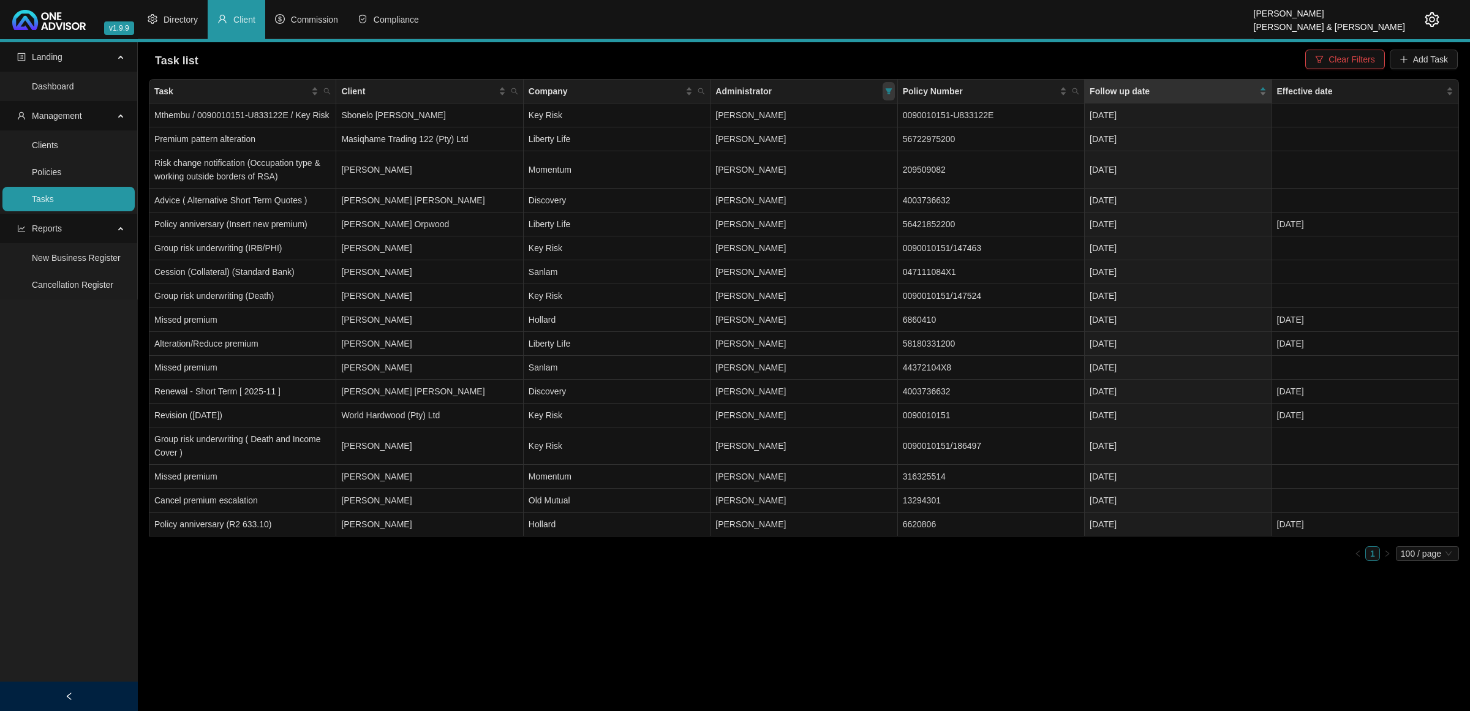
click at [885, 93] on icon "filter" at bounding box center [888, 91] width 7 height 7
drag, startPoint x: 829, startPoint y: 231, endPoint x: 840, endPoint y: 265, distance: 35.4
click at [829, 231] on span "[PERSON_NAME] & [PERSON_NAME]" at bounding box center [807, 233] width 156 height 10
checkbox input "true"
click at [882, 279] on span "OK" at bounding box center [879, 281] width 12 height 13
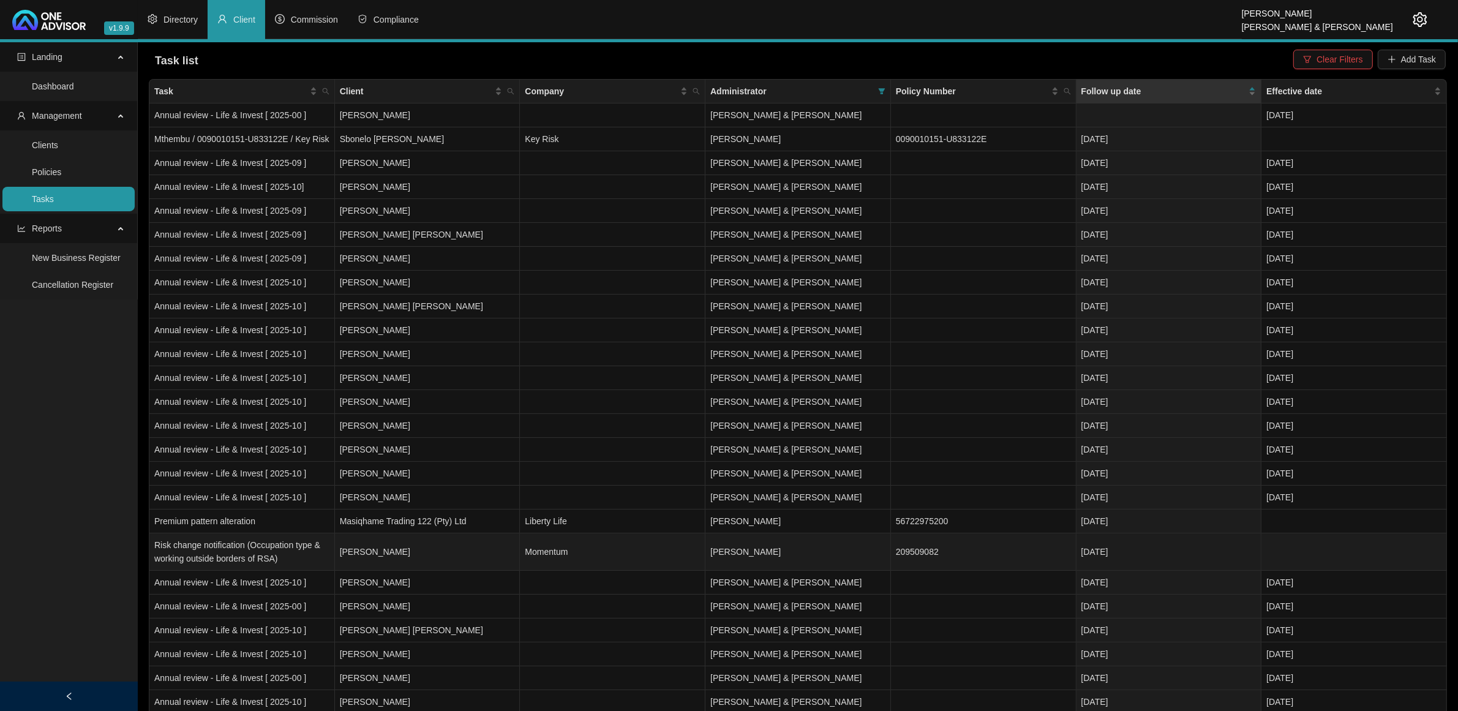
click at [463, 540] on td "[PERSON_NAME]" at bounding box center [428, 551] width 186 height 37
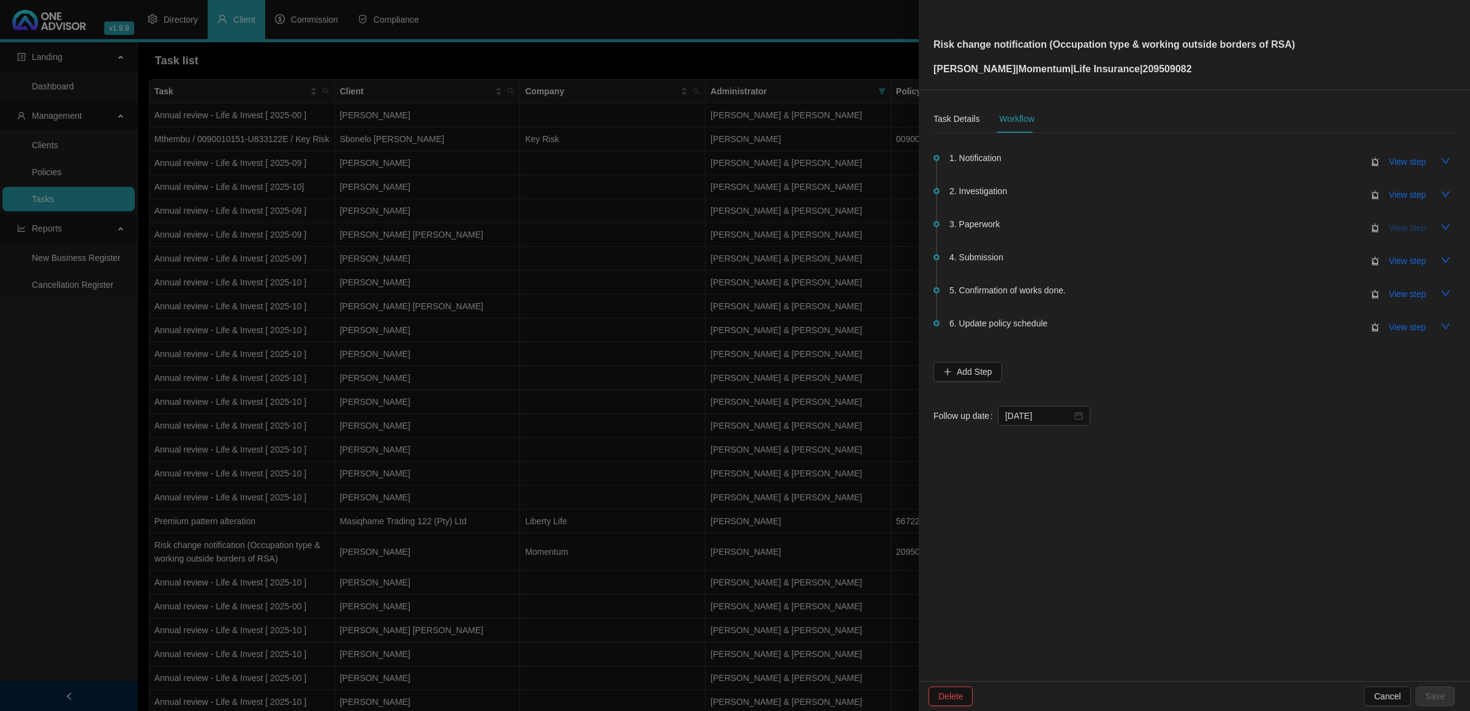
click at [1412, 233] on span "View step" at bounding box center [1407, 227] width 37 height 13
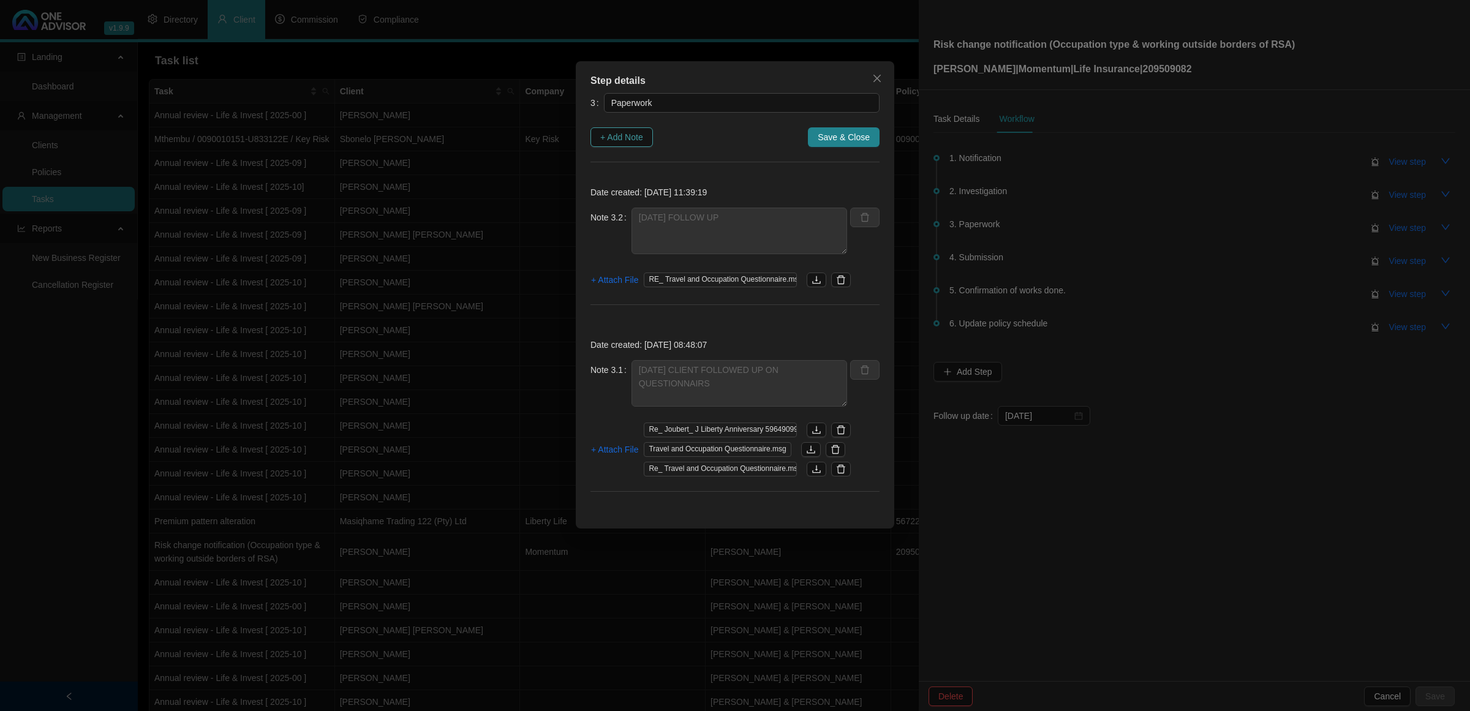
click at [632, 135] on span "+ Add Note" at bounding box center [621, 136] width 43 height 13
type textarea "[DATE] FOLLOW UP"
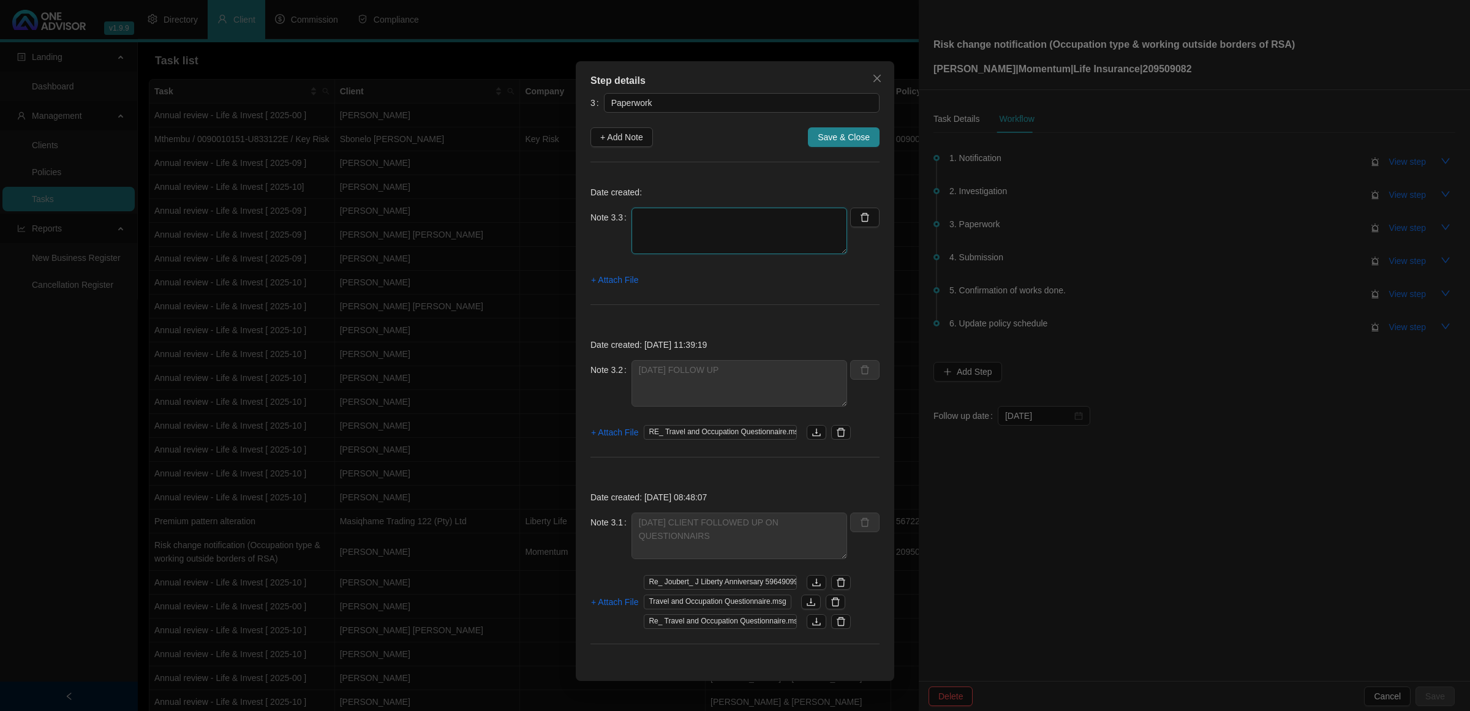
click at [716, 237] on textarea at bounding box center [739, 231] width 216 height 47
type textarea "[DATE] FOLLOW UP"
click at [634, 285] on span "+ Attach File" at bounding box center [614, 279] width 47 height 13
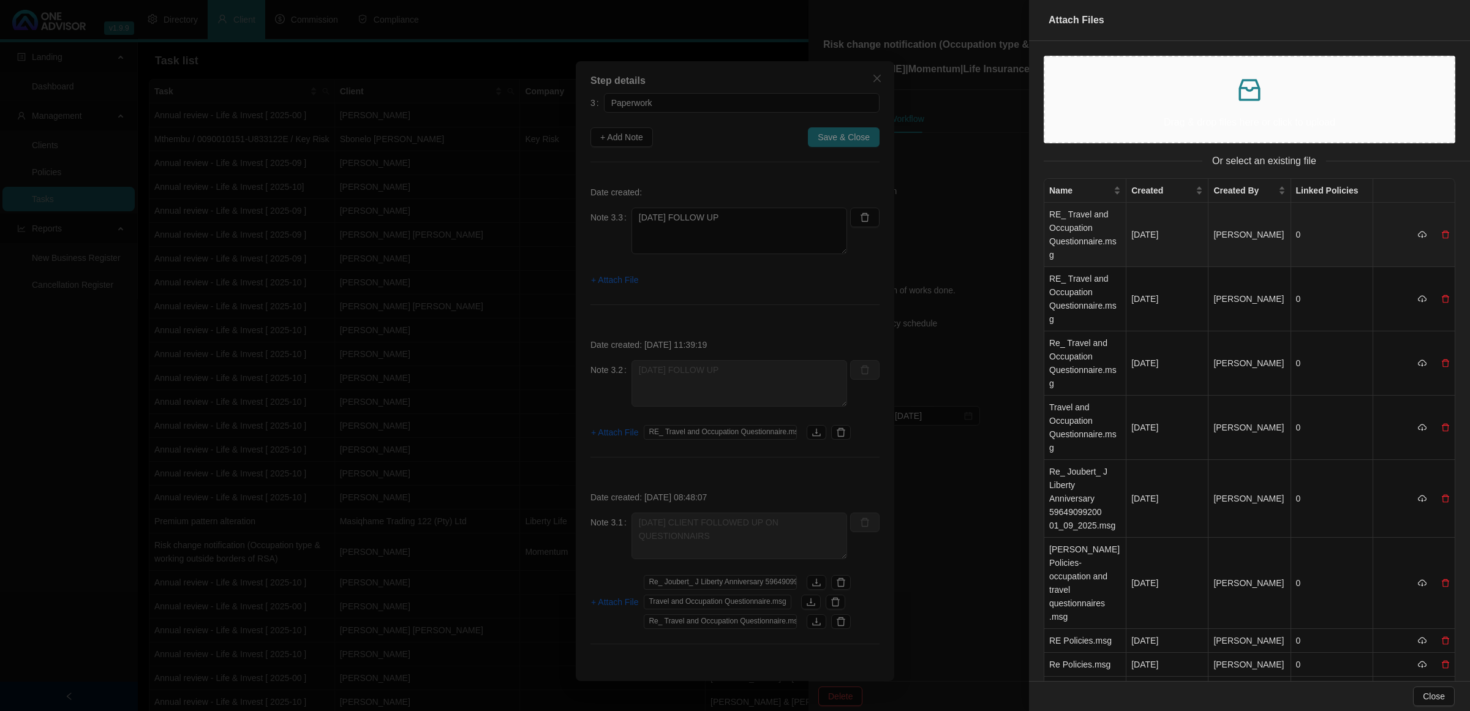
click at [1099, 247] on td "RE_ Travel and Occupation Questionnaire.msg" at bounding box center [1085, 235] width 82 height 64
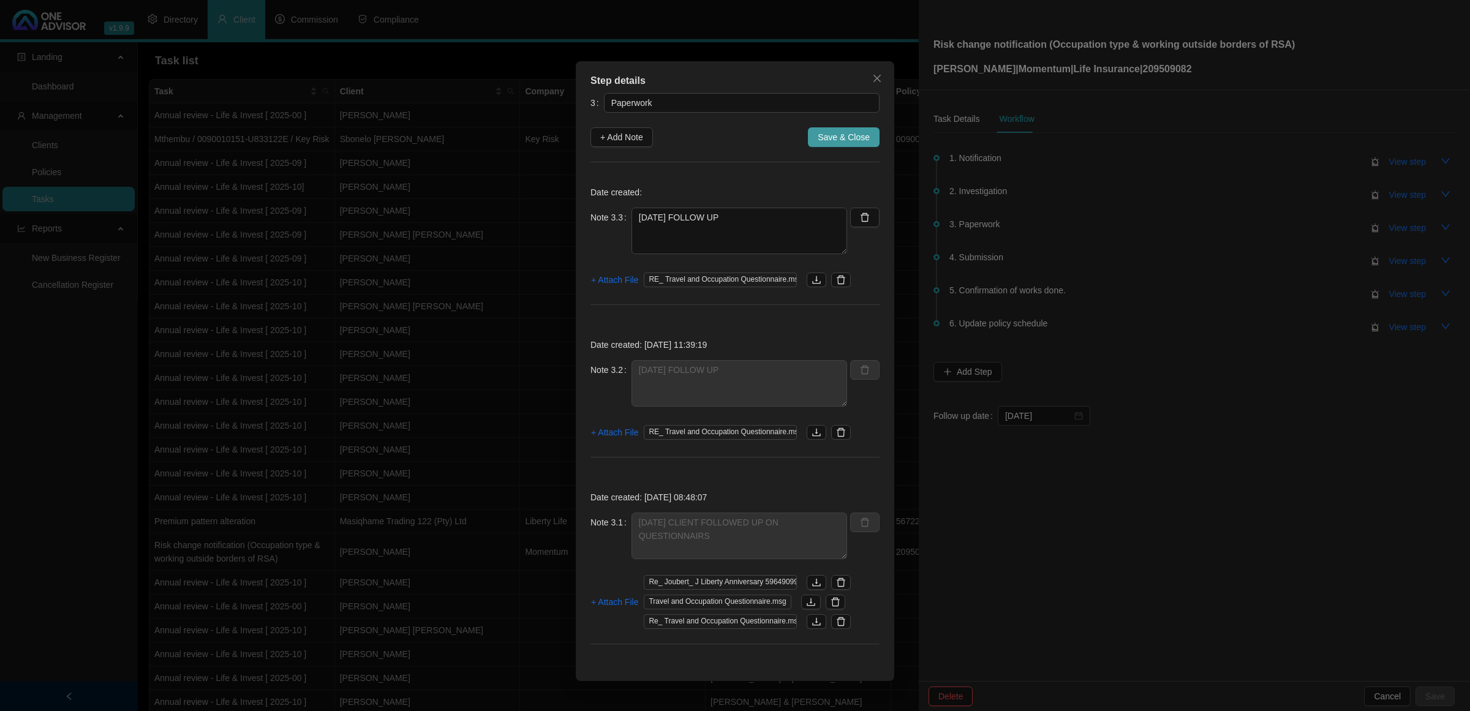
click at [852, 135] on span "Save & Close" at bounding box center [844, 136] width 52 height 13
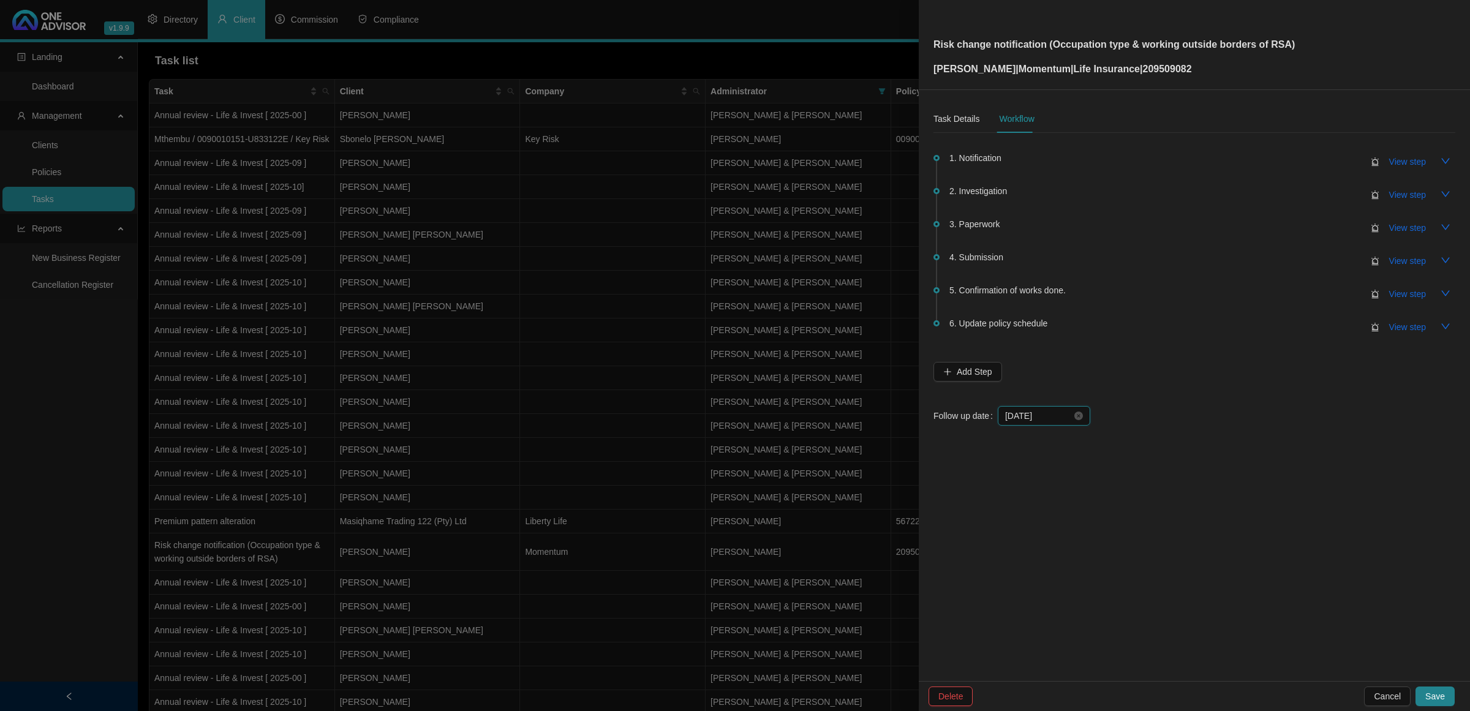
click at [1044, 419] on input "[DATE]" at bounding box center [1038, 415] width 67 height 13
type input "[DATE]"
click at [1091, 551] on div "22" at bounding box center [1085, 556] width 15 height 15
click at [1428, 687] on button "Save" at bounding box center [1434, 696] width 39 height 20
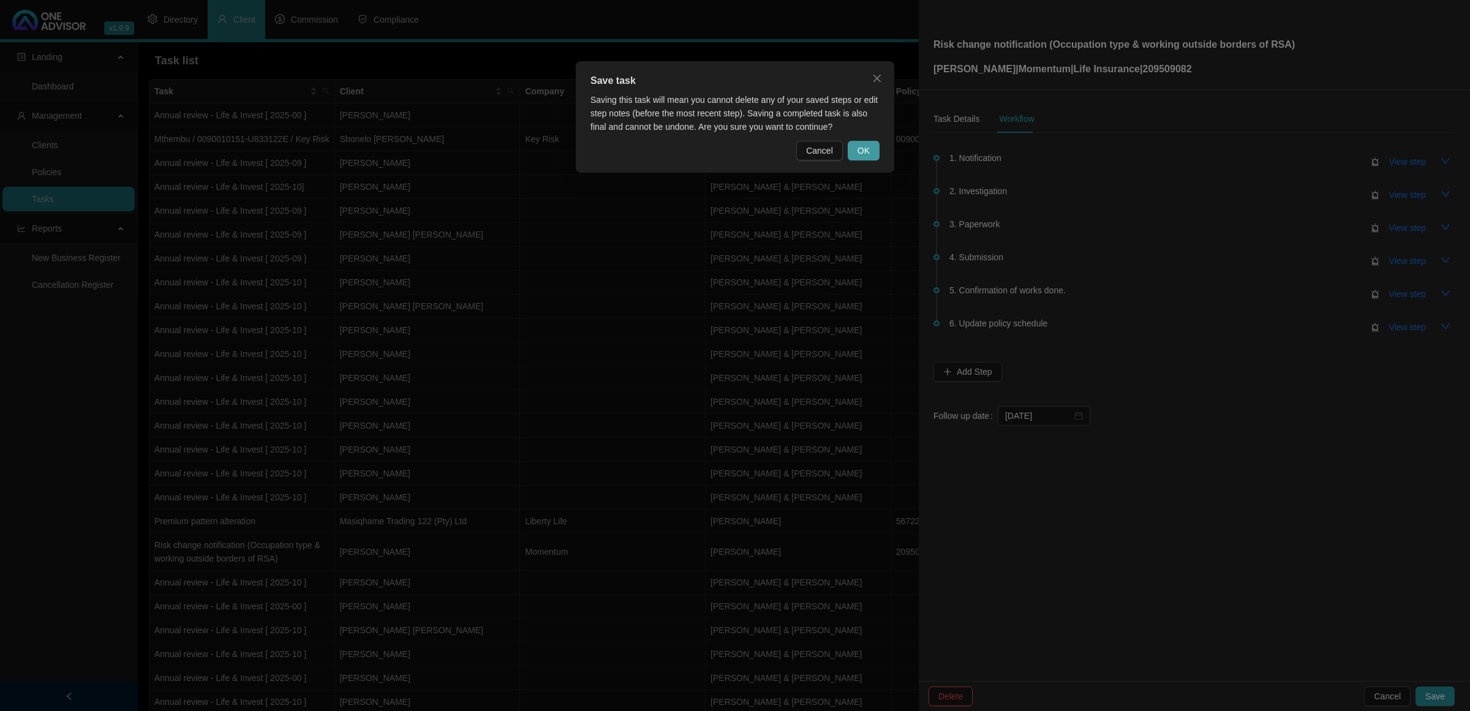
click at [860, 154] on span "OK" at bounding box center [863, 150] width 12 height 13
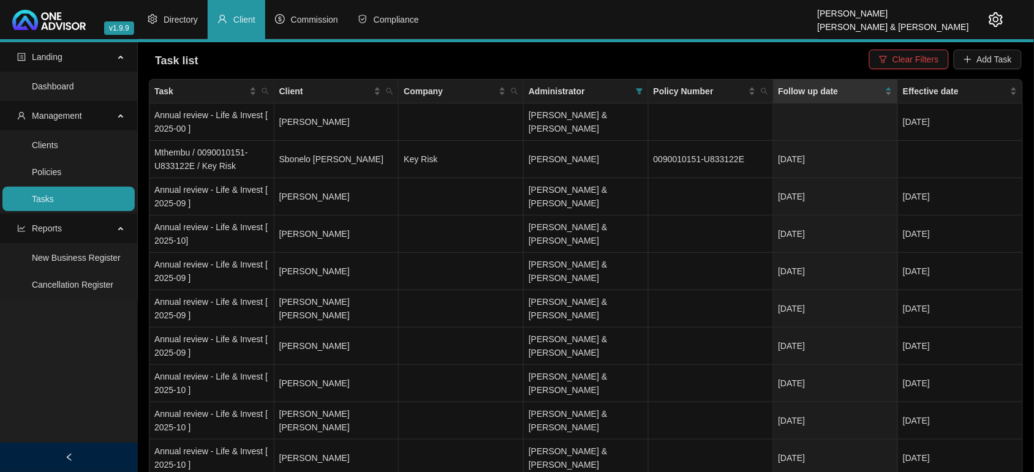
click at [54, 194] on link "Tasks" at bounding box center [43, 199] width 22 height 10
click at [58, 140] on link "Clients" at bounding box center [45, 145] width 26 height 10
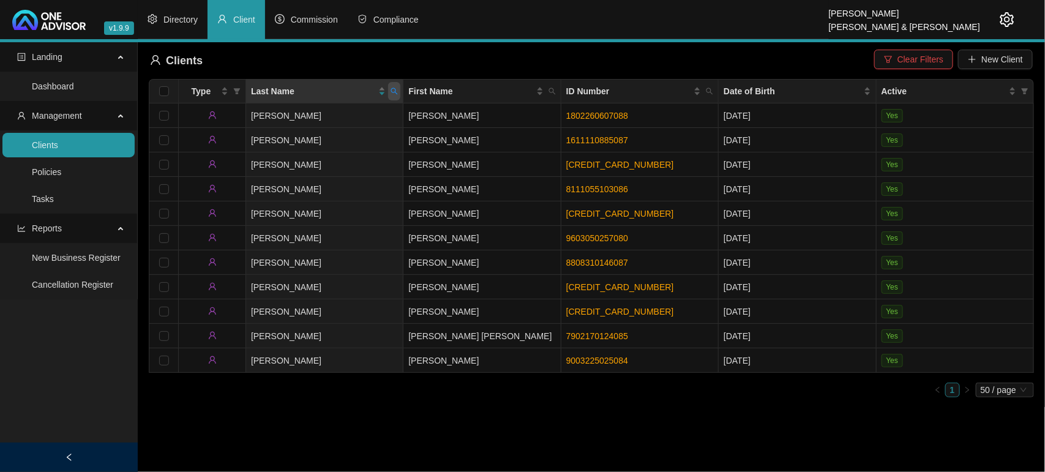
click at [395, 96] on span at bounding box center [394, 91] width 12 height 18
type input "[PERSON_NAME]"
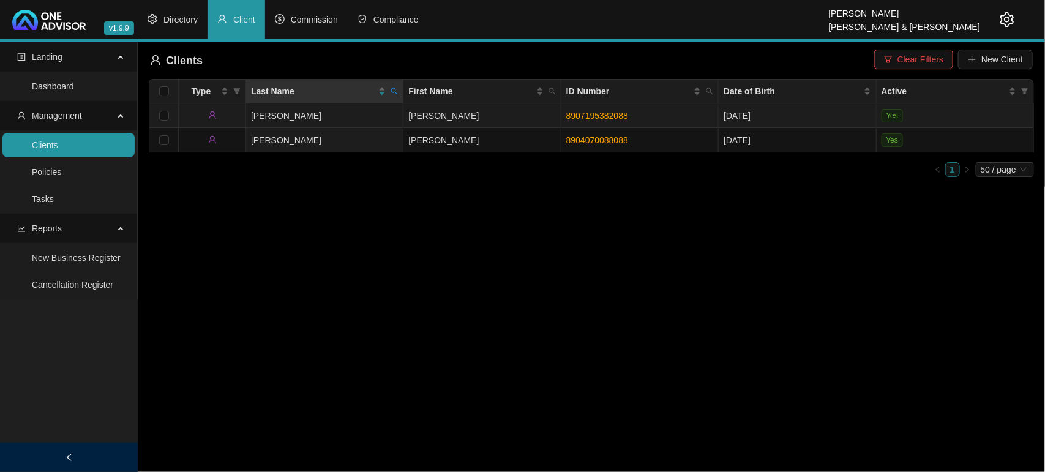
click at [357, 105] on td "[PERSON_NAME]" at bounding box center [324, 115] width 157 height 24
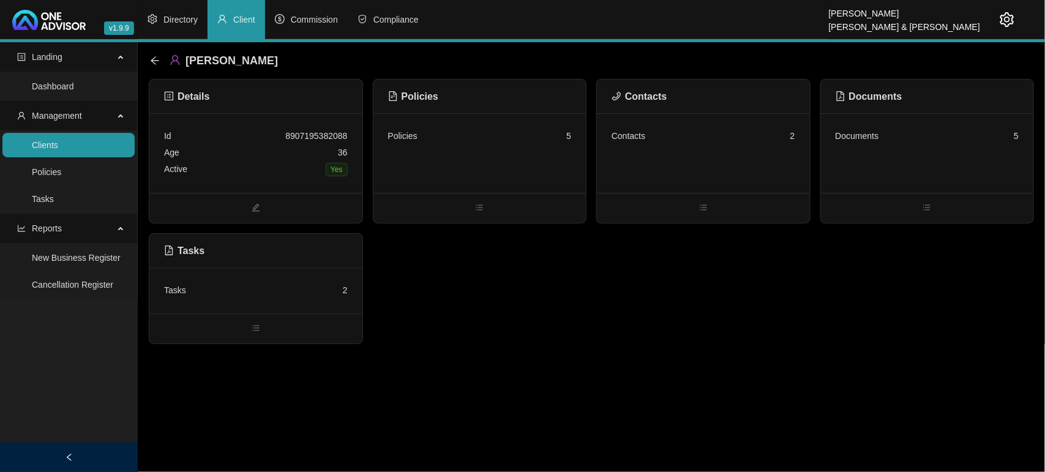
click at [704, 164] on div "Contacts 2" at bounding box center [703, 153] width 213 height 80
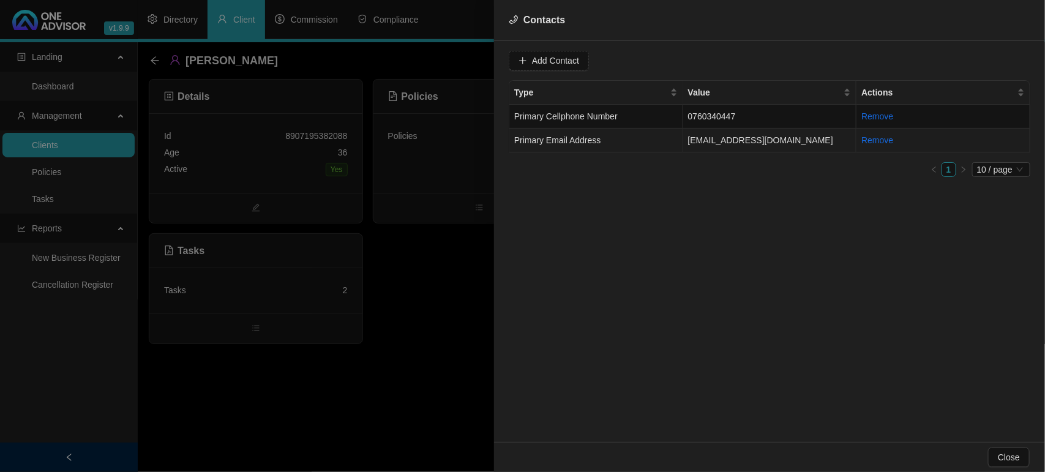
click at [675, 141] on td "Primary Email Address" at bounding box center [596, 141] width 174 height 24
drag, startPoint x: 641, startPoint y: 59, endPoint x: 415, endPoint y: 55, distance: 226.0
click at [415, 55] on div "Contacts Value [EMAIL_ADDRESS][DOMAIN_NAME] Type Primary Email Address Cancel U…" at bounding box center [522, 236] width 1045 height 472
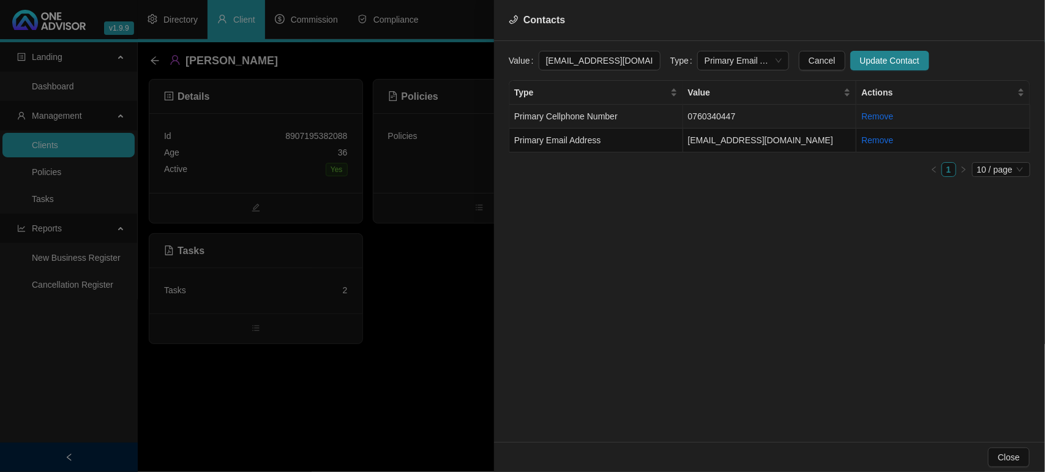
click at [723, 119] on td "0760340447" at bounding box center [770, 117] width 174 height 24
drag, startPoint x: 613, startPoint y: 64, endPoint x: 465, endPoint y: 58, distance: 147.7
click at [465, 58] on div "Contacts Value [PHONE_NUMBER] Type Primary Cellphone Number Cancel Update Conta…" at bounding box center [522, 236] width 1045 height 472
click at [164, 145] on div at bounding box center [522, 236] width 1045 height 472
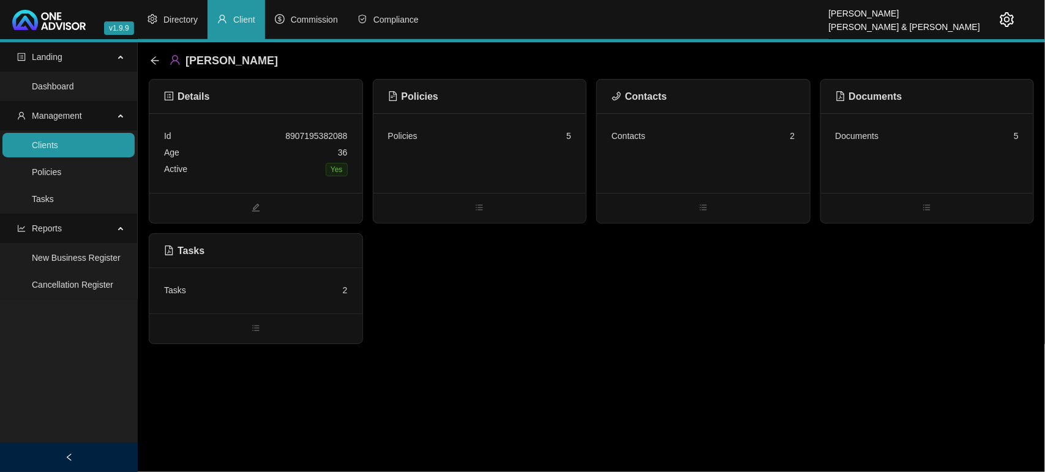
click at [58, 149] on link "Clients" at bounding box center [45, 145] width 26 height 10
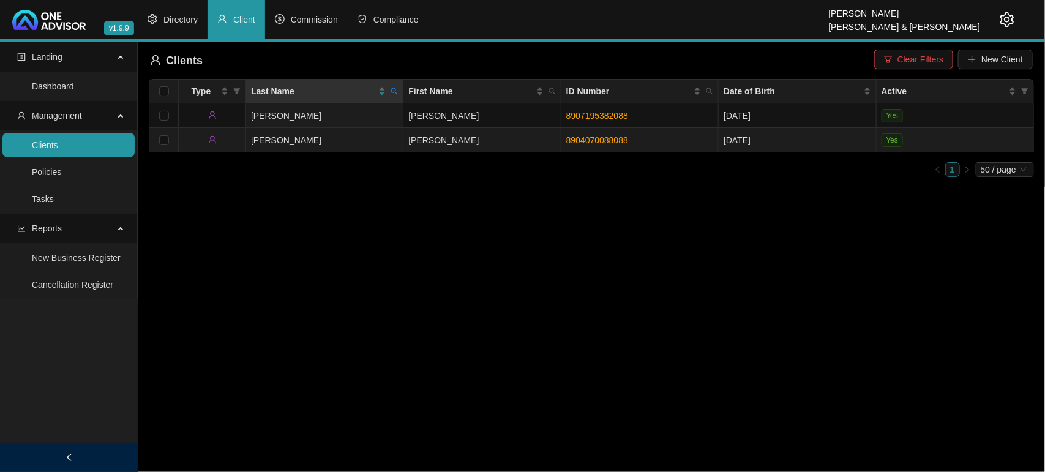
click at [334, 139] on td "[PERSON_NAME]" at bounding box center [324, 140] width 157 height 24
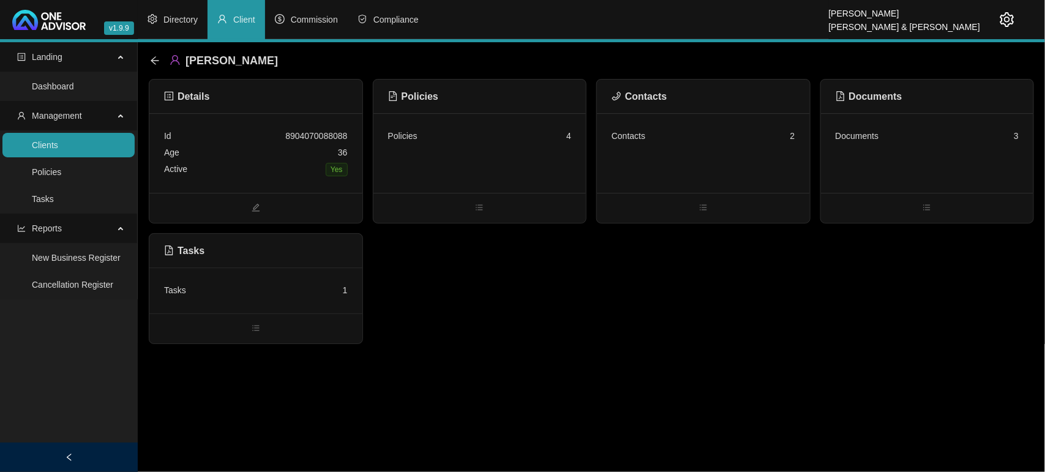
click at [710, 165] on div "Contacts 2" at bounding box center [703, 153] width 213 height 80
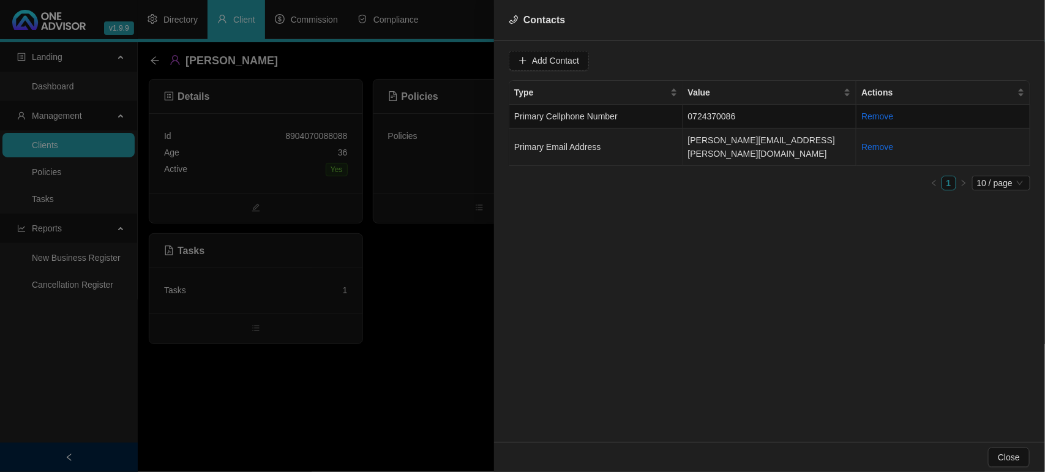
click at [752, 140] on td "[PERSON_NAME][EMAIL_ADDRESS][PERSON_NAME][DOMAIN_NAME]" at bounding box center [770, 147] width 174 height 37
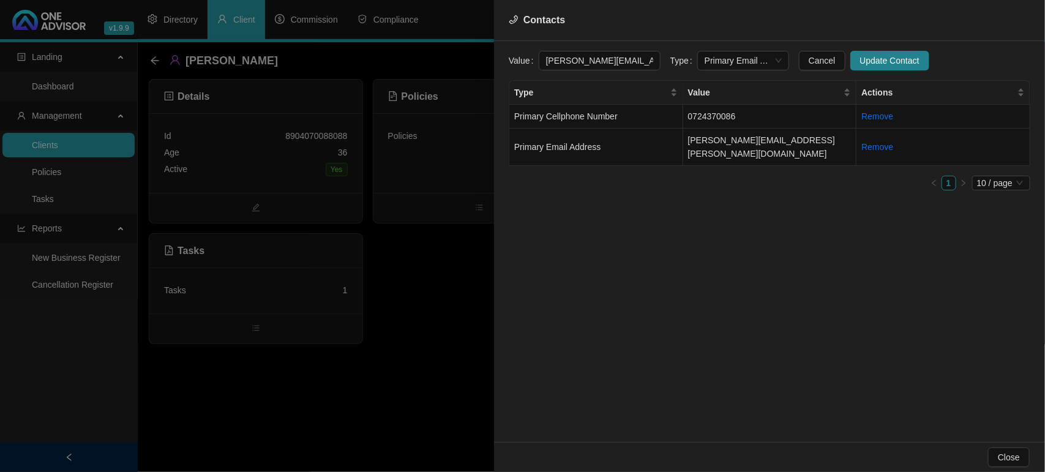
drag, startPoint x: 646, startPoint y: 59, endPoint x: 412, endPoint y: 43, distance: 234.4
click at [412, 43] on div "Contacts Value [PERSON_NAME][EMAIL_ADDRESS][PERSON_NAME][DOMAIN_NAME] Type Prim…" at bounding box center [522, 236] width 1045 height 472
click at [558, 116] on span "Primary Cellphone Number" at bounding box center [565, 116] width 103 height 10
drag, startPoint x: 598, startPoint y: 62, endPoint x: 516, endPoint y: 54, distance: 82.4
click at [516, 54] on div "Value 0724370086" at bounding box center [585, 61] width 152 height 20
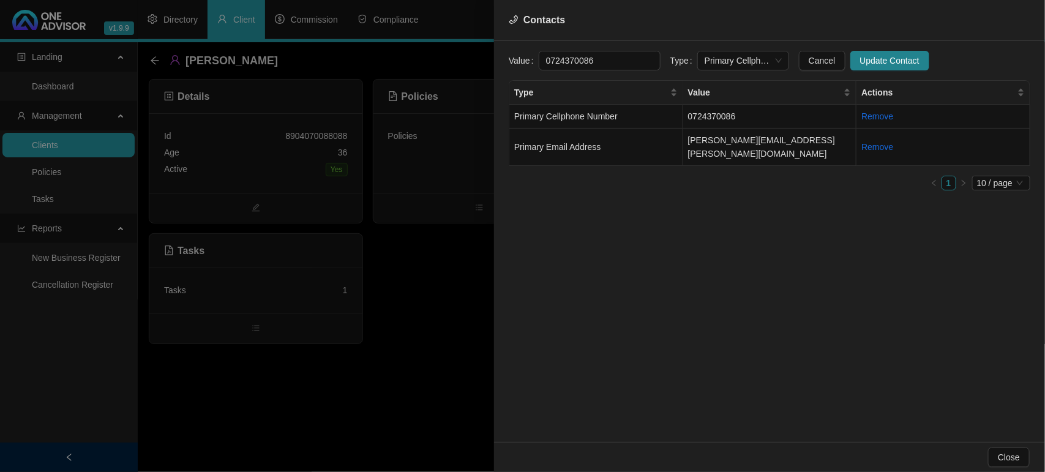
click at [458, 265] on div at bounding box center [522, 236] width 1045 height 472
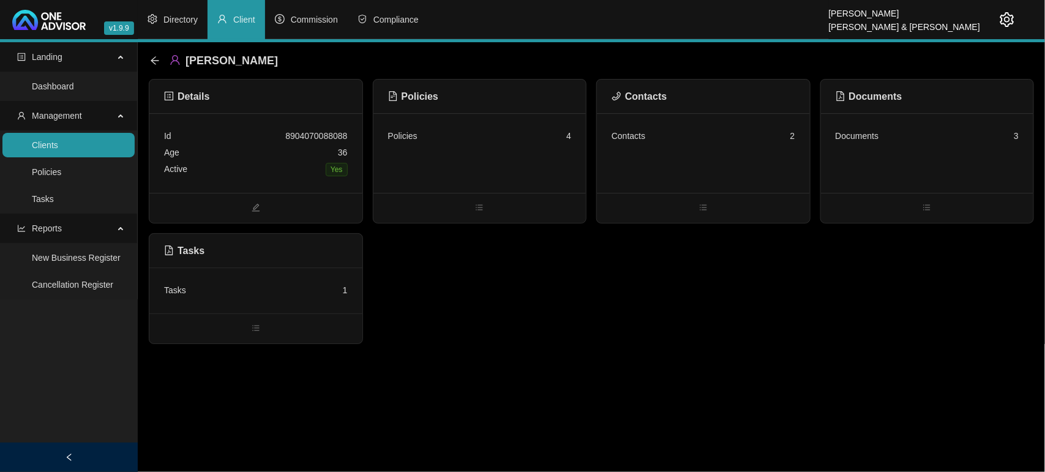
click at [284, 166] on div "Active Yes" at bounding box center [256, 169] width 184 height 17
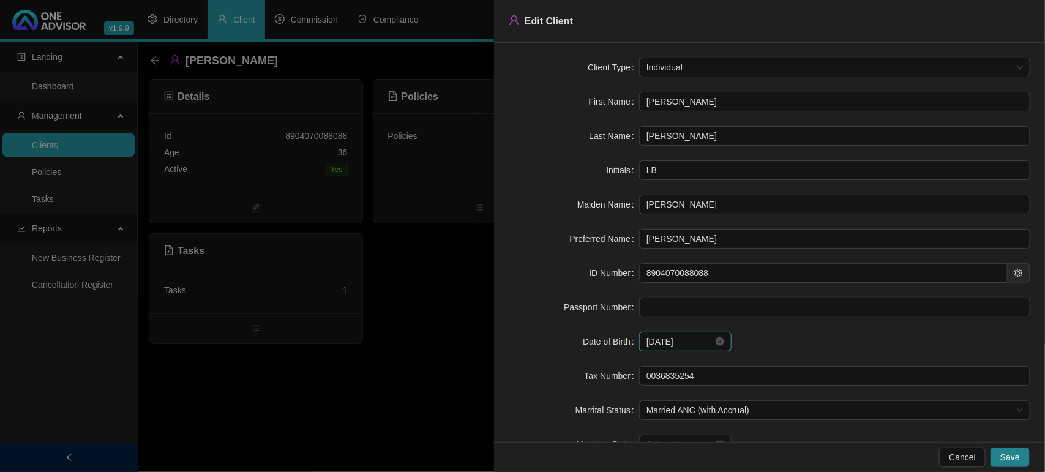
scroll to position [77, 0]
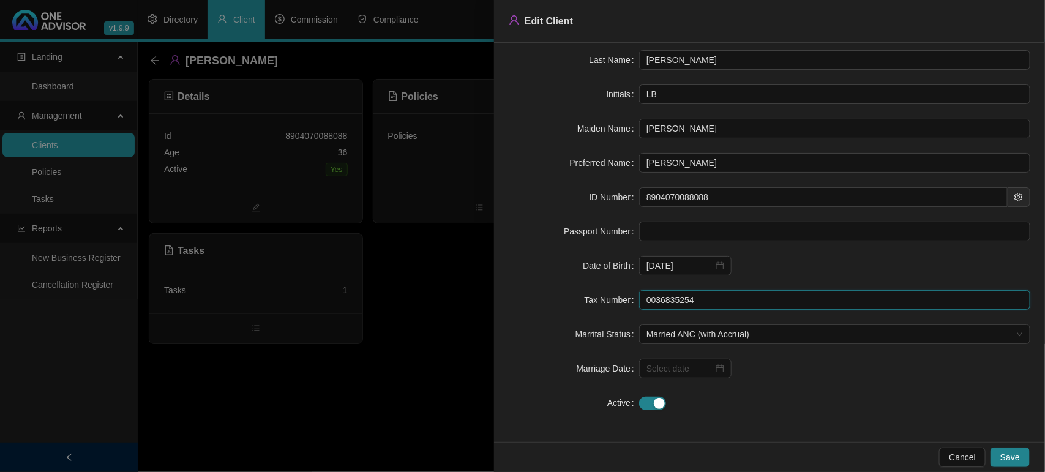
drag, startPoint x: 704, startPoint y: 303, endPoint x: 566, endPoint y: 299, distance: 137.9
click at [566, 299] on div "Tax Number 0036835254" at bounding box center [770, 300] width 522 height 20
click at [346, 415] on div at bounding box center [522, 236] width 1045 height 472
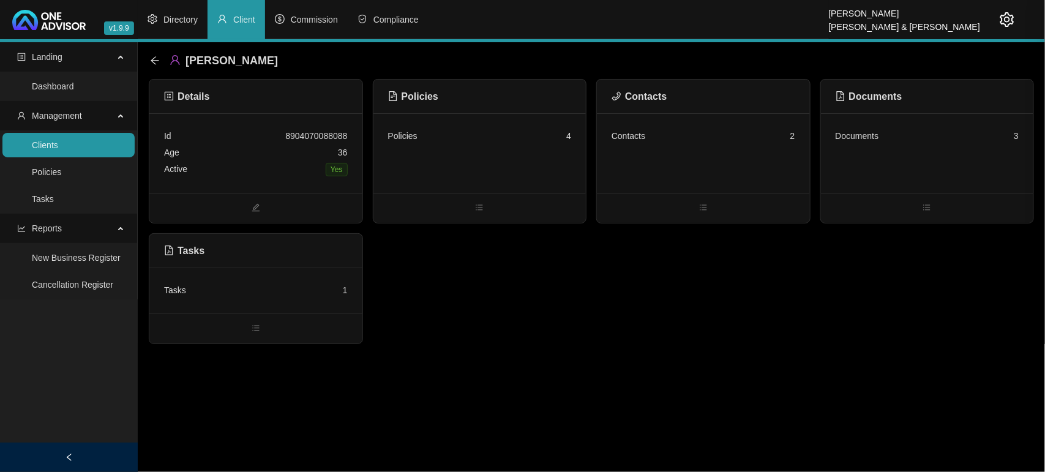
scroll to position [0, 0]
click at [58, 142] on link "Clients" at bounding box center [45, 145] width 26 height 10
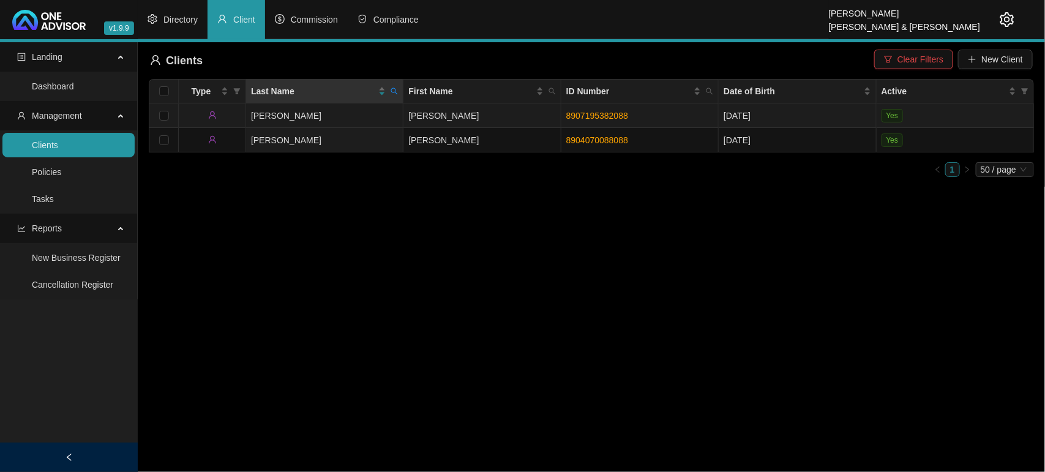
click at [328, 116] on td "[PERSON_NAME]" at bounding box center [324, 115] width 157 height 24
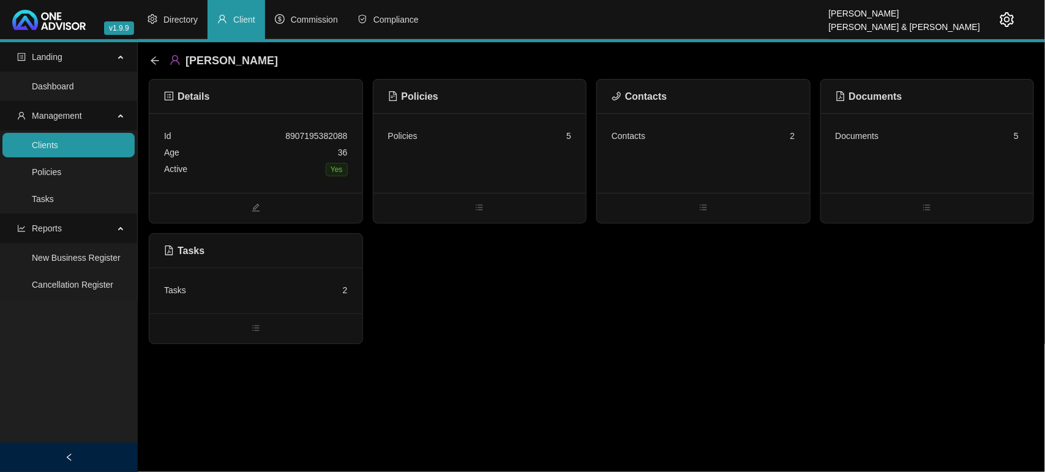
click at [288, 149] on div "Age [DEMOGRAPHIC_DATA]" at bounding box center [256, 153] width 184 height 17
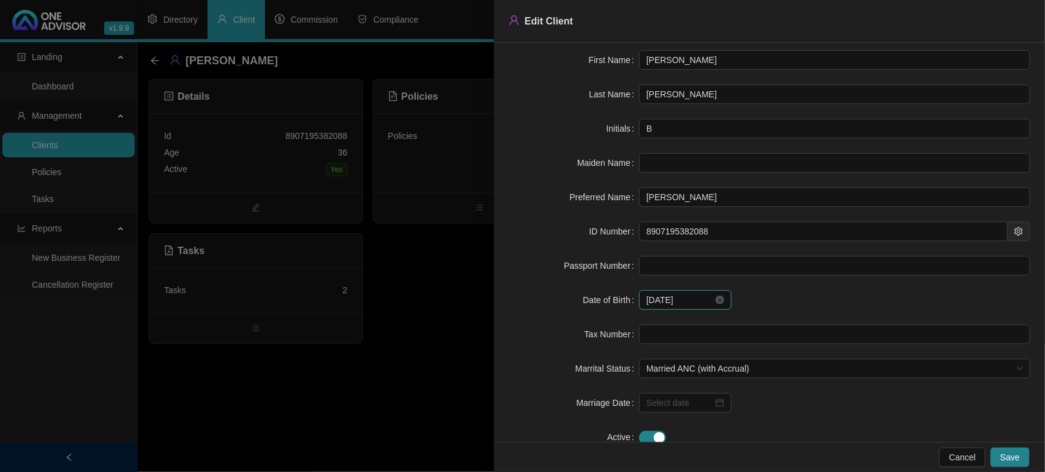
scroll to position [78, 0]
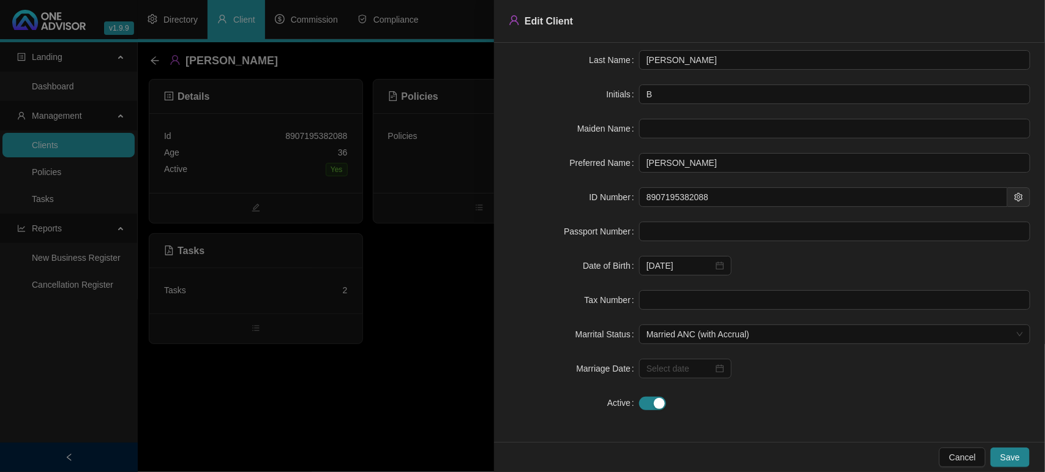
click at [334, 374] on div at bounding box center [522, 236] width 1045 height 472
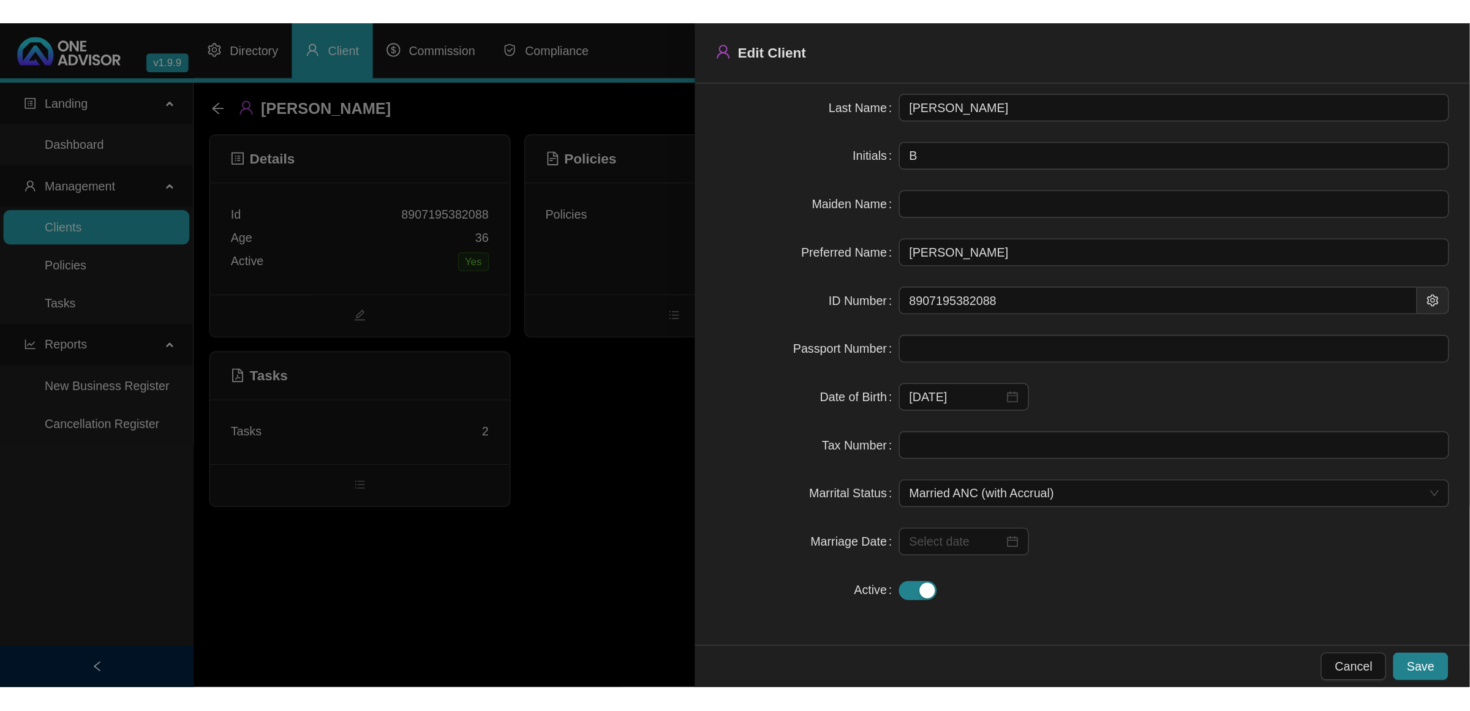
scroll to position [0, 0]
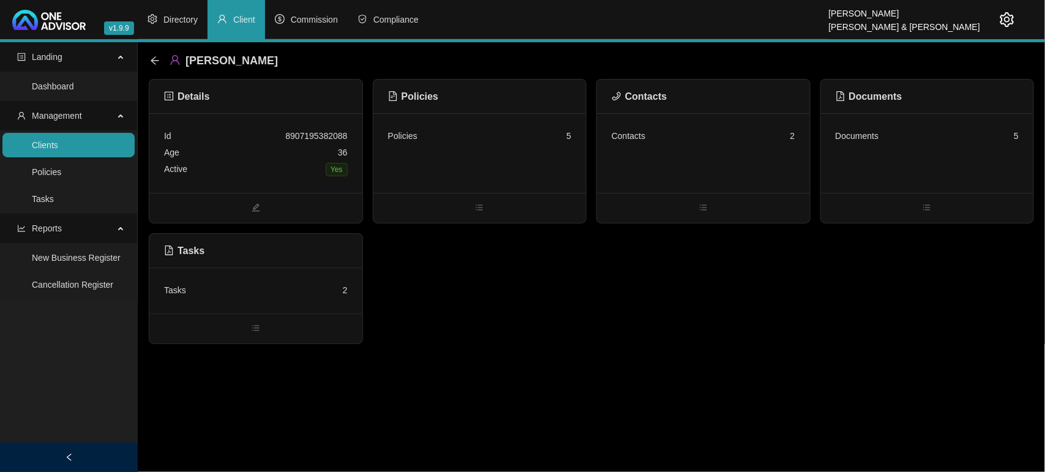
click at [513, 154] on div "Policies 5" at bounding box center [480, 153] width 213 height 80
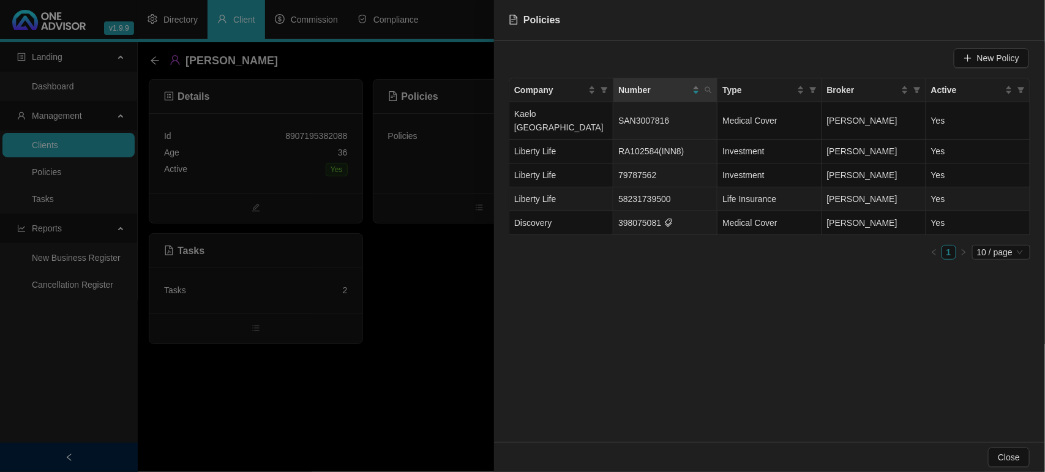
click at [680, 187] on td "58231739500" at bounding box center [666, 199] width 104 height 24
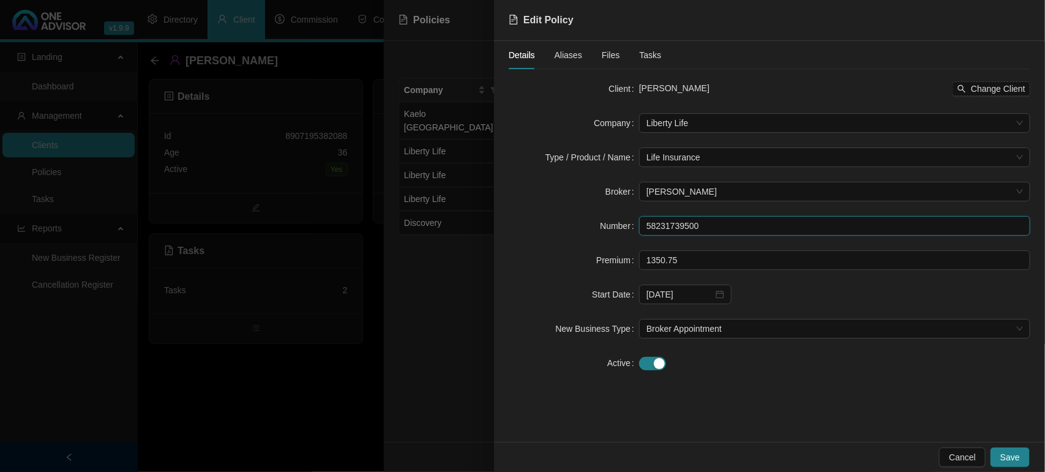
drag, startPoint x: 718, startPoint y: 228, endPoint x: 509, endPoint y: 214, distance: 208.7
click at [509, 214] on form "Client [PERSON_NAME] Change Client Company Liberty Life Type / Product / Name L…" at bounding box center [770, 226] width 522 height 294
click at [427, 287] on div at bounding box center [522, 236] width 1045 height 472
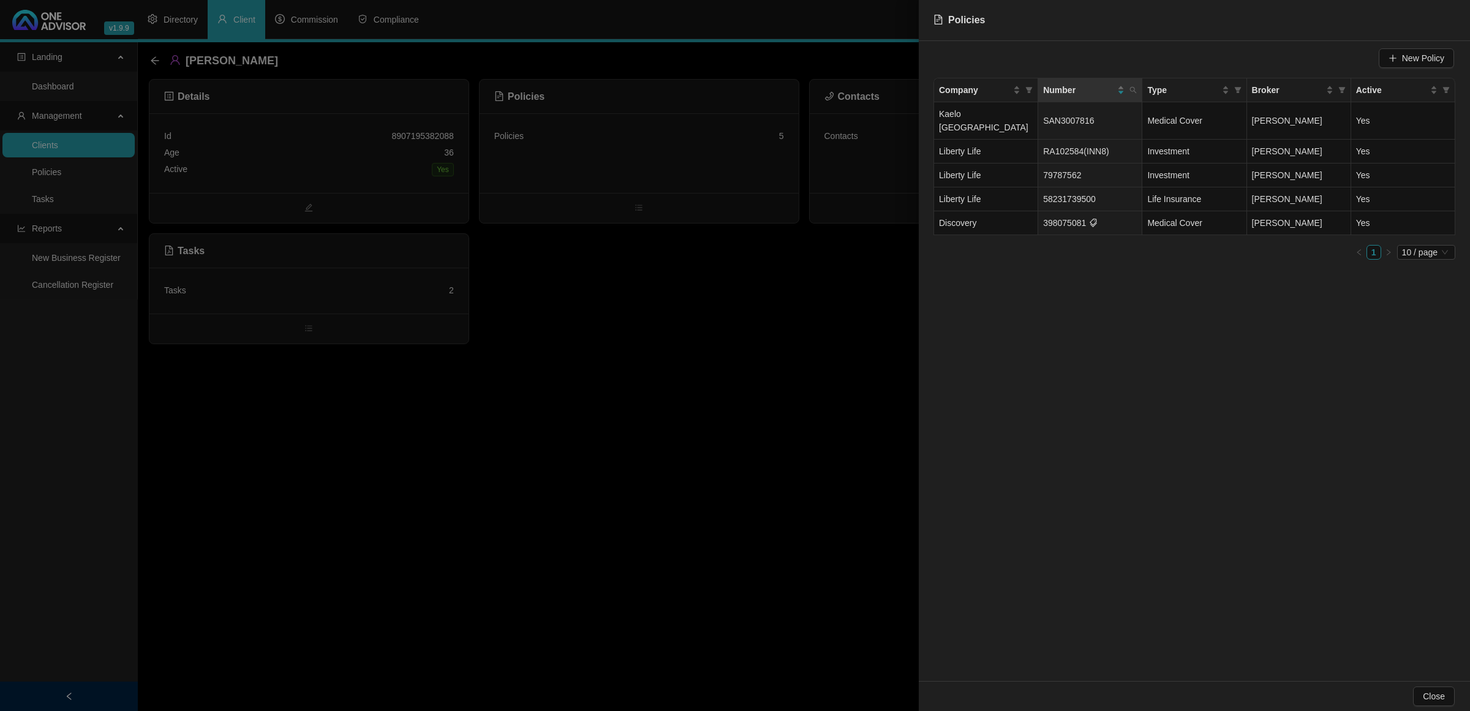
click at [812, 288] on div at bounding box center [735, 355] width 1470 height 711
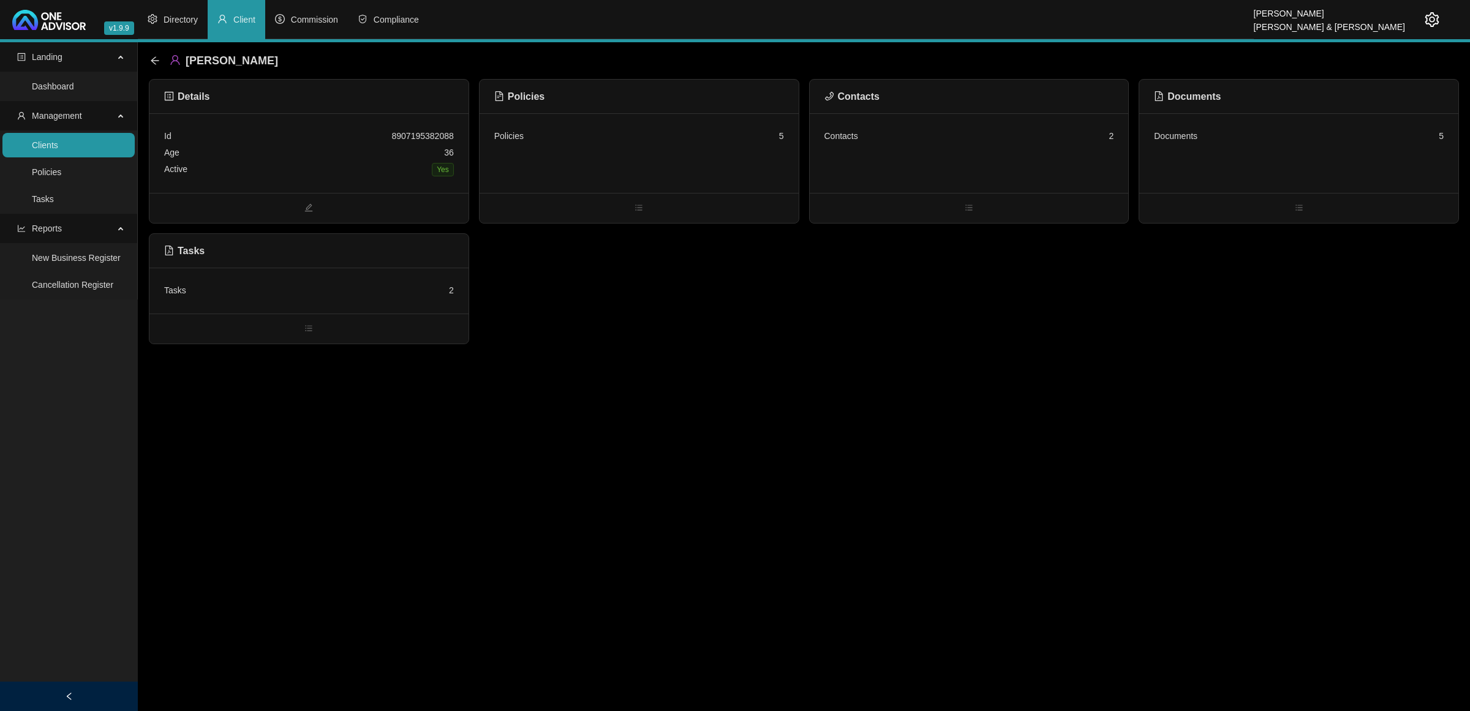
click at [58, 150] on link "Clients" at bounding box center [45, 145] width 26 height 10
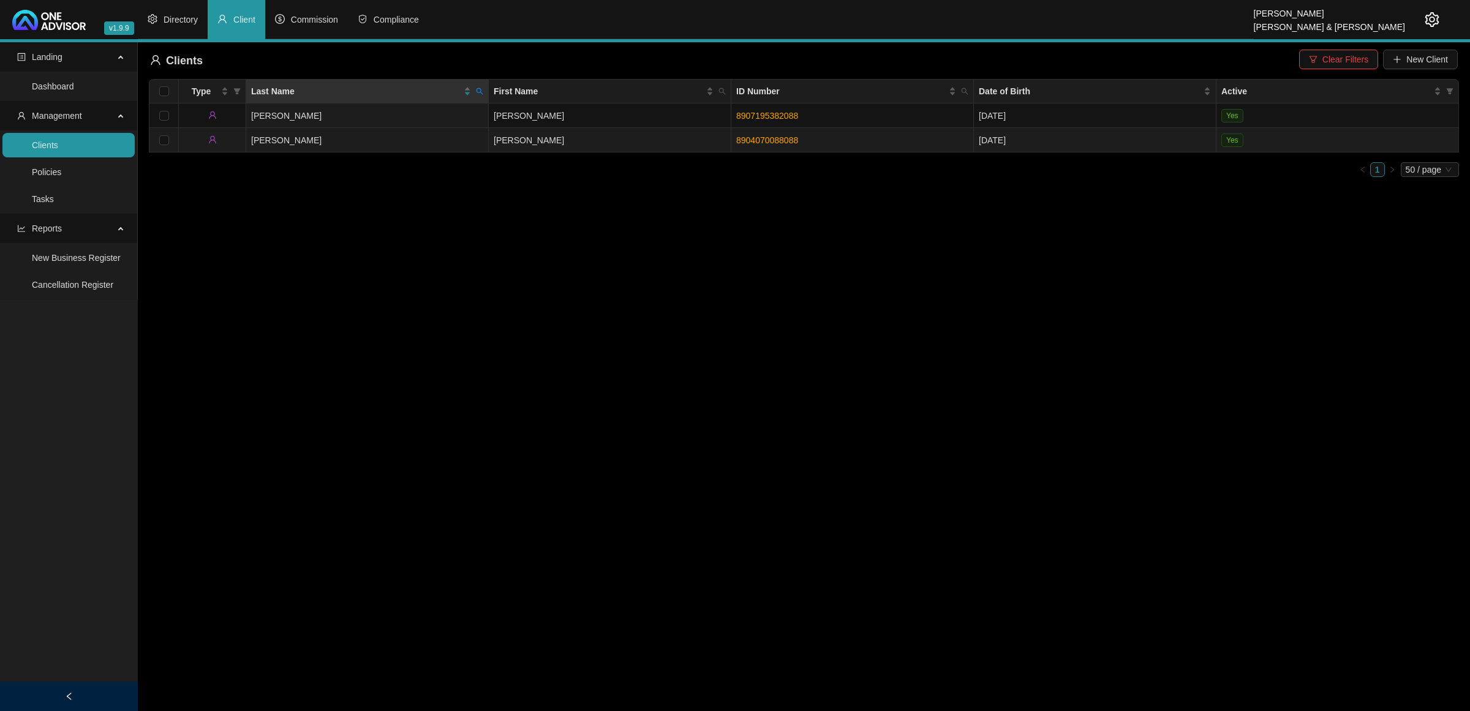
click at [543, 145] on td "[PERSON_NAME]" at bounding box center [610, 140] width 243 height 24
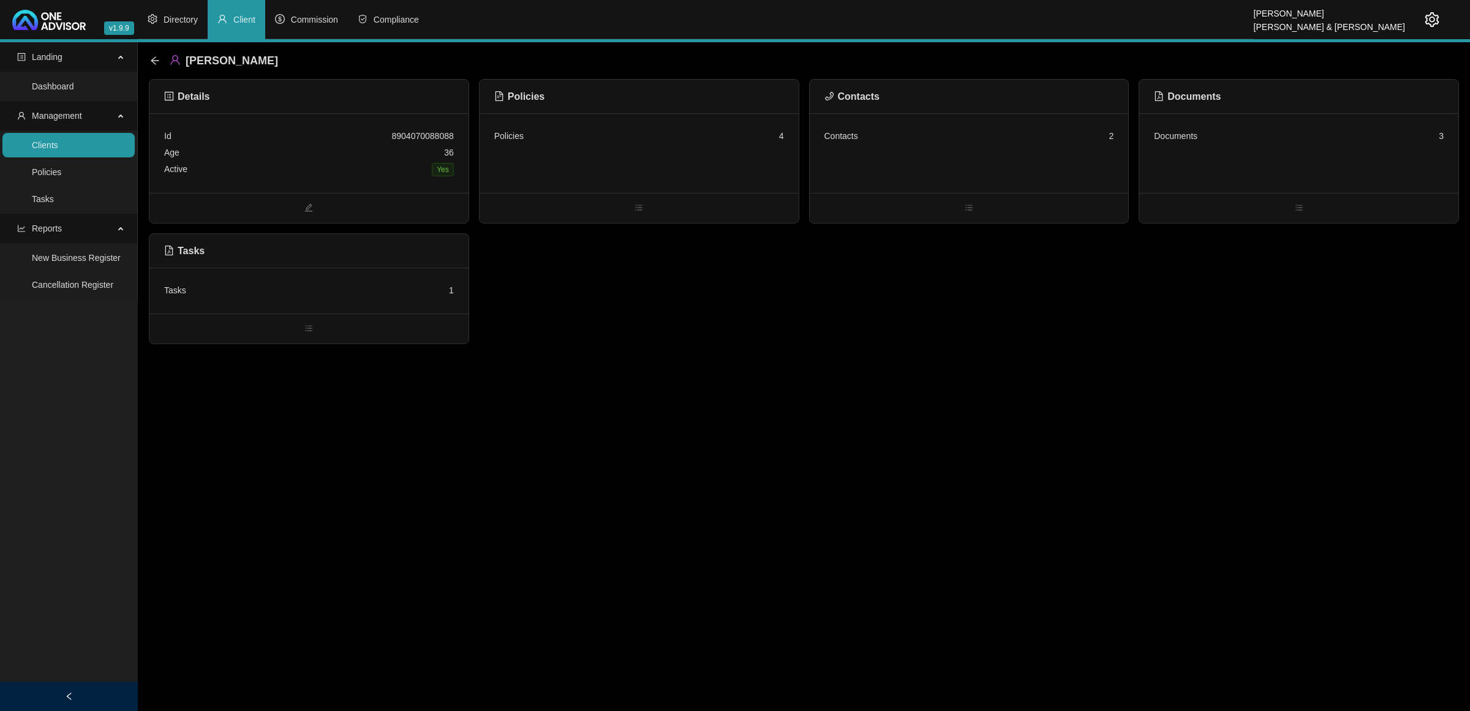
click at [707, 159] on div "Policies 4" at bounding box center [638, 153] width 319 height 80
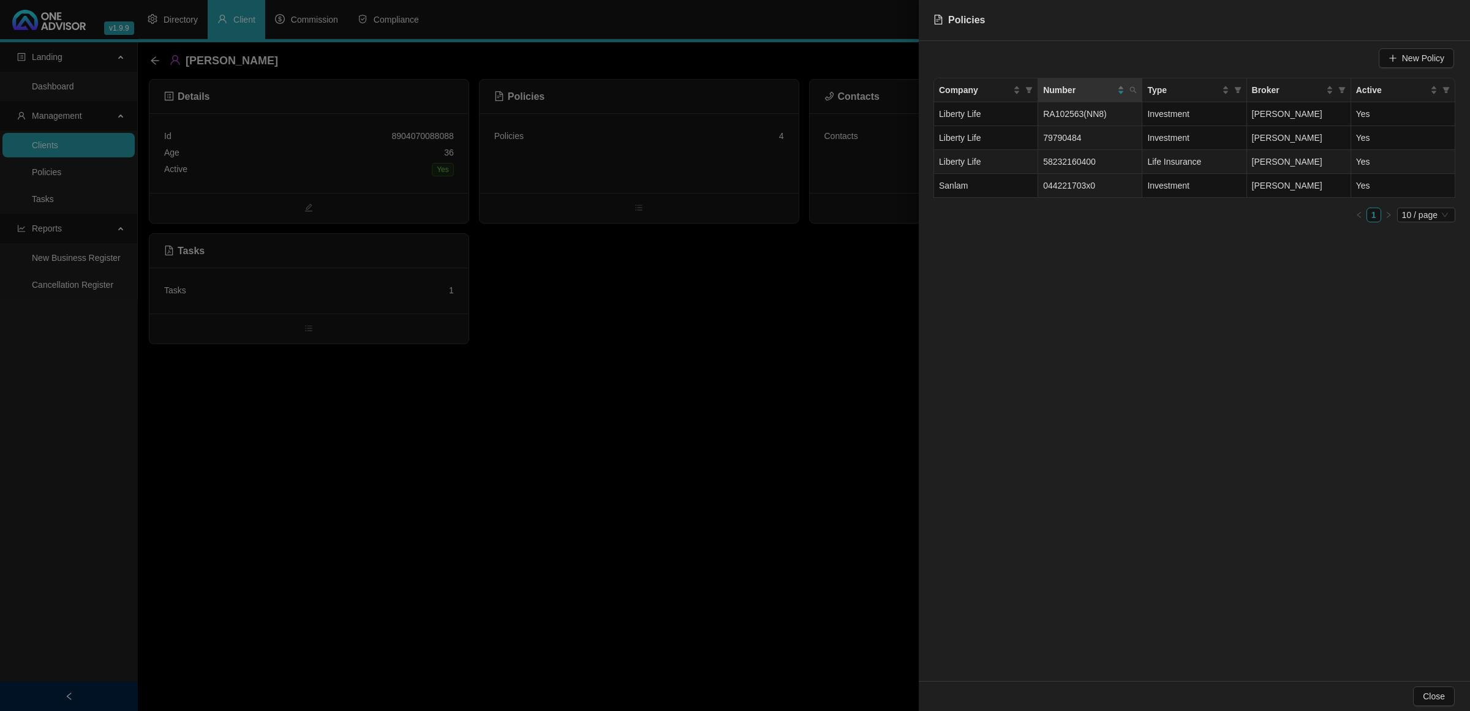
click at [1014, 162] on td "Liberty Life" at bounding box center [986, 162] width 104 height 24
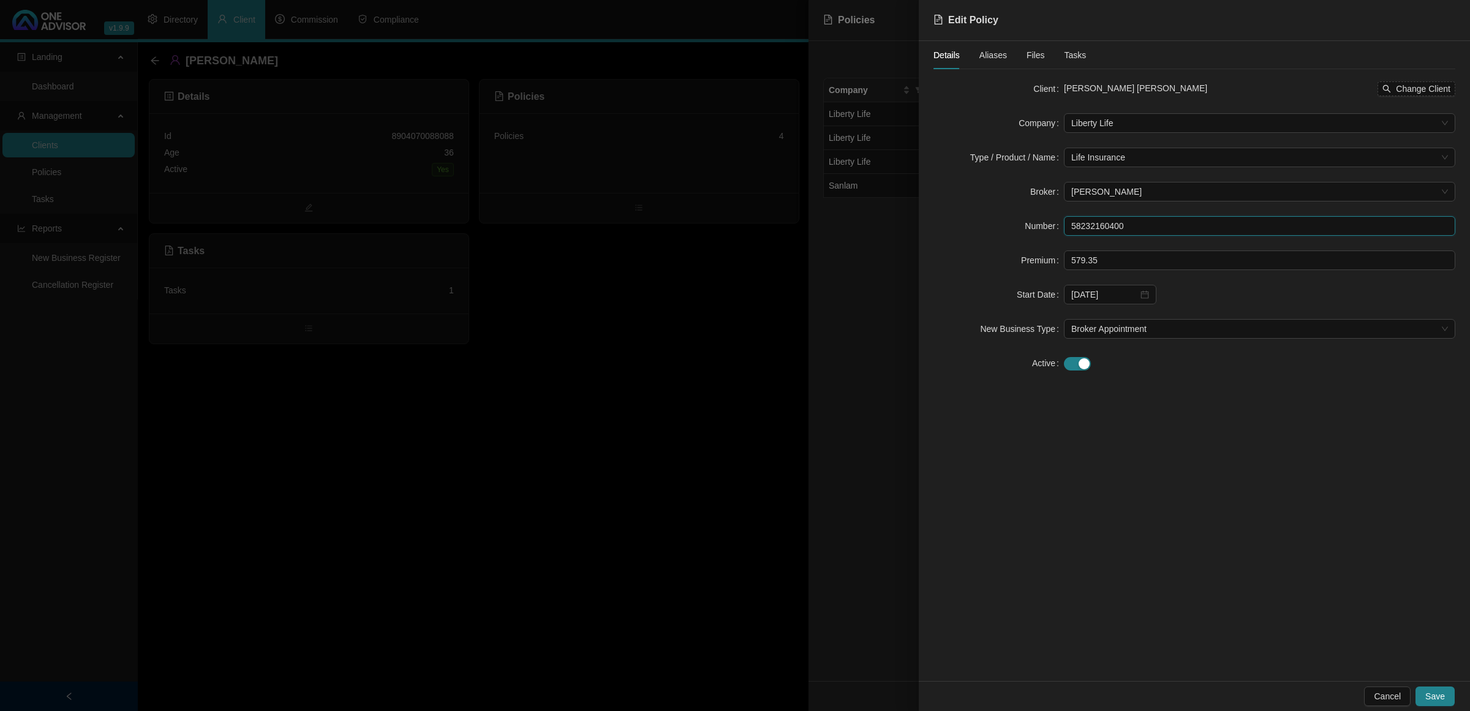
drag, startPoint x: 1144, startPoint y: 227, endPoint x: 995, endPoint y: 224, distance: 148.8
click at [995, 224] on div "Number 58232160400" at bounding box center [1194, 226] width 522 height 20
click at [579, 461] on div at bounding box center [735, 355] width 1470 height 711
